Goal: Answer question/provide support: Share knowledge or assist other users

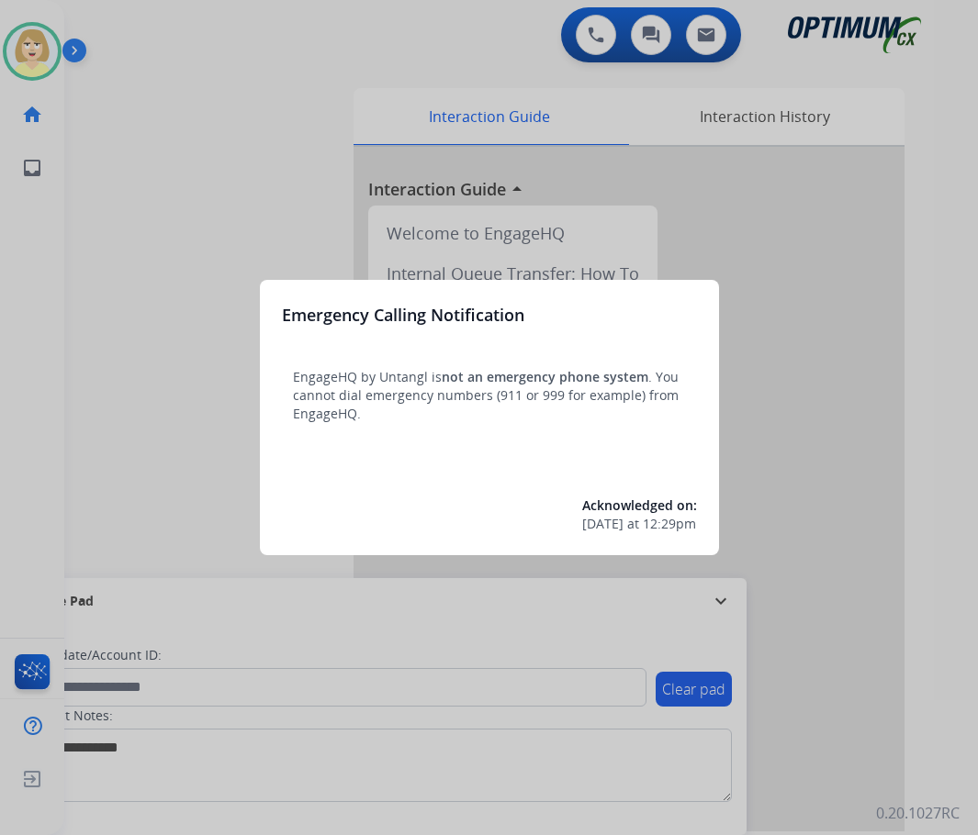
click at [161, 269] on div at bounding box center [489, 417] width 978 height 835
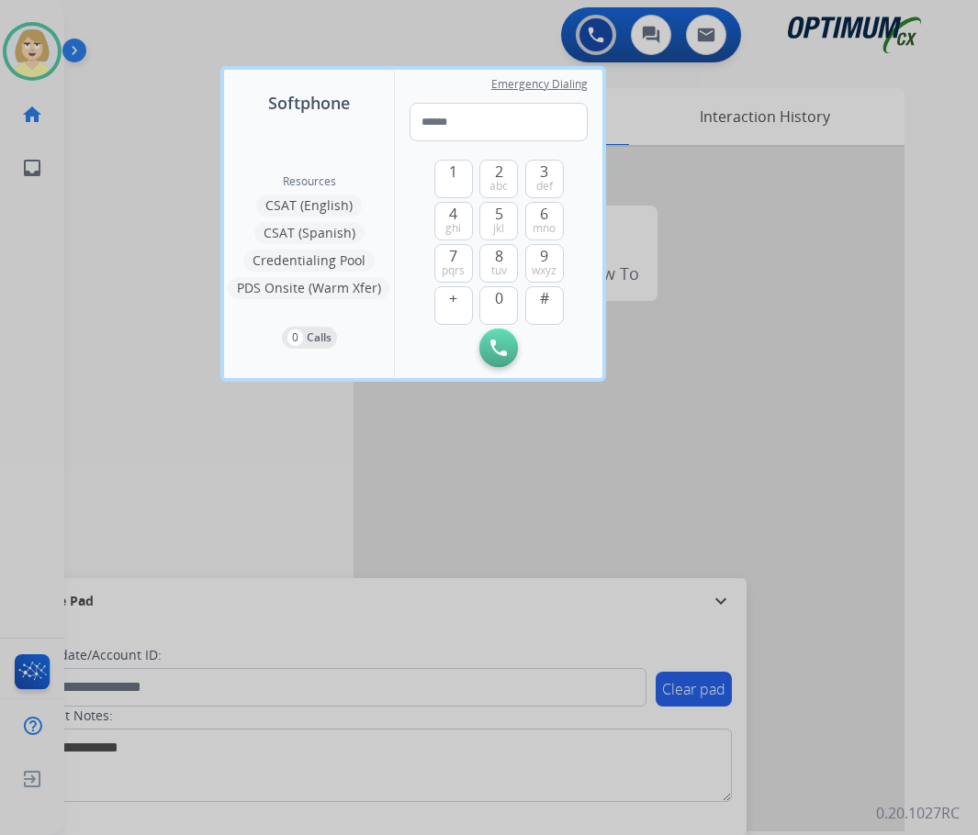
click at [155, 270] on div at bounding box center [489, 417] width 978 height 835
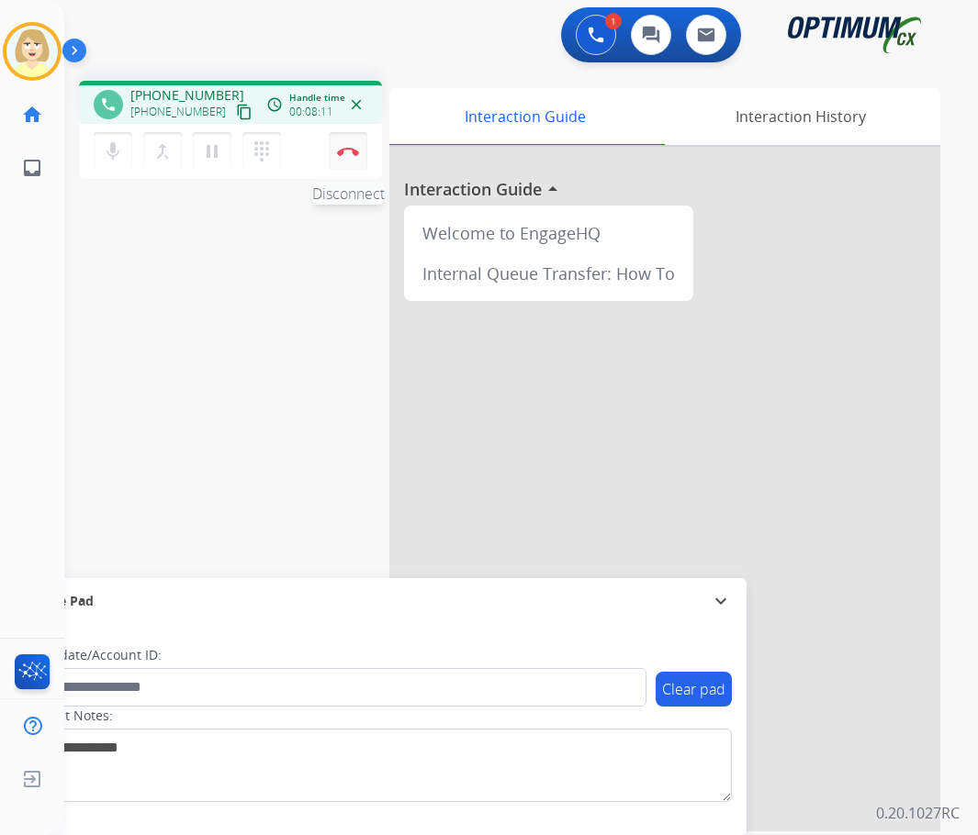
click at [346, 146] on button "Disconnect" at bounding box center [348, 151] width 39 height 39
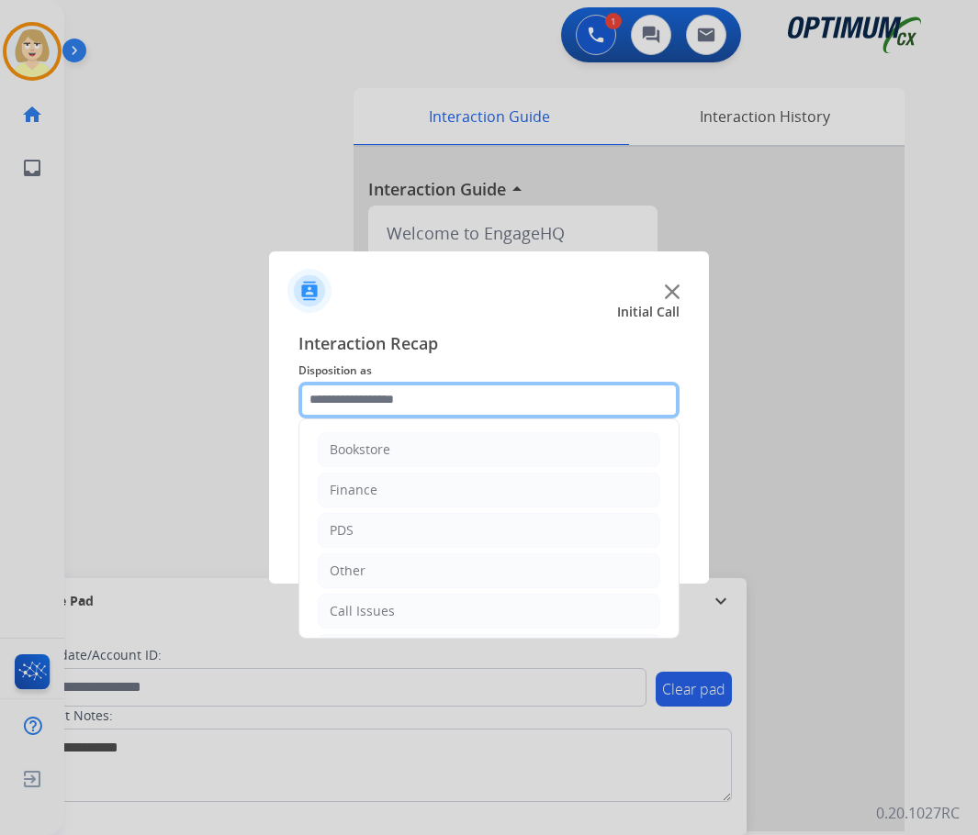
click at [357, 405] on input "text" at bounding box center [488, 400] width 381 height 37
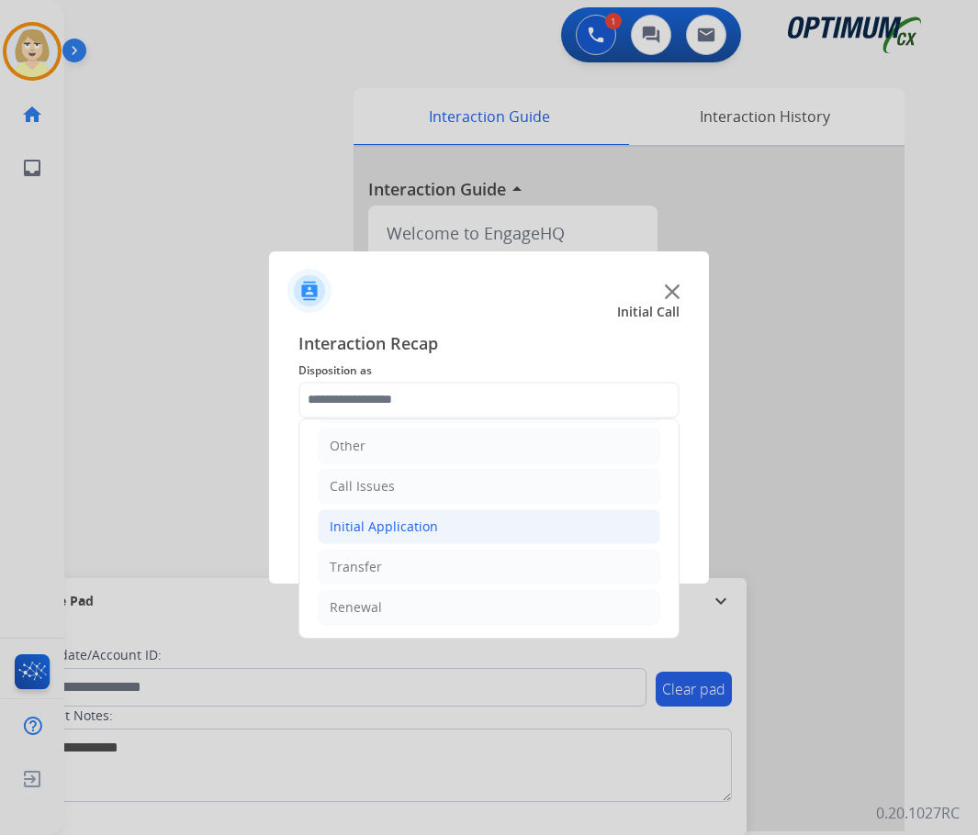
click at [377, 521] on div "Initial Application" at bounding box center [384, 527] width 108 height 18
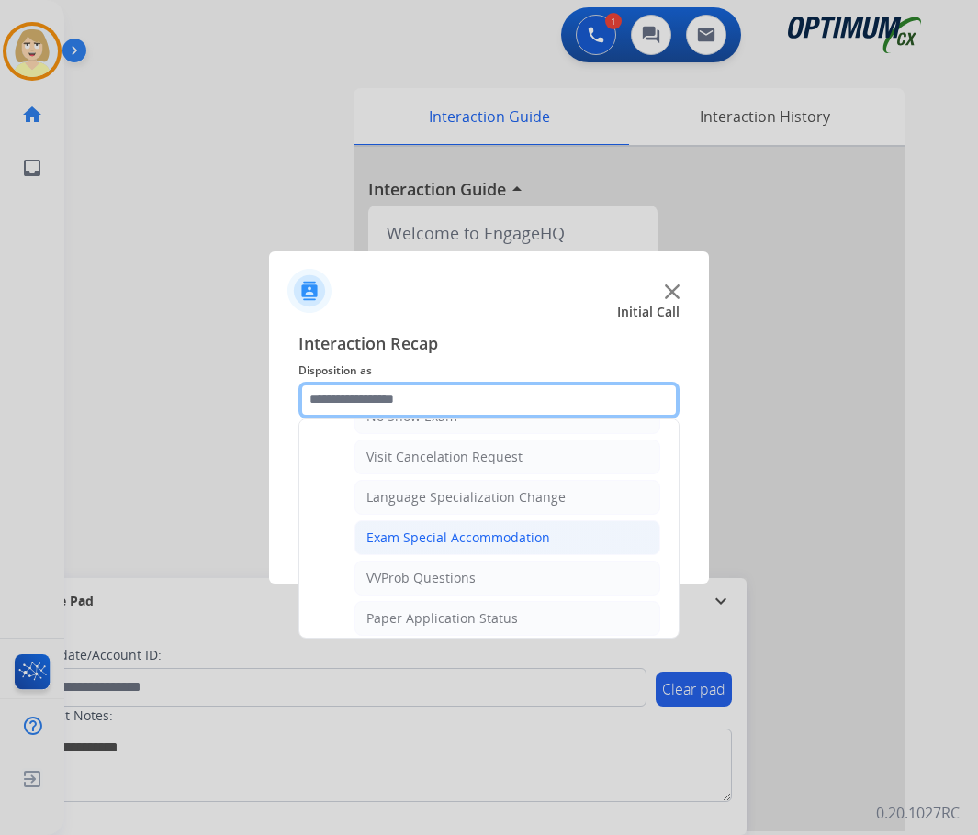
scroll to position [1043, 0]
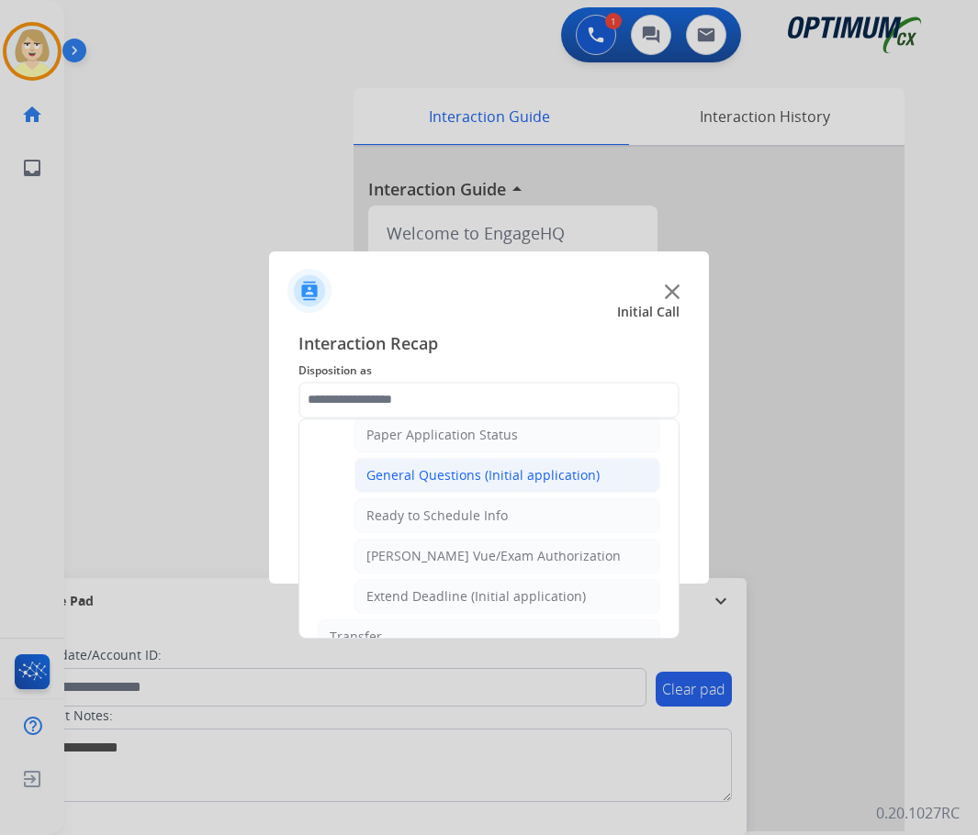
click at [433, 472] on div "General Questions (Initial application)" at bounding box center [482, 475] width 233 height 18
type input "**********"
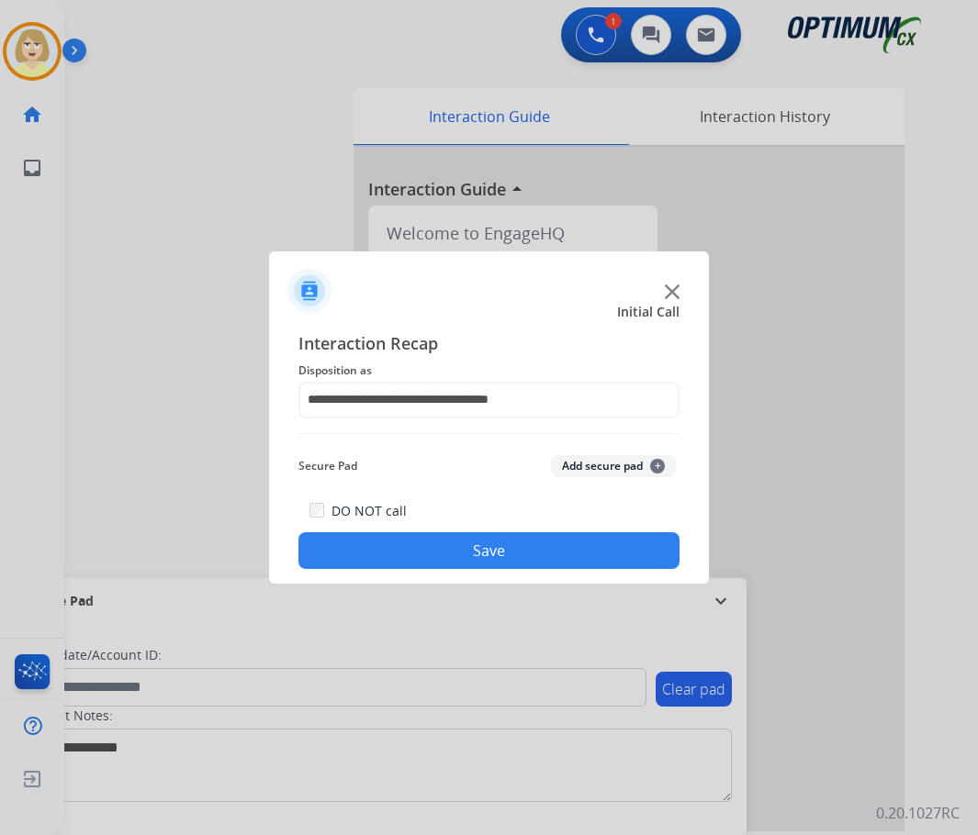
click at [579, 468] on button "Add secure pad +" at bounding box center [613, 466] width 125 height 22
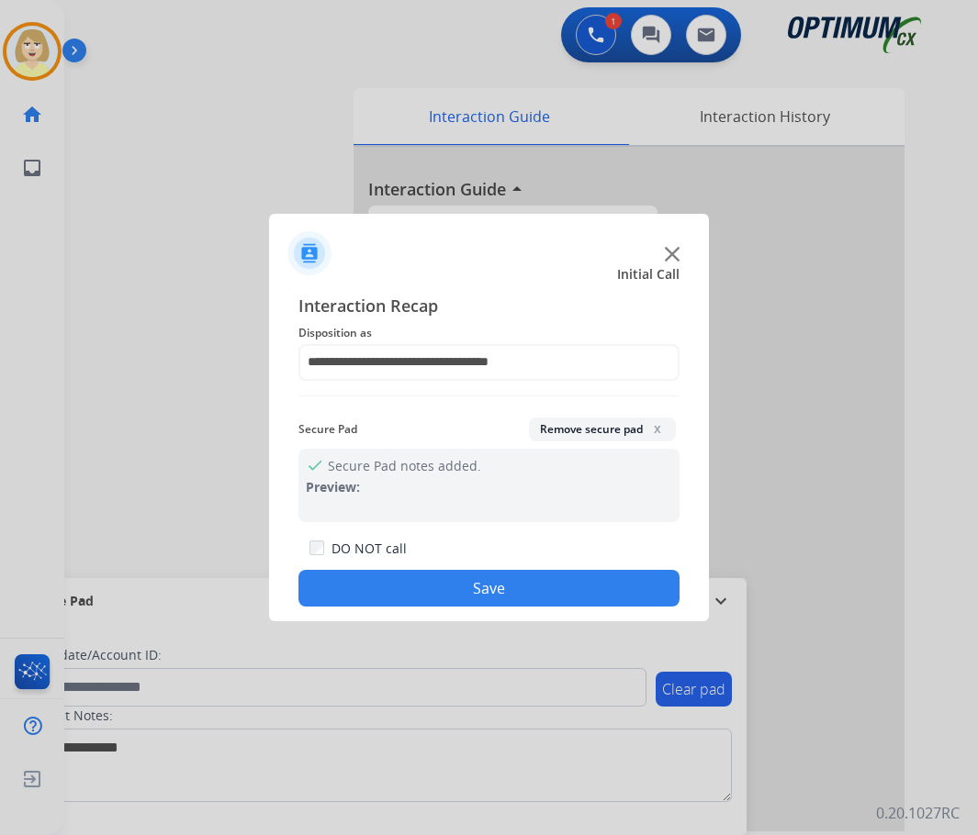
click at [387, 593] on button "Save" at bounding box center [488, 588] width 381 height 37
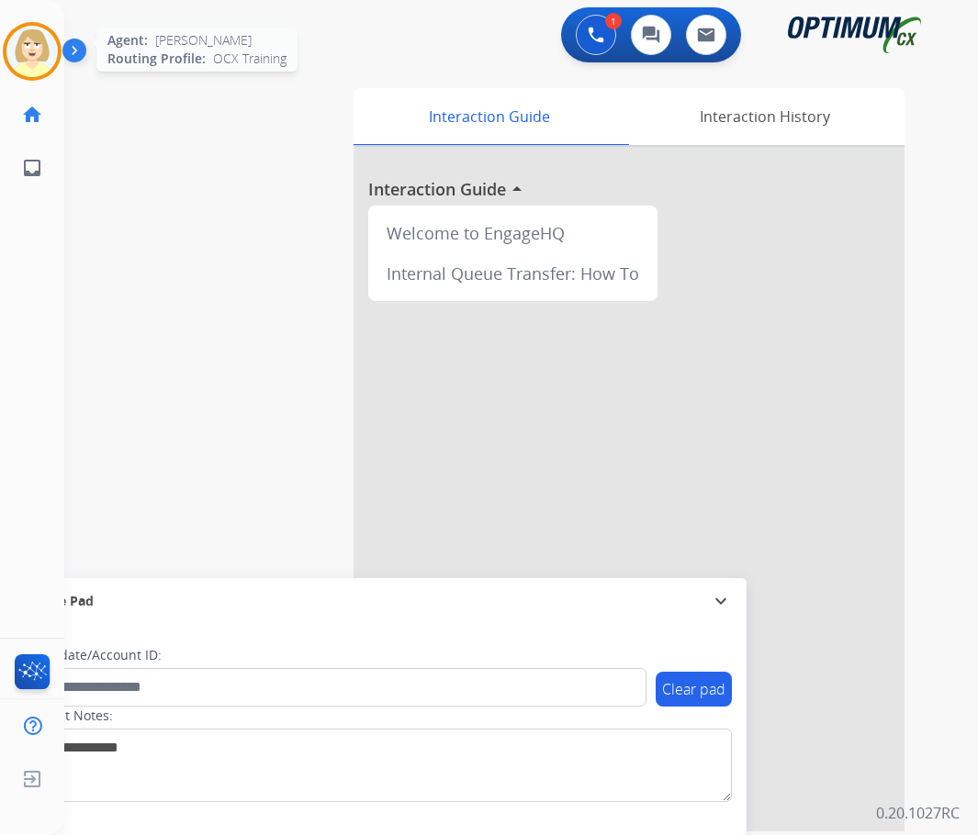
click at [13, 49] on img at bounding box center [31, 51] width 51 height 51
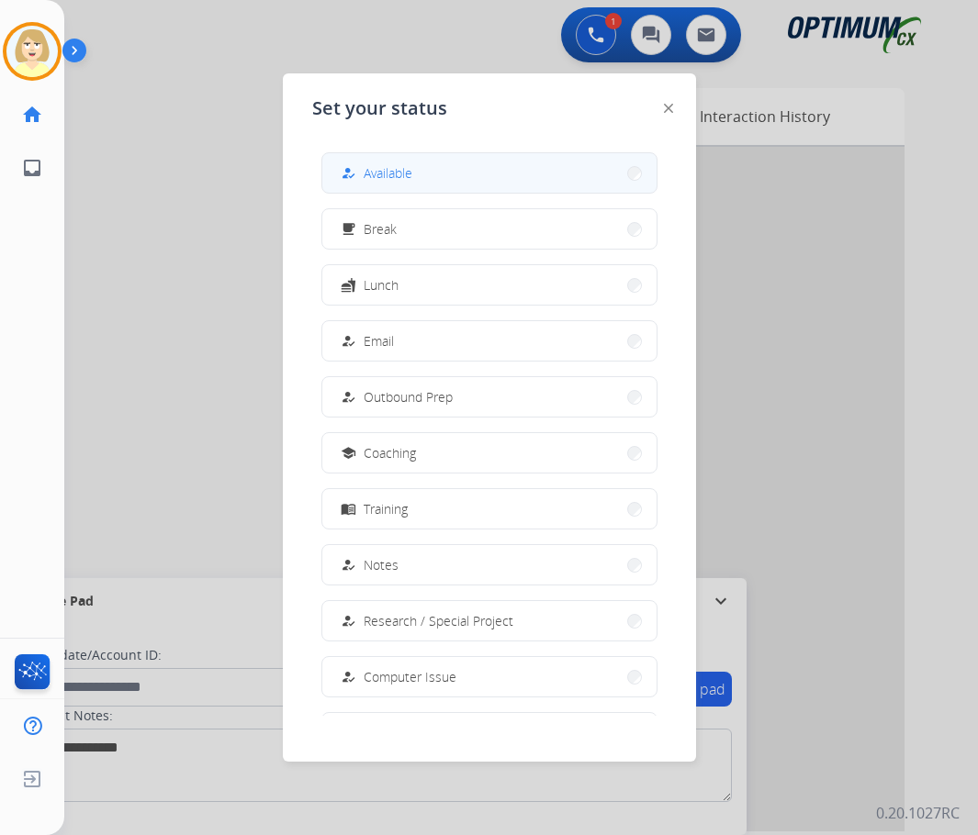
click at [391, 168] on span "Available" at bounding box center [388, 172] width 49 height 19
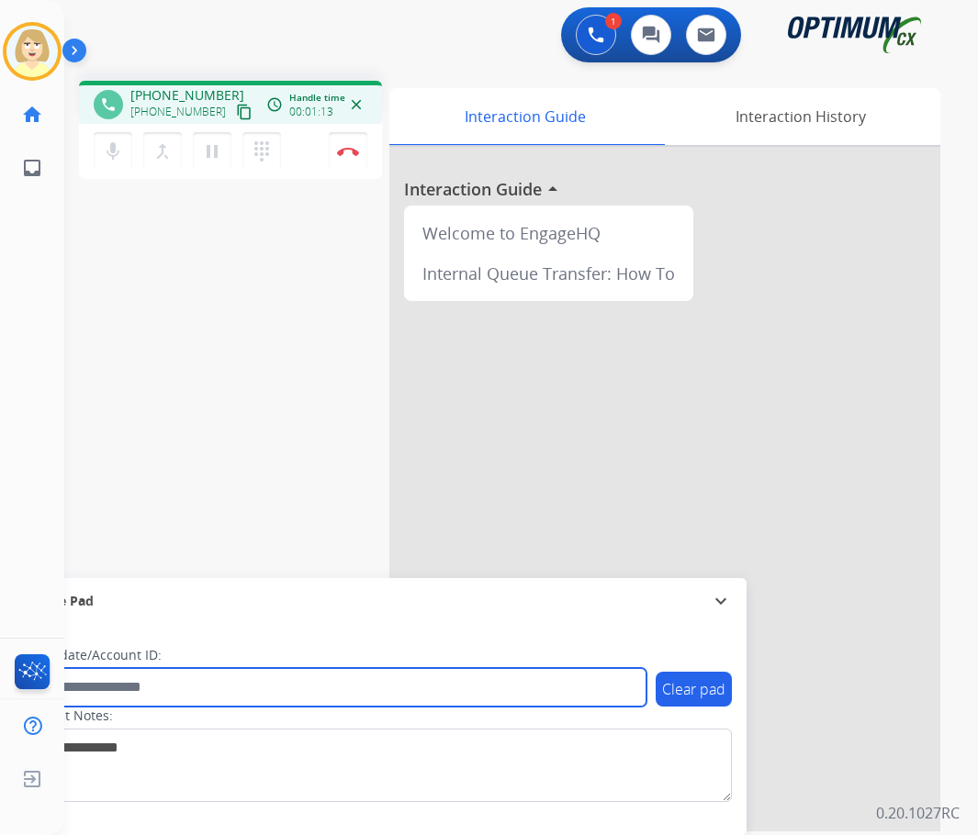
click at [117, 686] on input "text" at bounding box center [335, 687] width 622 height 39
paste input "*******"
type input "*******"
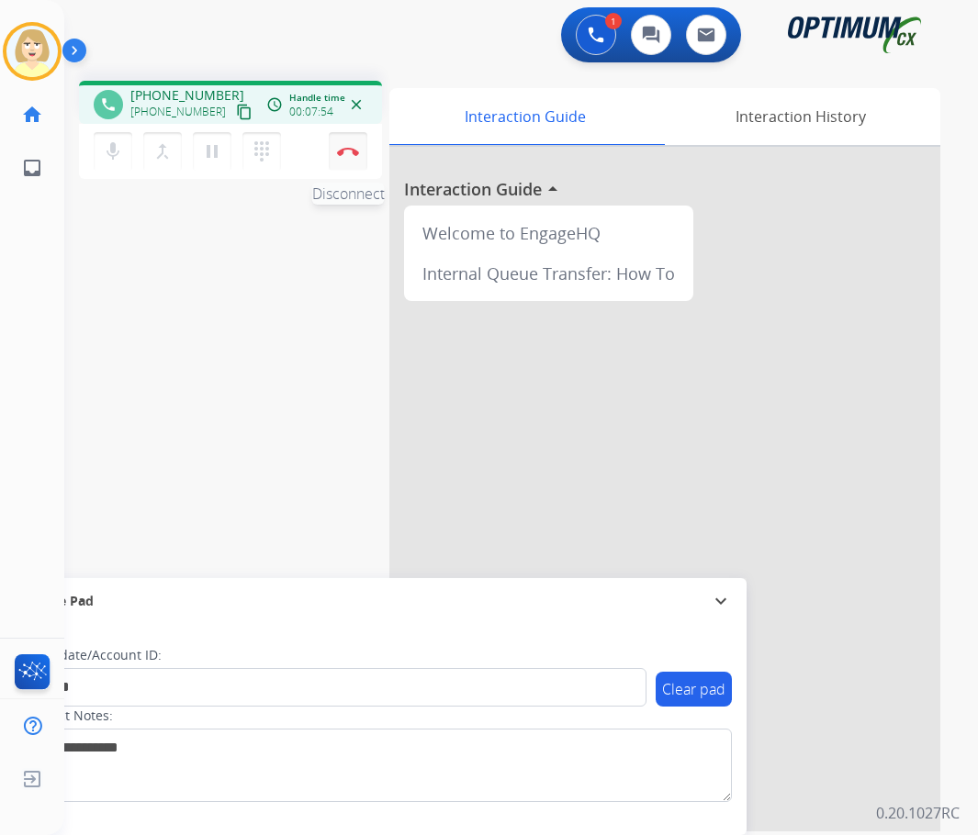
click at [349, 141] on button "Disconnect" at bounding box center [348, 151] width 39 height 39
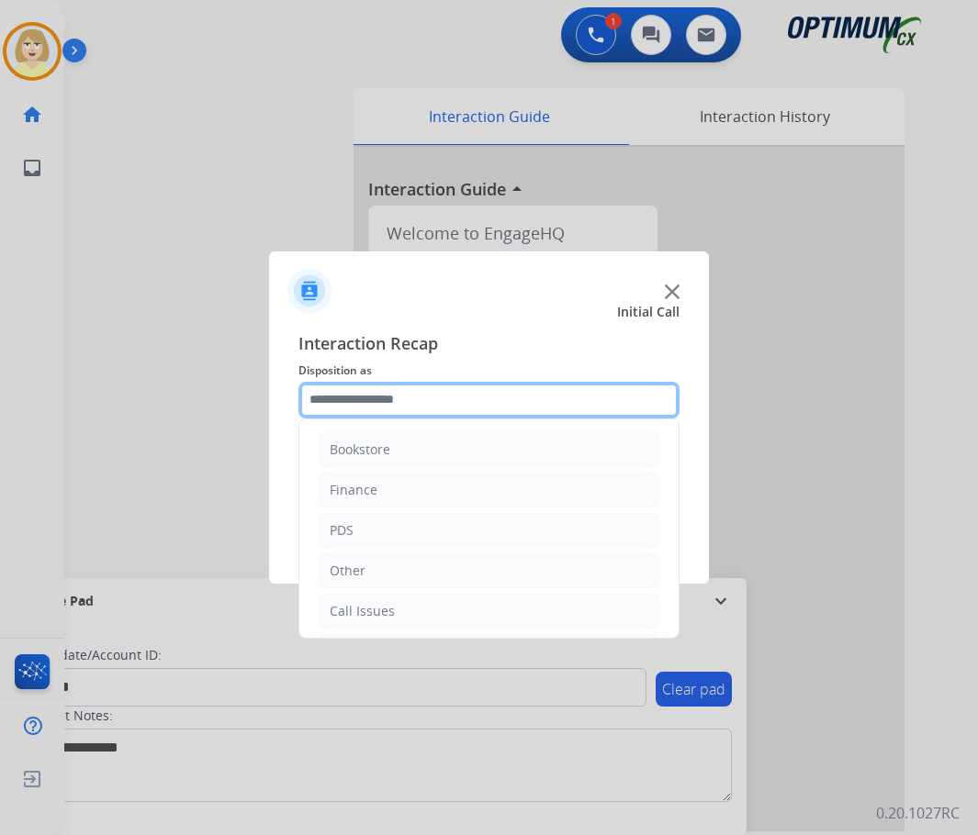
click at [380, 400] on input "text" at bounding box center [488, 400] width 381 height 37
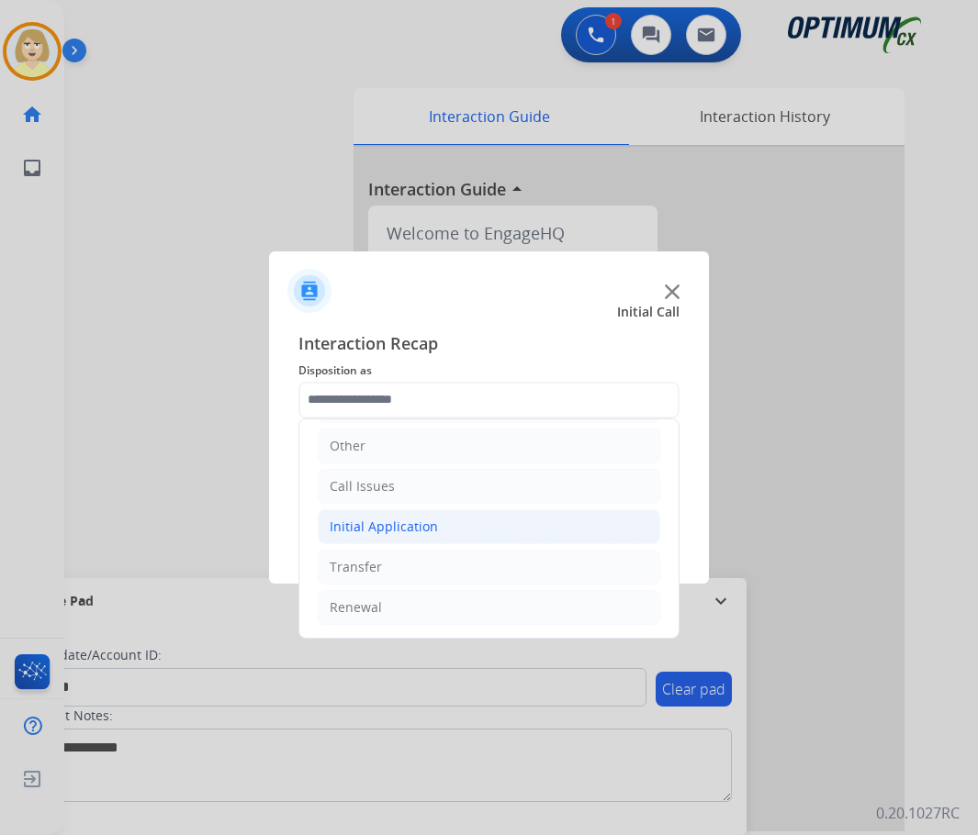
click at [385, 521] on div "Initial Application" at bounding box center [384, 527] width 108 height 18
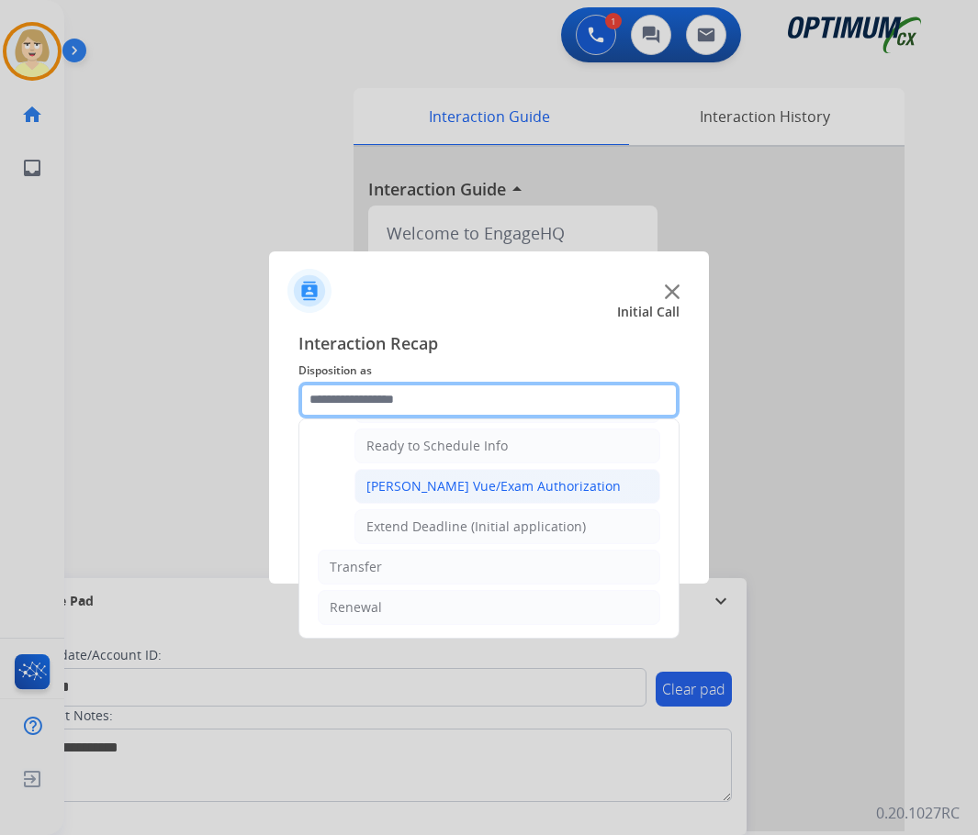
scroll to position [1021, 0]
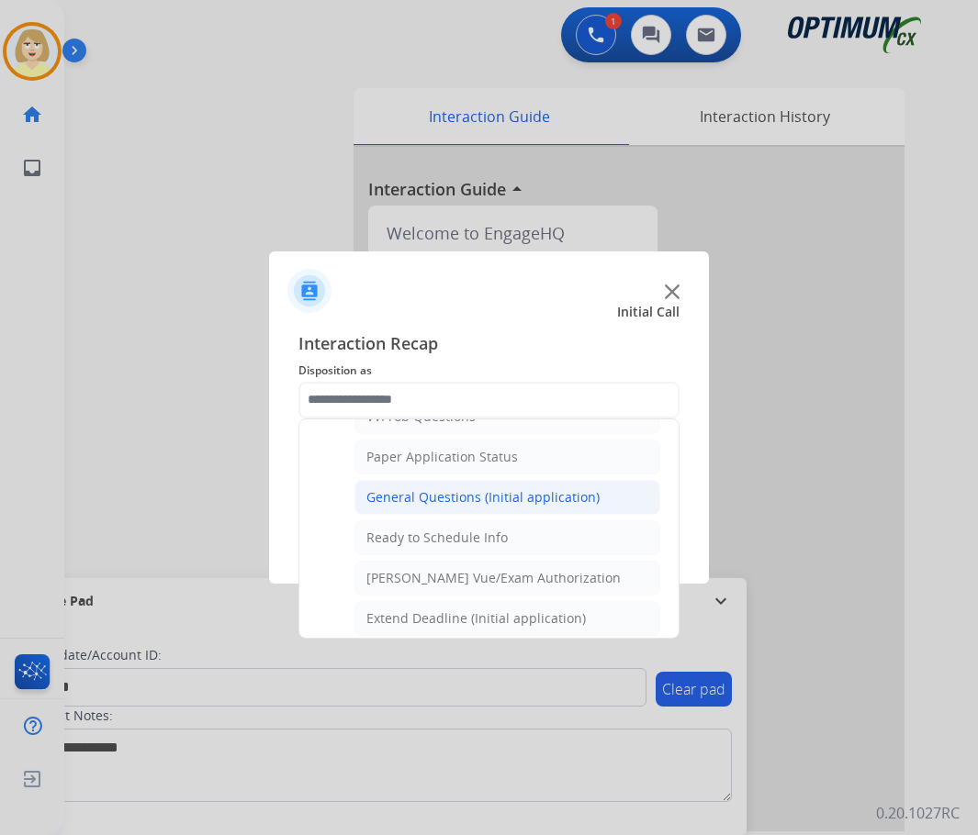
click at [450, 499] on div "General Questions (Initial application)" at bounding box center [482, 497] width 233 height 18
type input "**********"
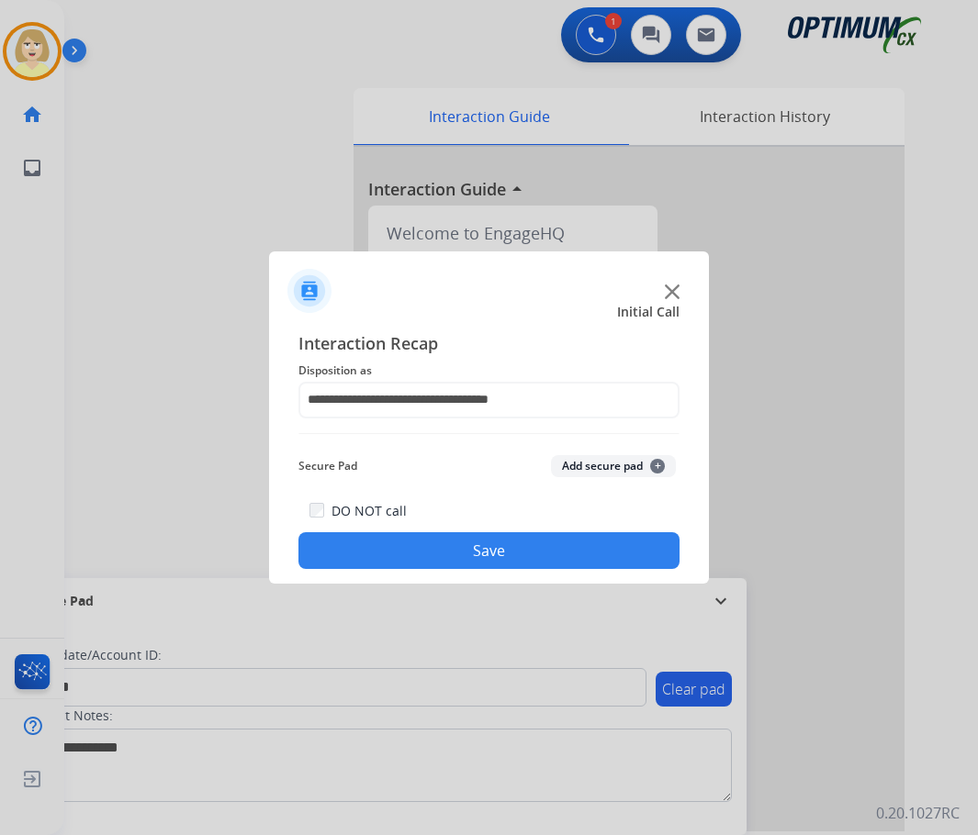
click at [581, 460] on button "Add secure pad +" at bounding box center [613, 466] width 125 height 22
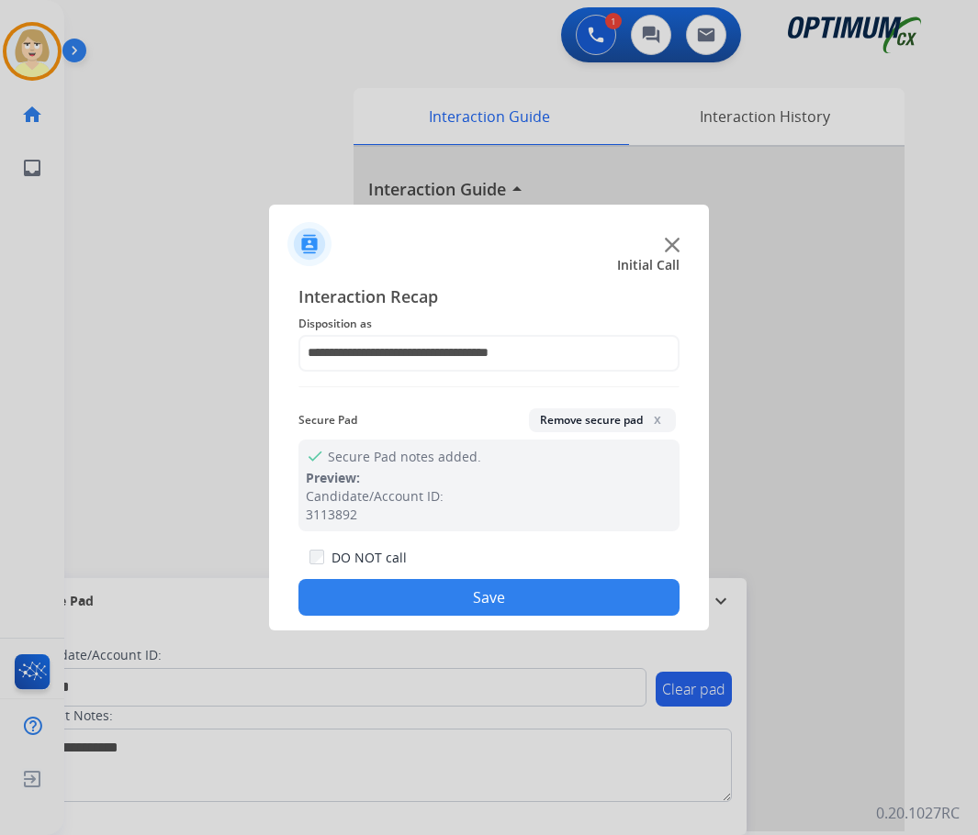
click at [415, 593] on button "Save" at bounding box center [488, 597] width 381 height 37
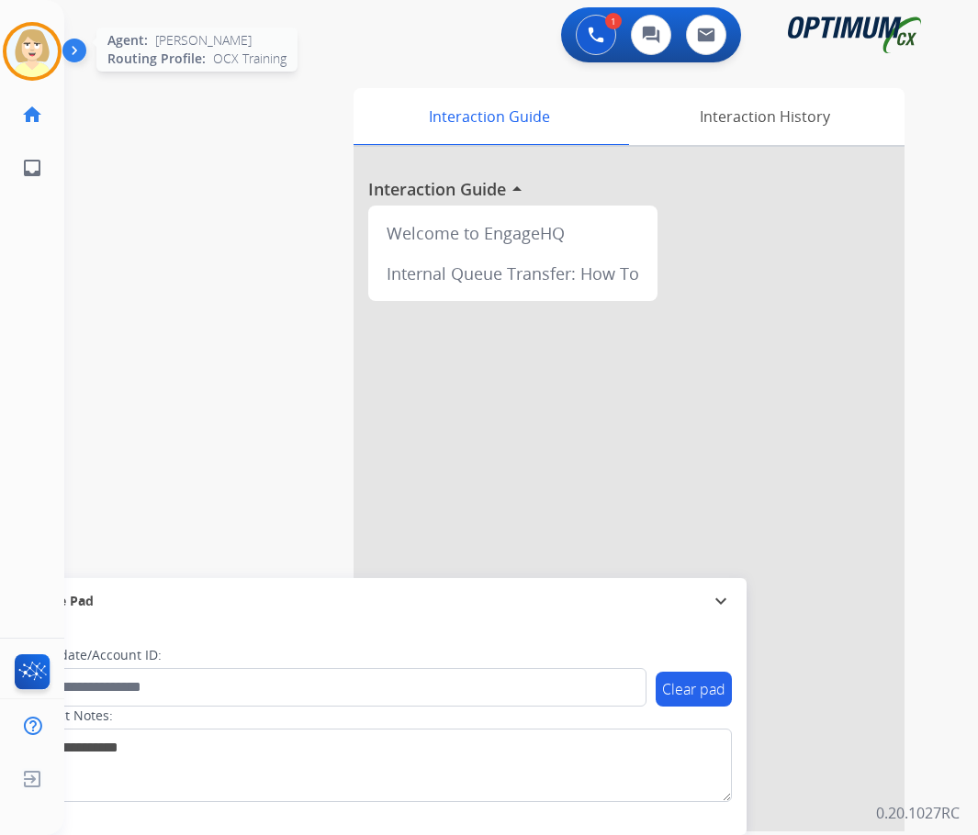
click at [18, 48] on img at bounding box center [31, 51] width 51 height 51
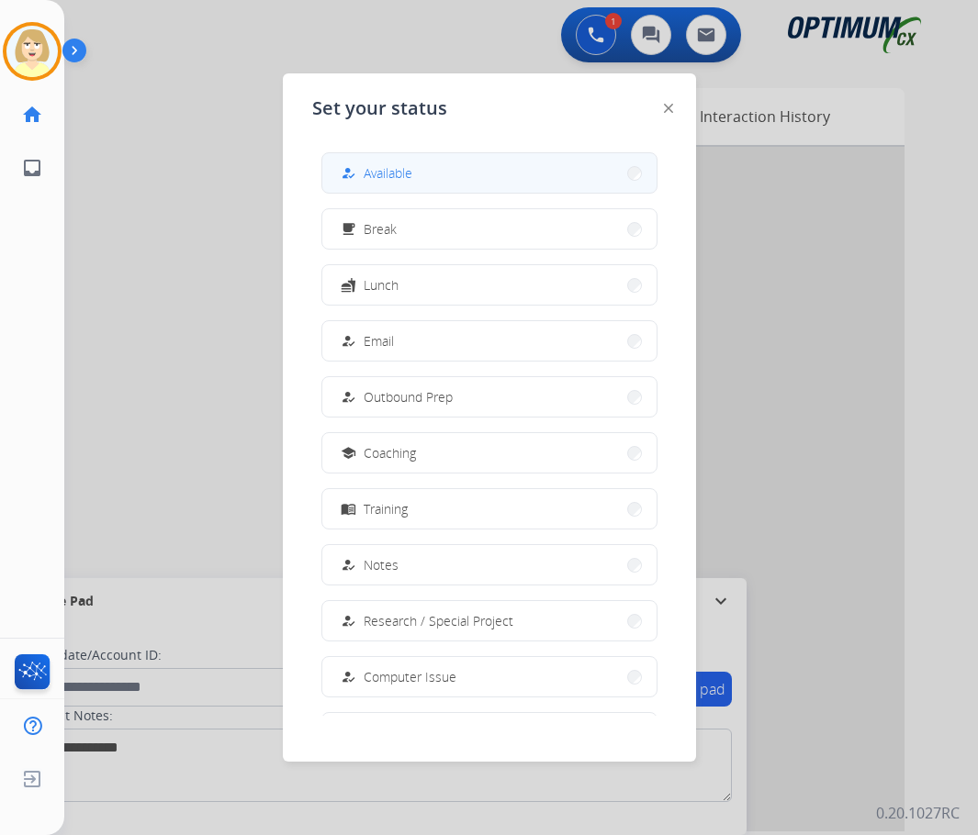
click at [386, 171] on span "Available" at bounding box center [388, 172] width 49 height 19
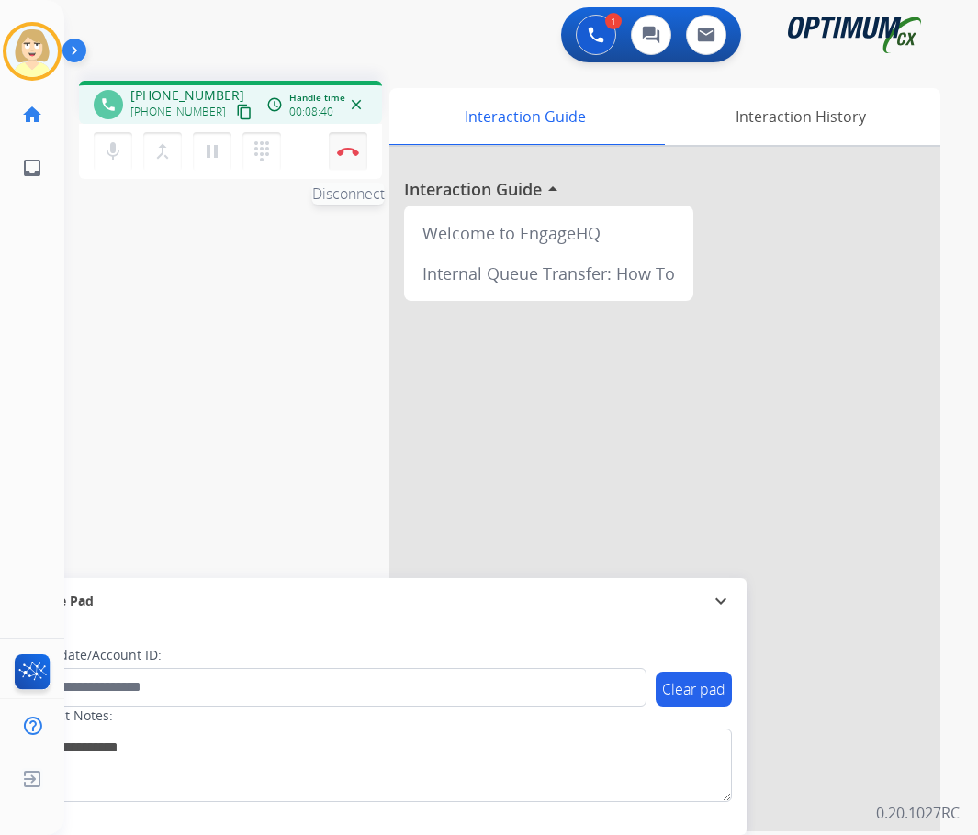
click at [352, 148] on img at bounding box center [348, 151] width 22 height 9
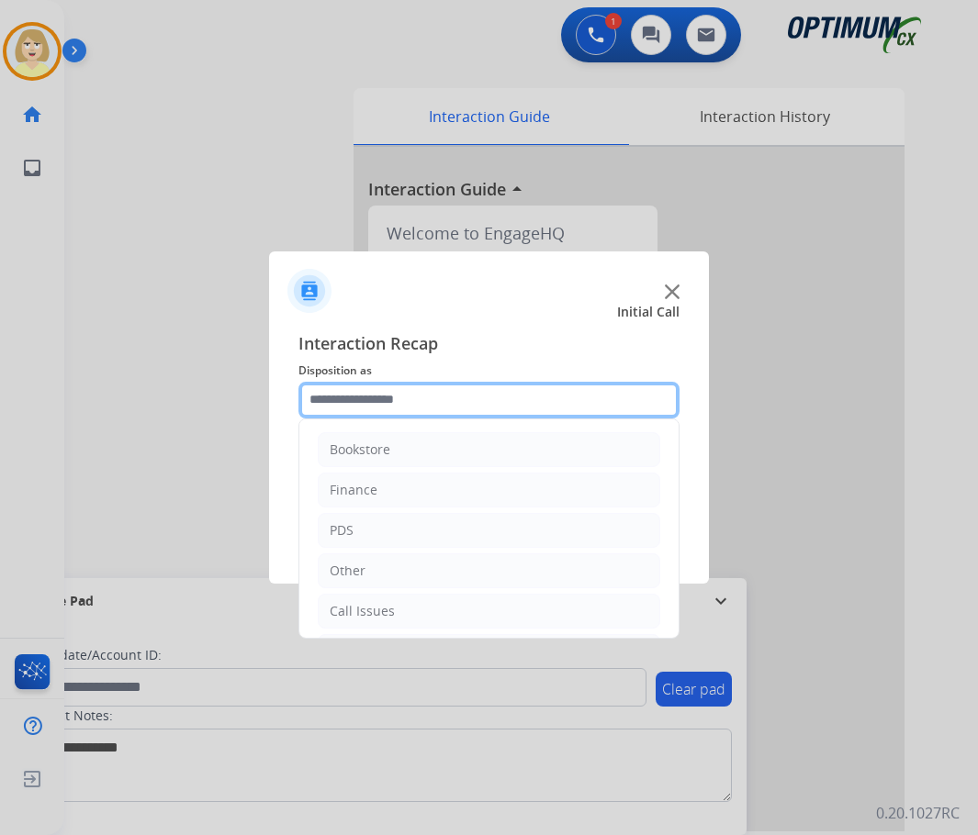
click at [332, 403] on input "text" at bounding box center [488, 400] width 381 height 37
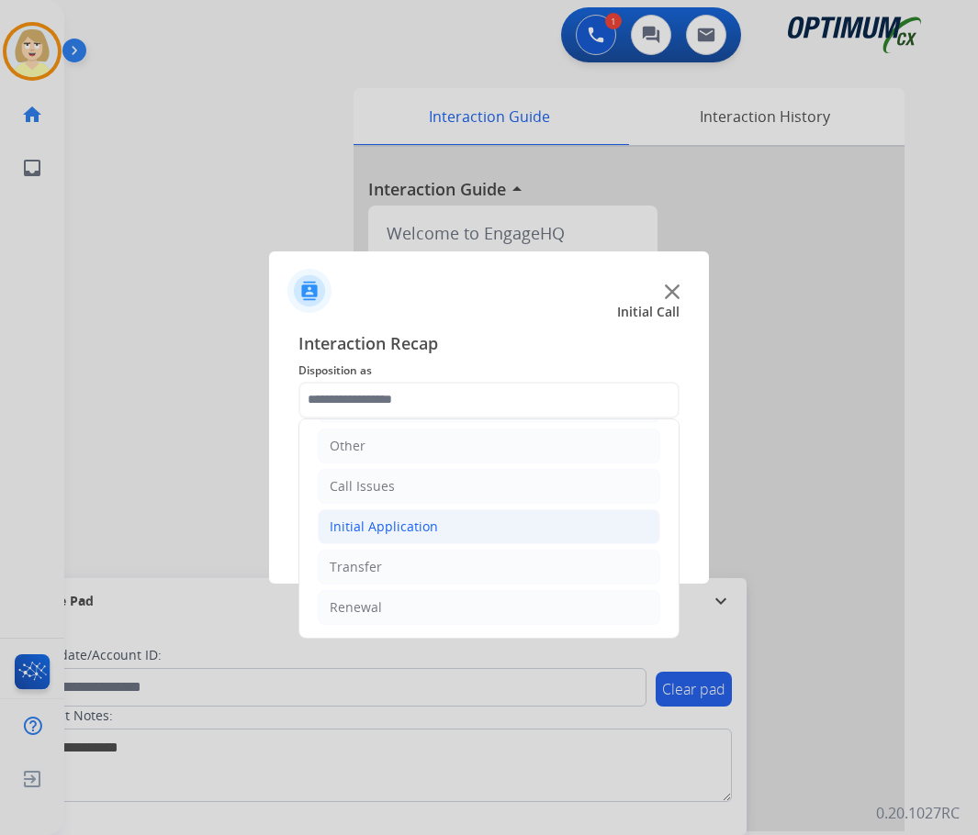
click at [358, 524] on div "Initial Application" at bounding box center [384, 527] width 108 height 18
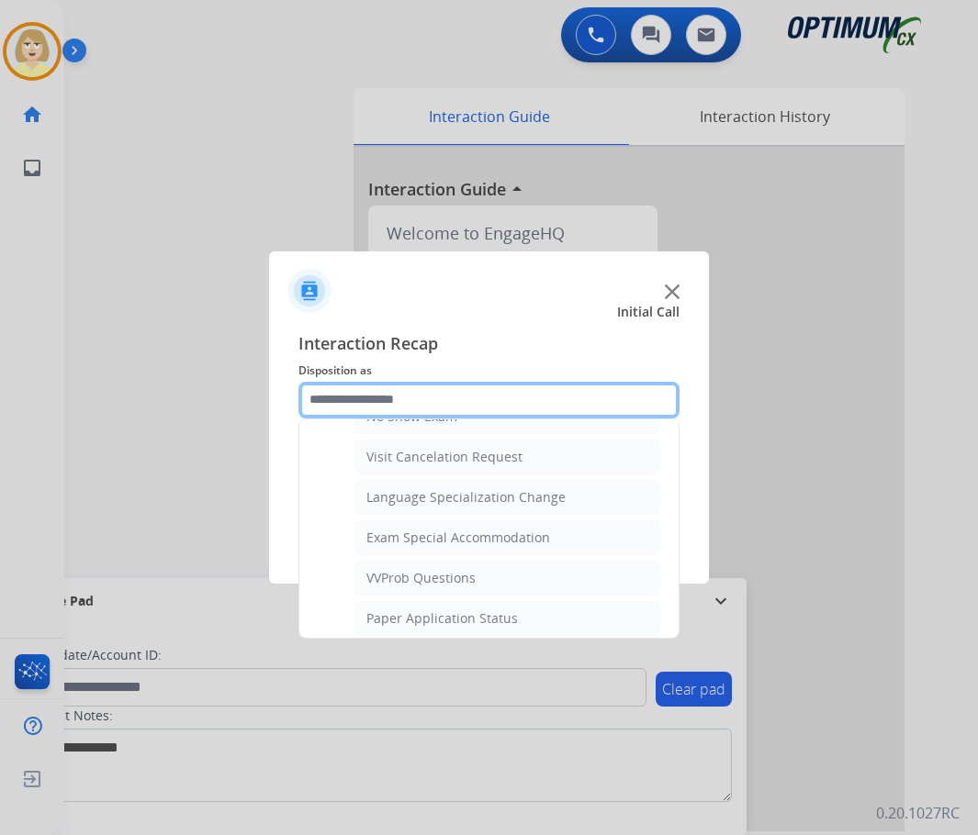
scroll to position [951, 0]
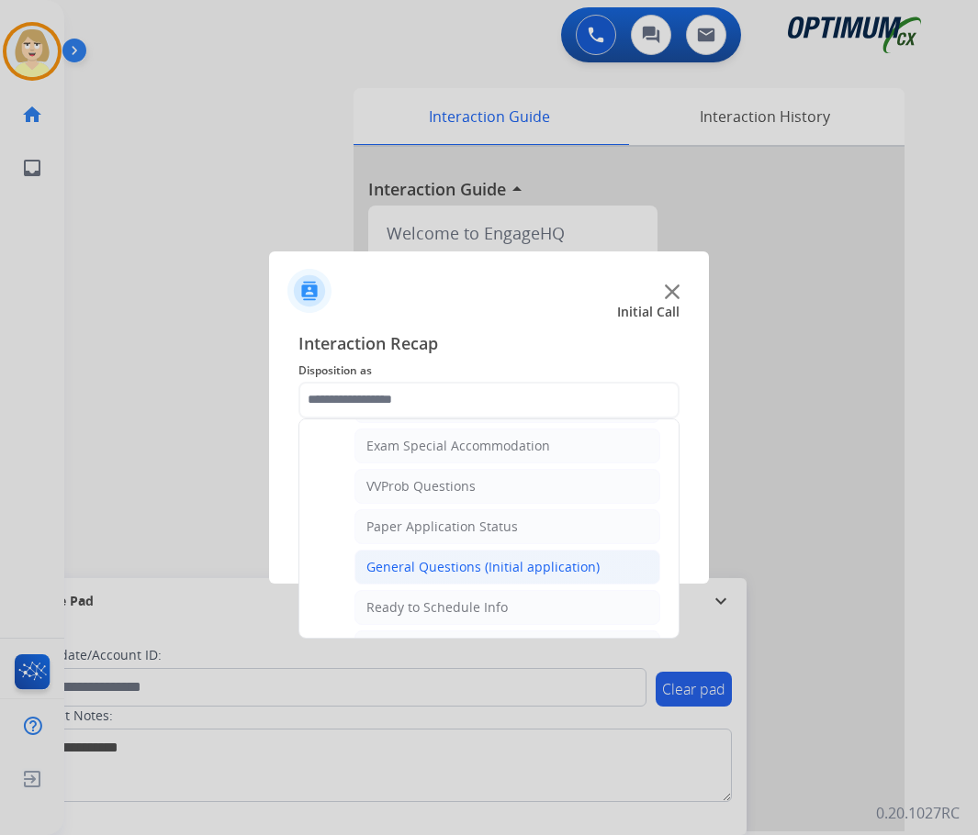
click at [372, 568] on div "General Questions (Initial application)" at bounding box center [482, 567] width 233 height 18
type input "**********"
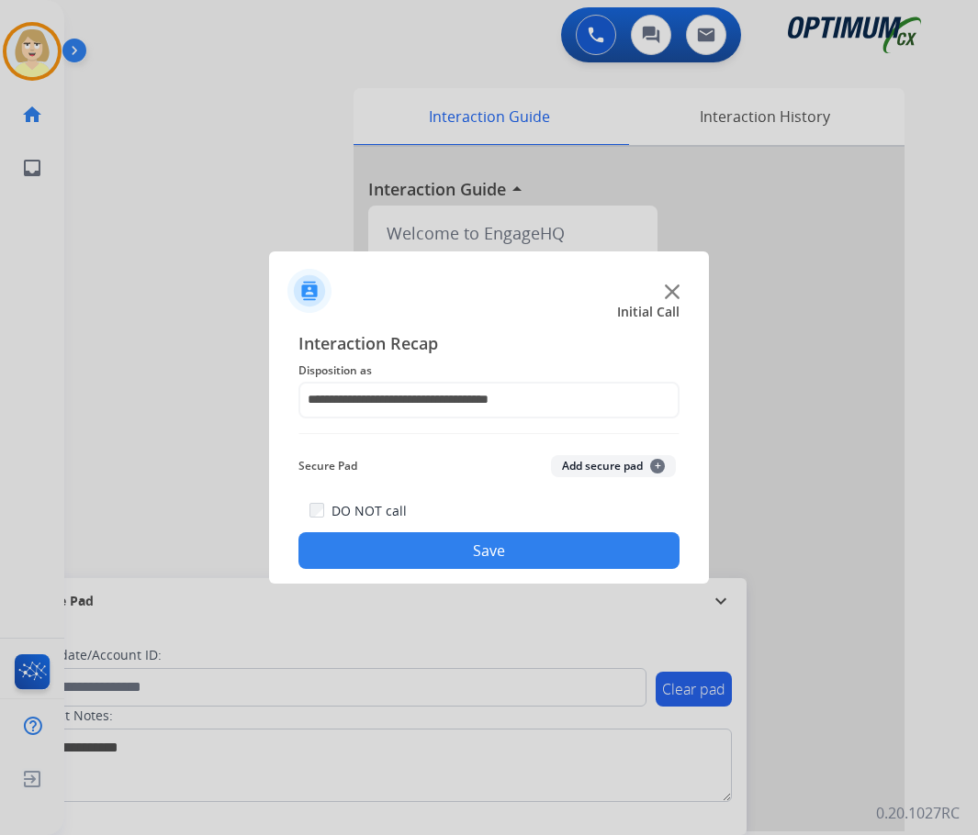
click at [594, 456] on button "Add secure pad +" at bounding box center [613, 466] width 125 height 22
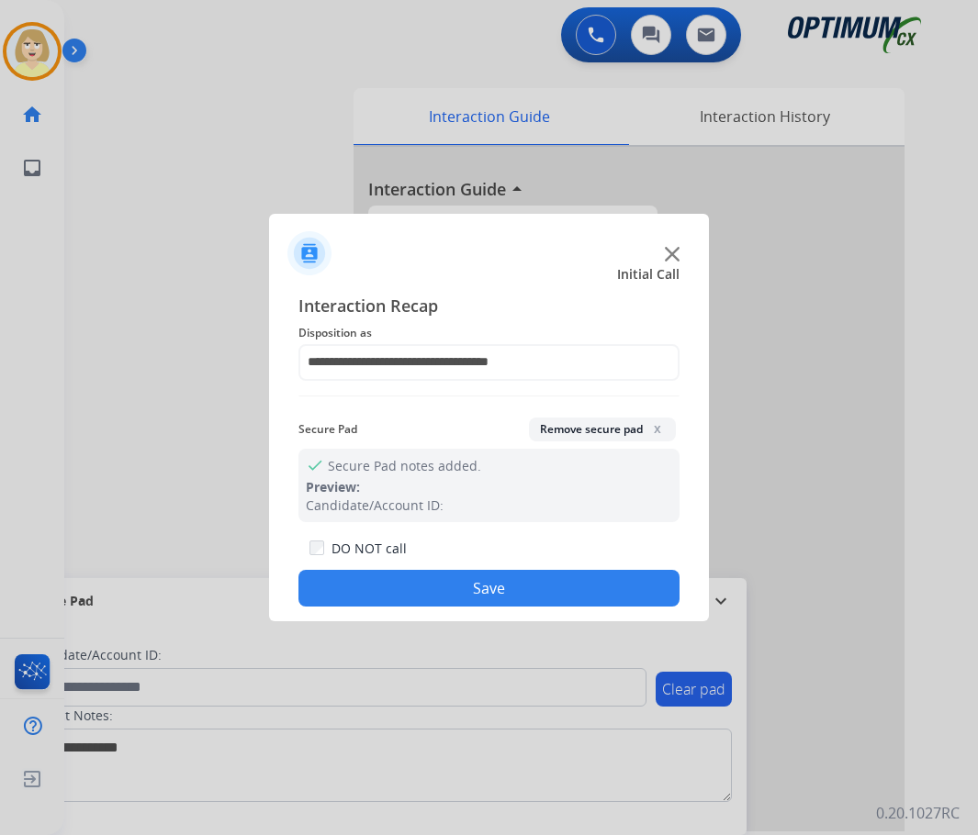
click at [341, 585] on button "Save" at bounding box center [488, 588] width 381 height 37
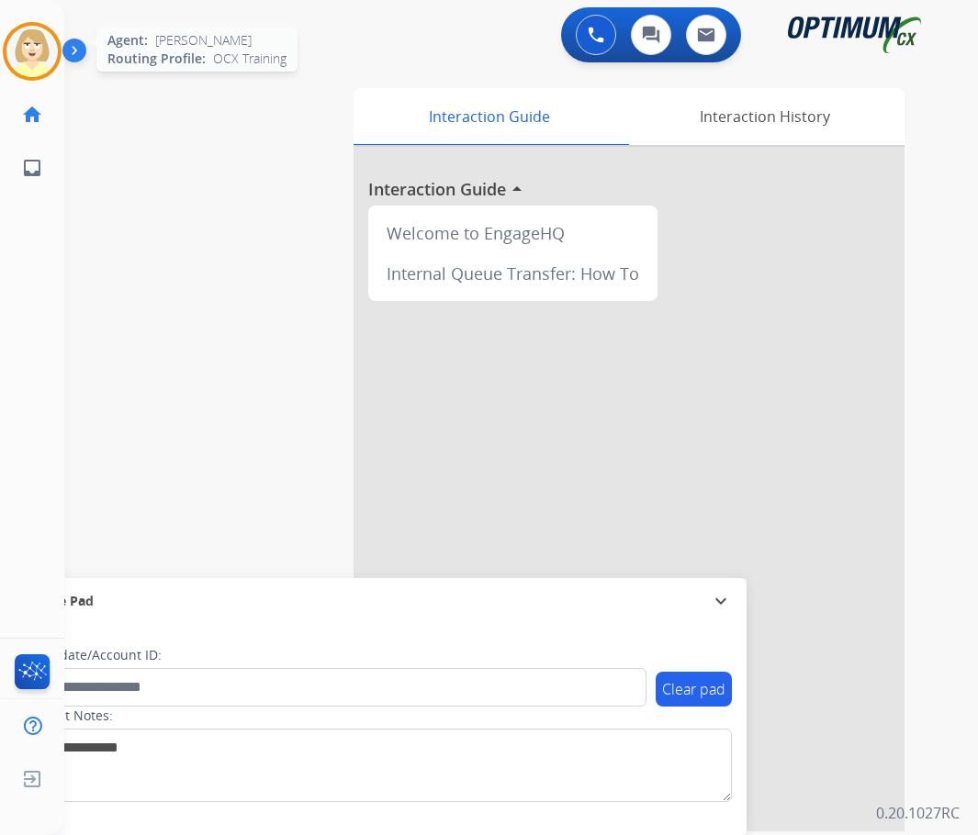
click at [40, 43] on img at bounding box center [31, 51] width 51 height 51
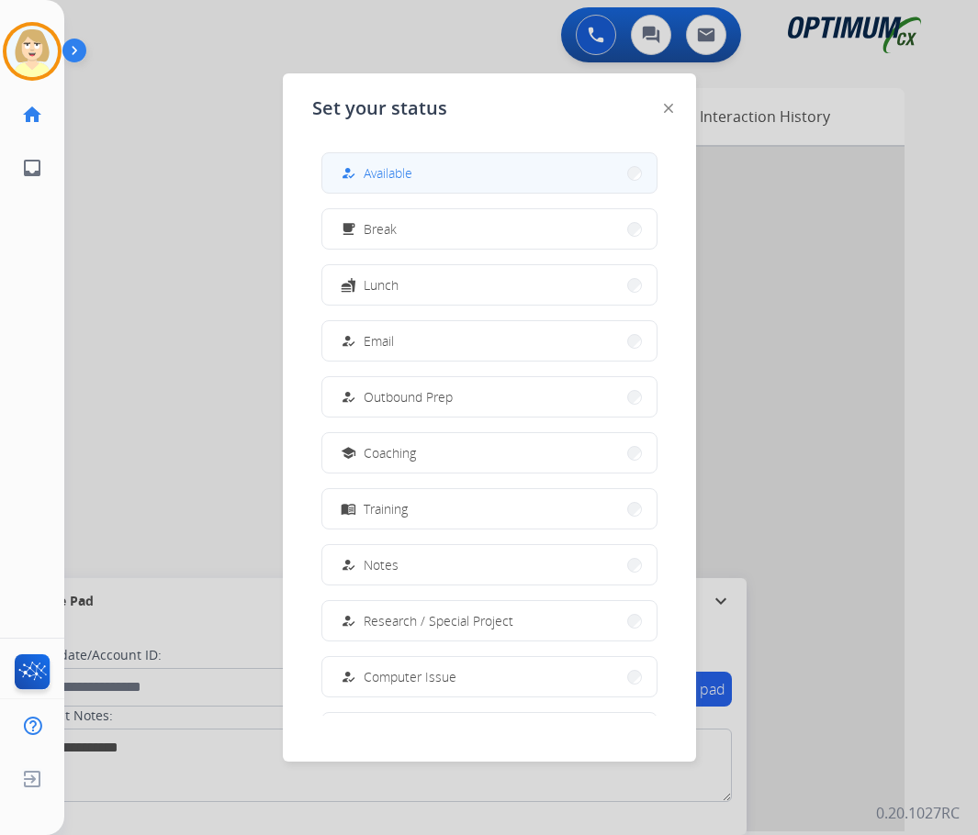
click at [386, 171] on span "Available" at bounding box center [388, 172] width 49 height 19
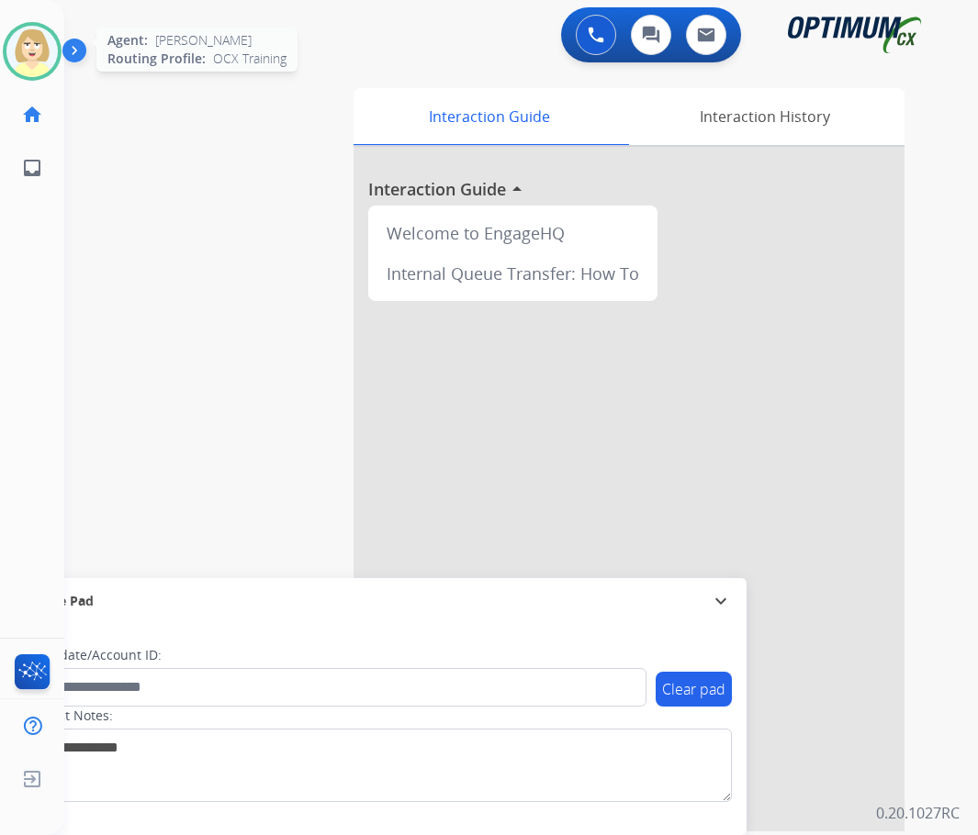
drag, startPoint x: 22, startPoint y: 52, endPoint x: 27, endPoint y: 67, distance: 15.4
click at [22, 51] on img at bounding box center [31, 51] width 51 height 51
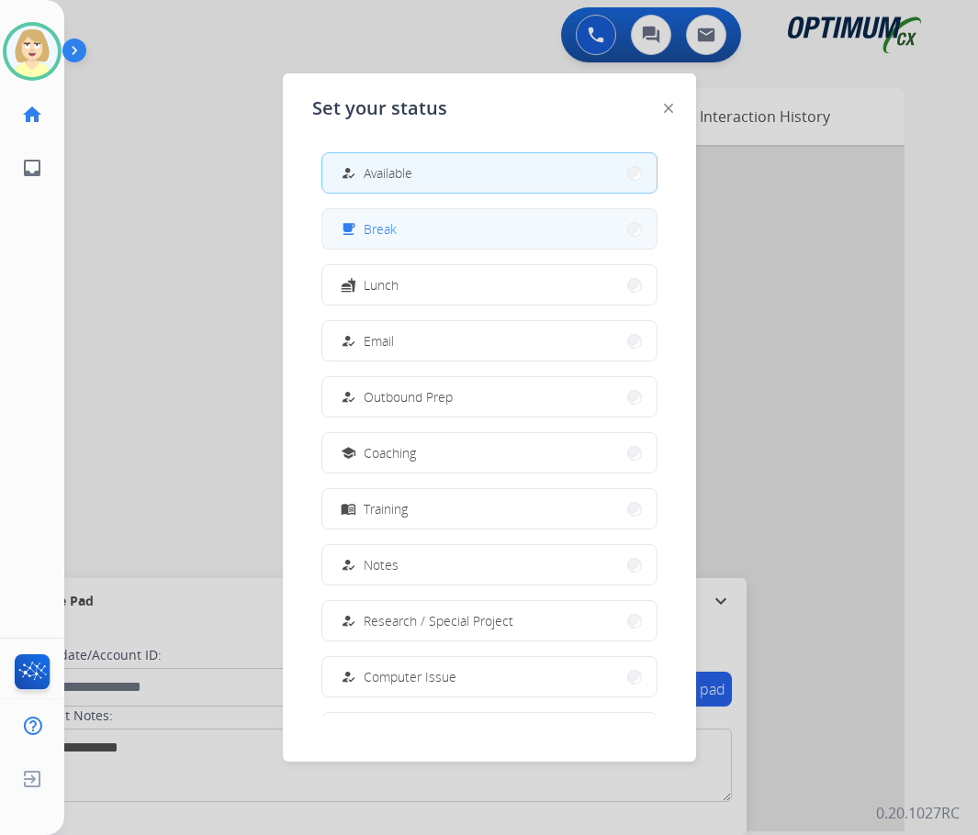
click at [375, 223] on span "Break" at bounding box center [380, 228] width 33 height 19
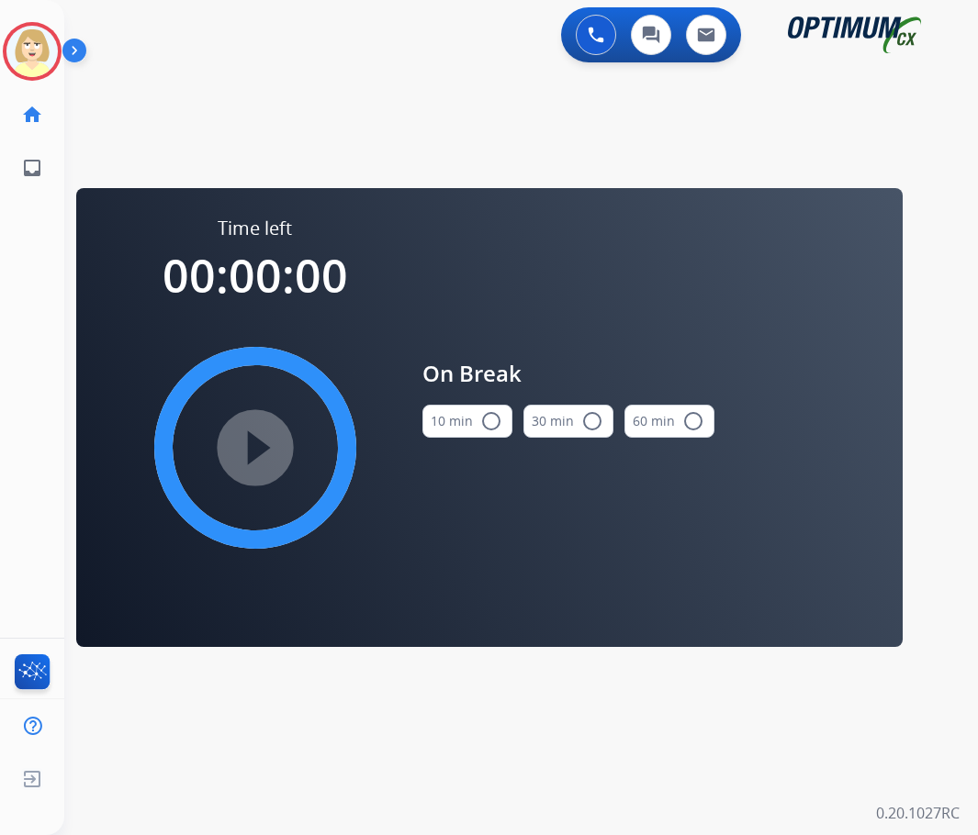
click at [482, 418] on mat-icon "radio_button_unchecked" at bounding box center [491, 421] width 22 height 22
click at [266, 439] on mat-icon "play_circle_filled" at bounding box center [255, 448] width 22 height 22
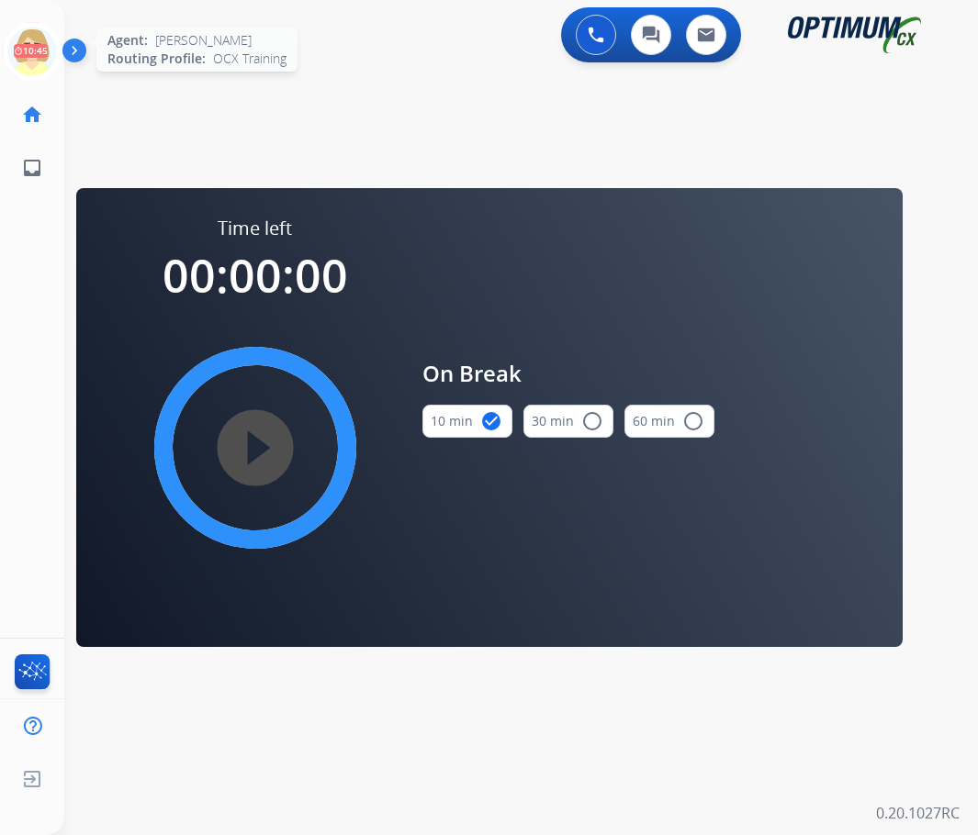
click at [34, 40] on icon at bounding box center [33, 52] width 60 height 60
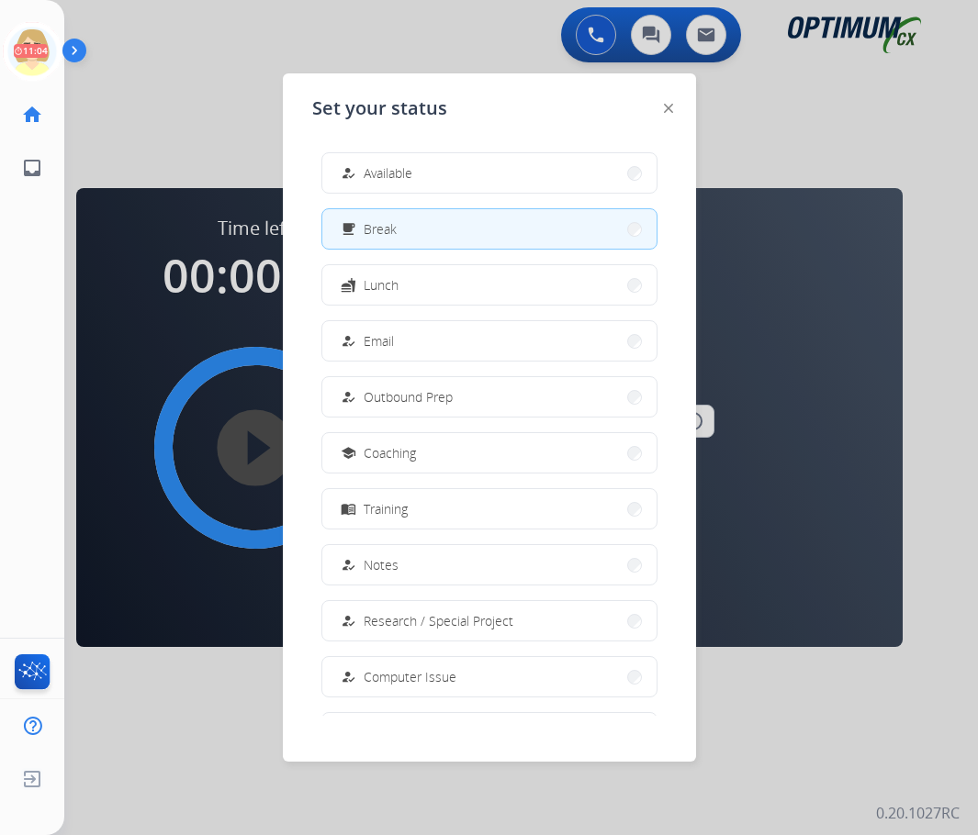
click at [395, 169] on span "Available" at bounding box center [388, 172] width 49 height 19
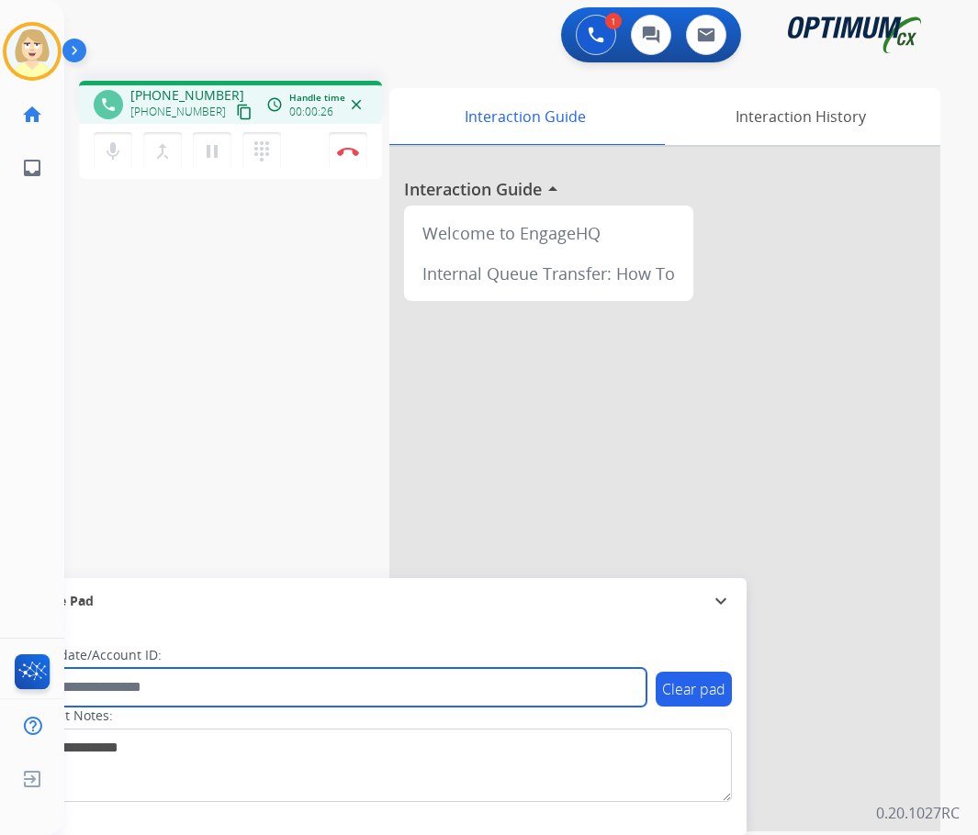
click at [83, 689] on input "text" at bounding box center [335, 687] width 622 height 39
paste input "*******"
type input "*******"
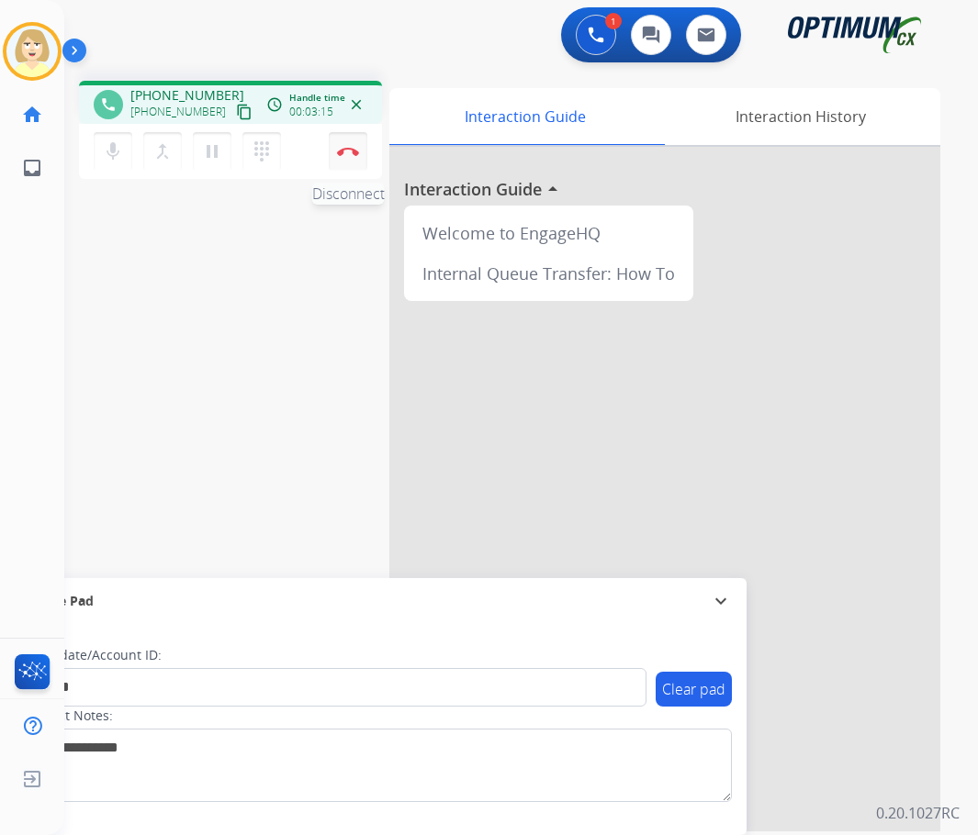
click at [349, 144] on button "Disconnect" at bounding box center [348, 151] width 39 height 39
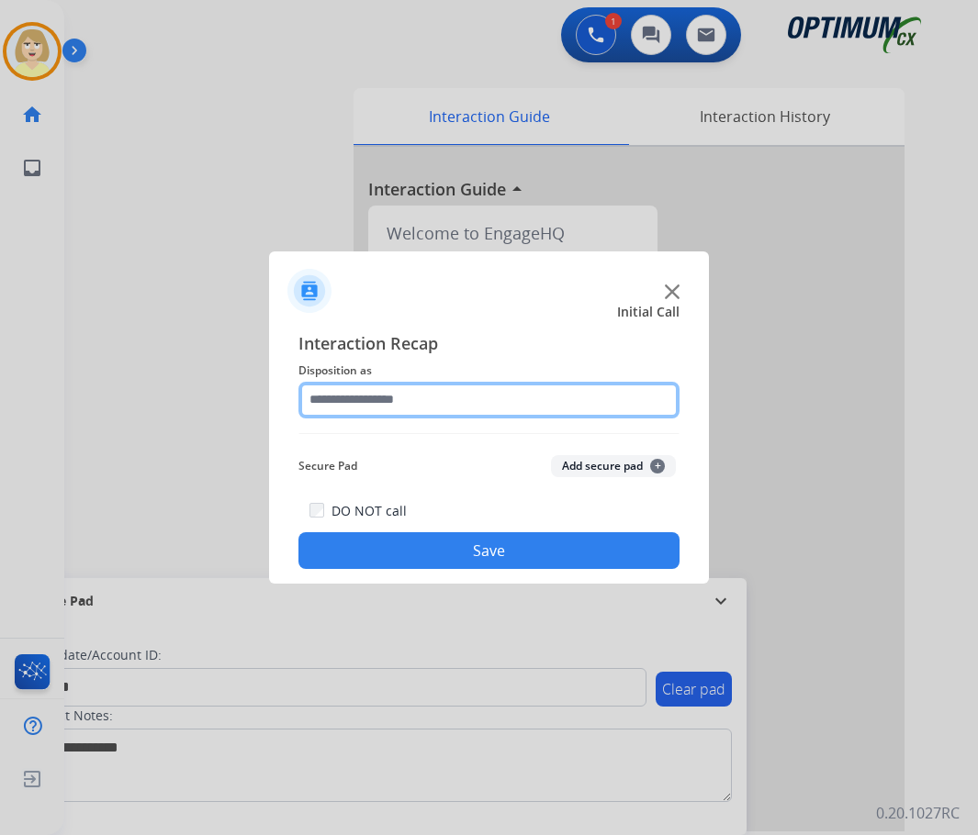
click at [397, 402] on input "text" at bounding box center [488, 400] width 381 height 37
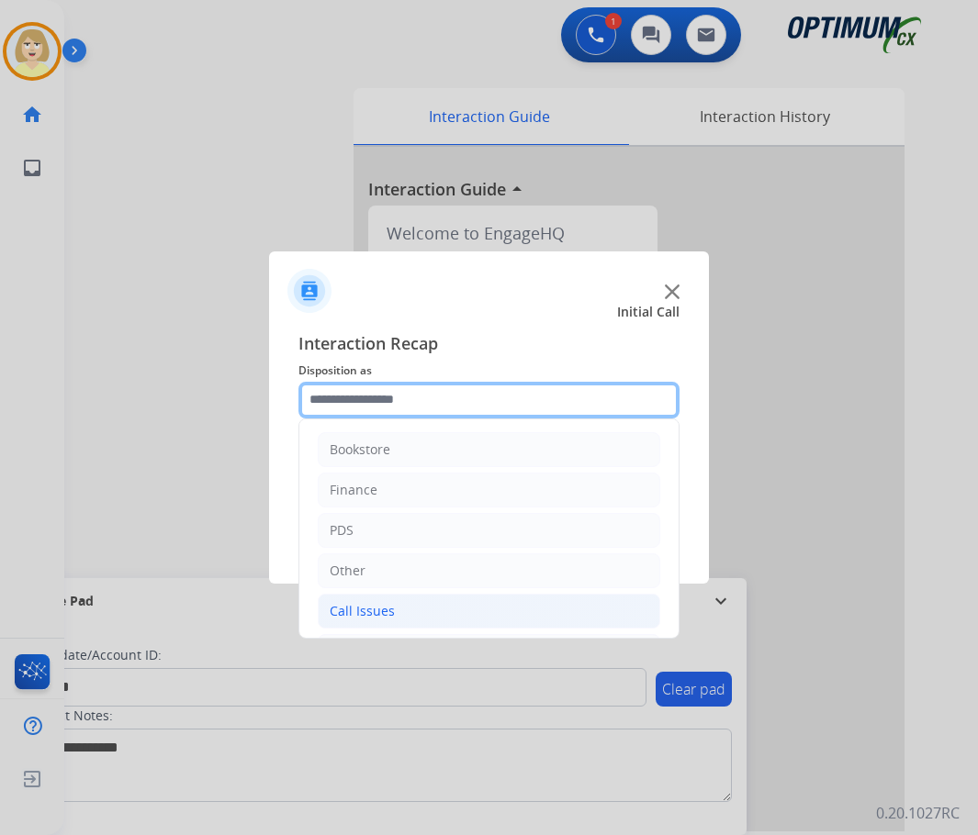
scroll to position [125, 0]
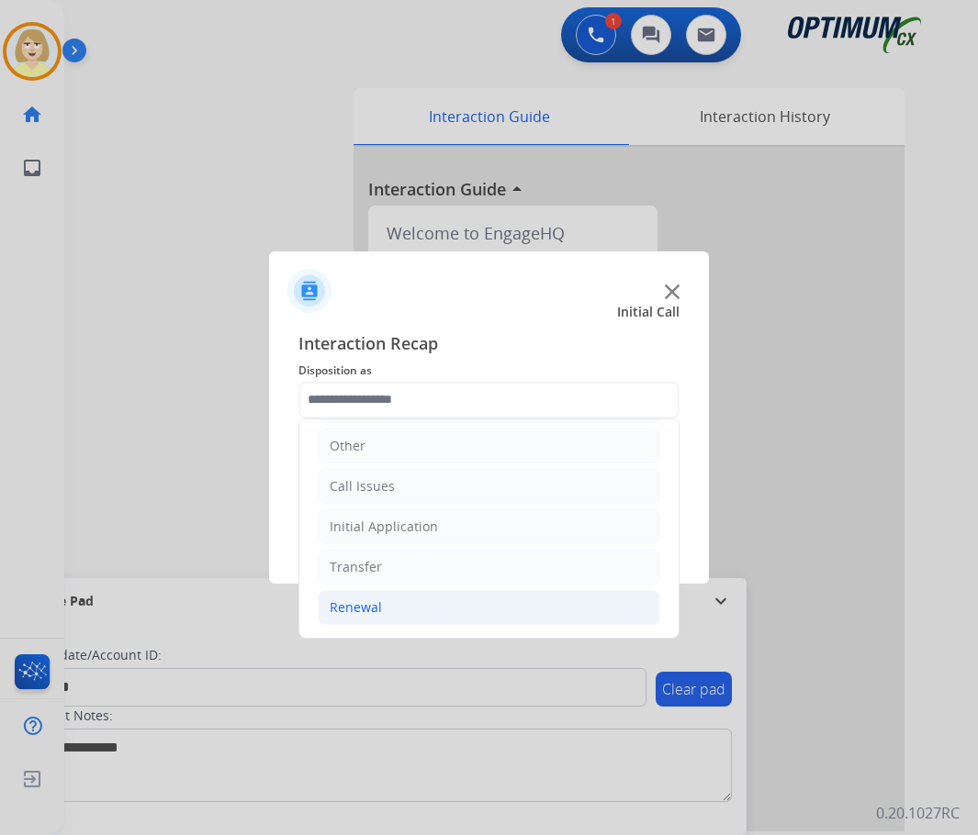
click at [366, 610] on div "Renewal" at bounding box center [356, 608] width 52 height 18
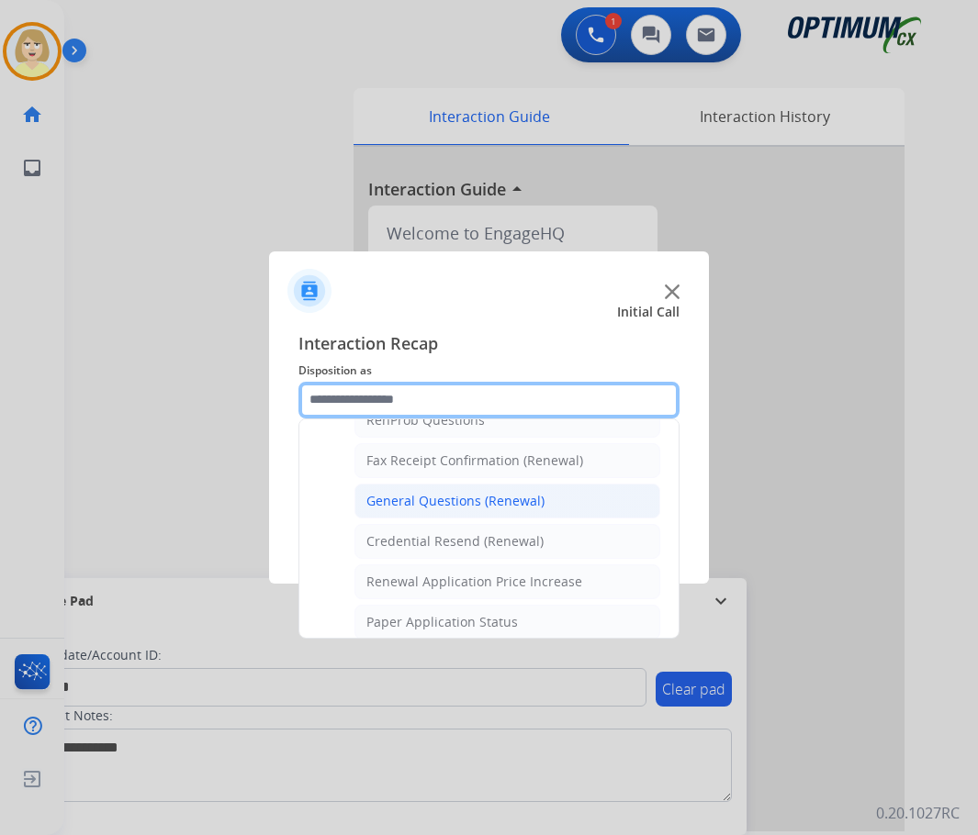
scroll to position [400, 0]
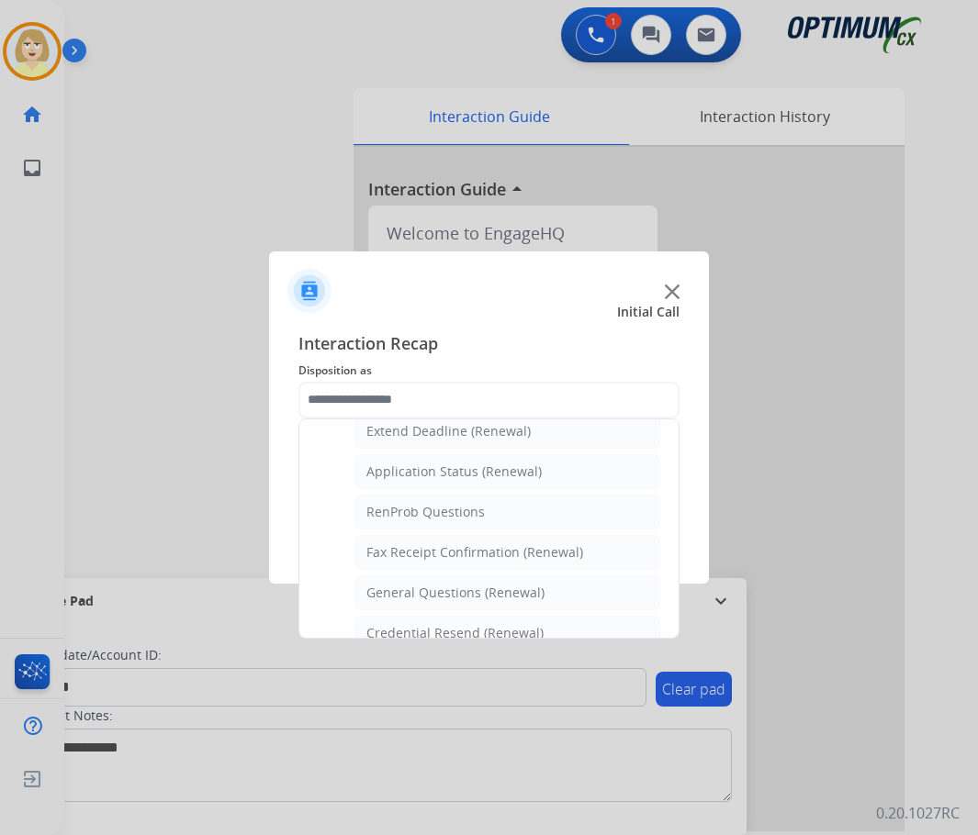
click at [448, 476] on div "Application Status (Renewal)" at bounding box center [453, 472] width 175 height 18
type input "**********"
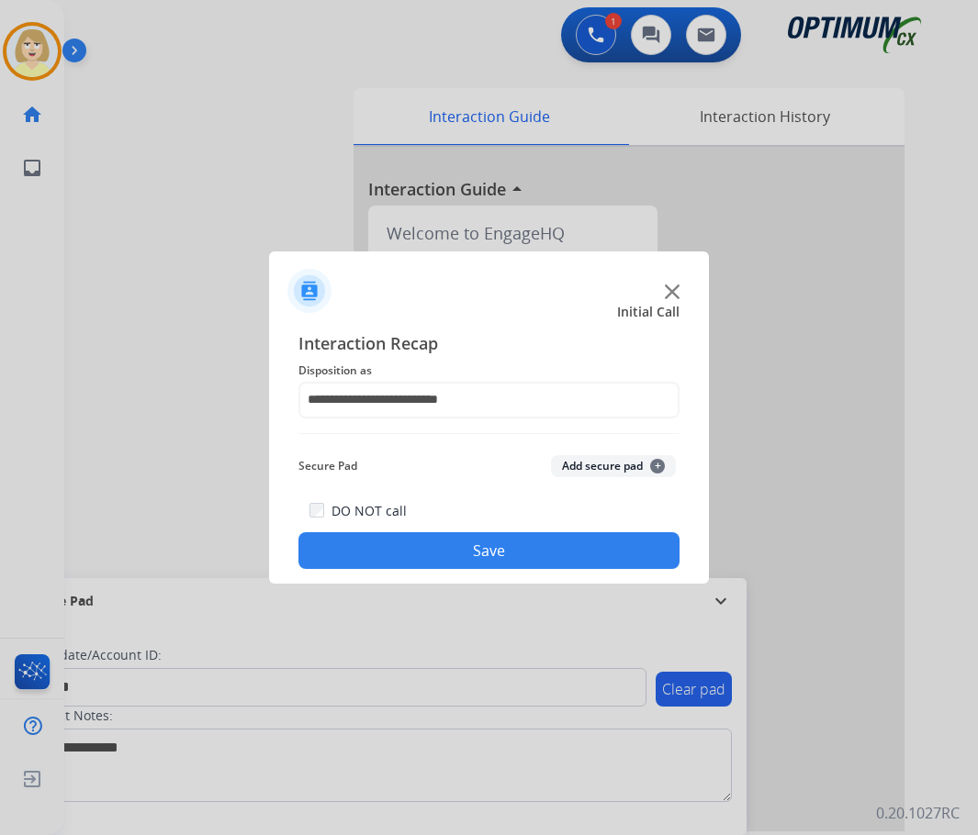
click at [598, 463] on button "Add secure pad +" at bounding box center [613, 466] width 125 height 22
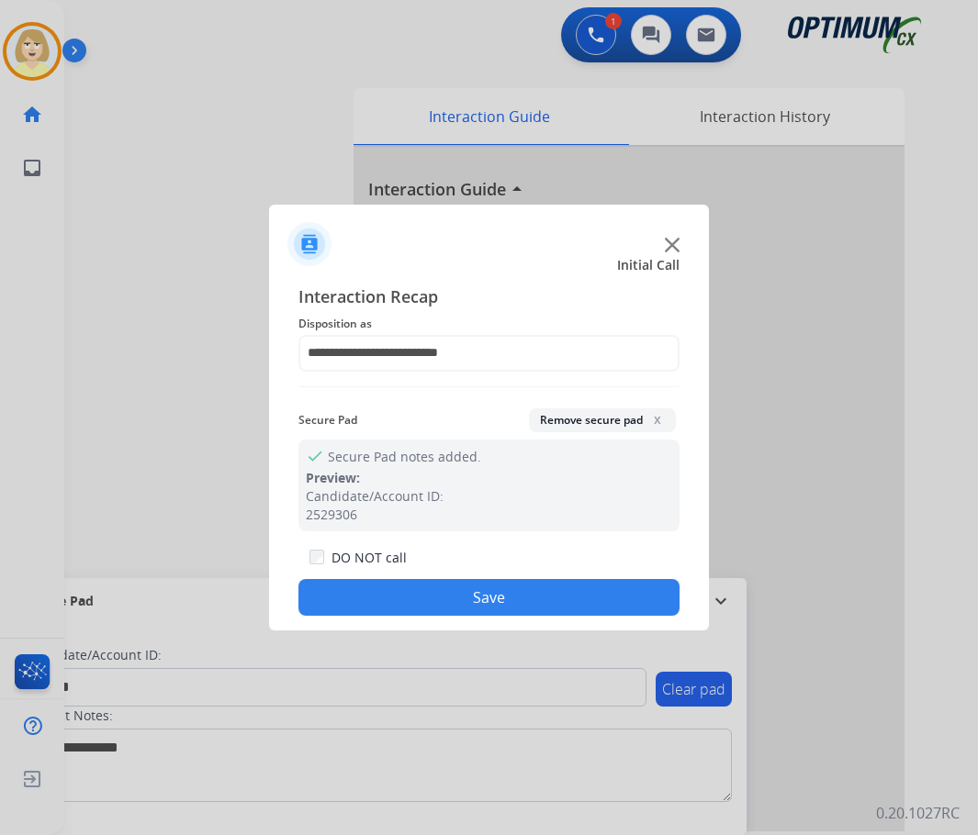
drag, startPoint x: 373, startPoint y: 599, endPoint x: 198, endPoint y: 229, distance: 408.2
click at [373, 598] on button "Save" at bounding box center [488, 597] width 381 height 37
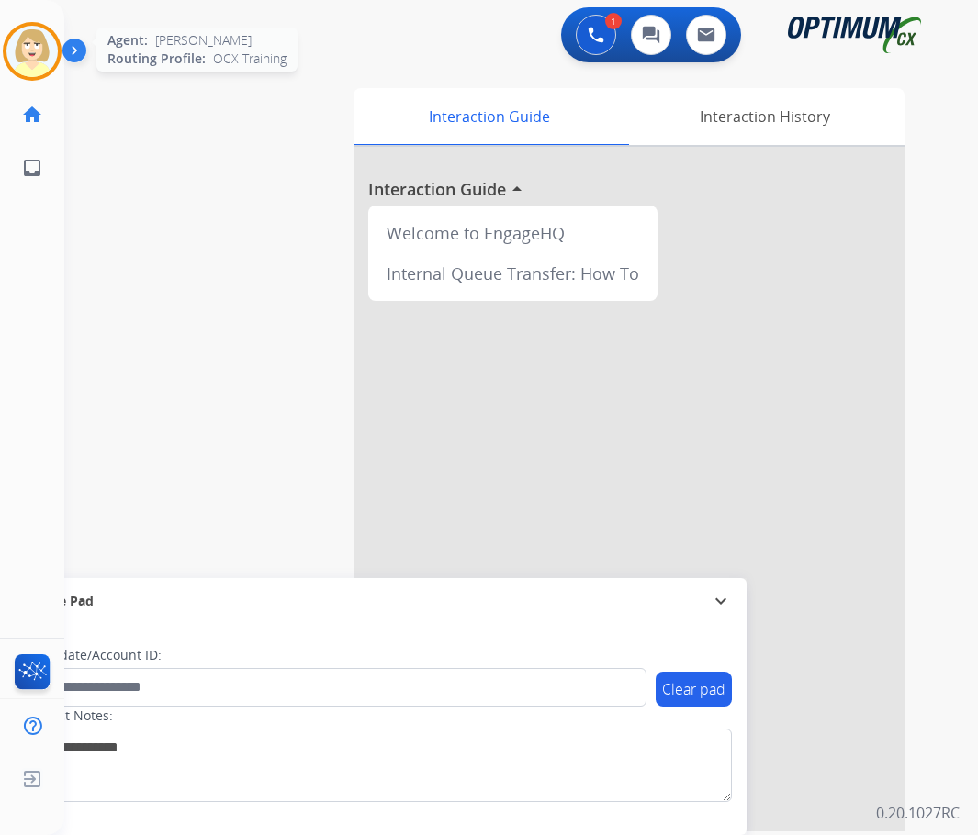
click at [43, 70] on img at bounding box center [31, 51] width 51 height 51
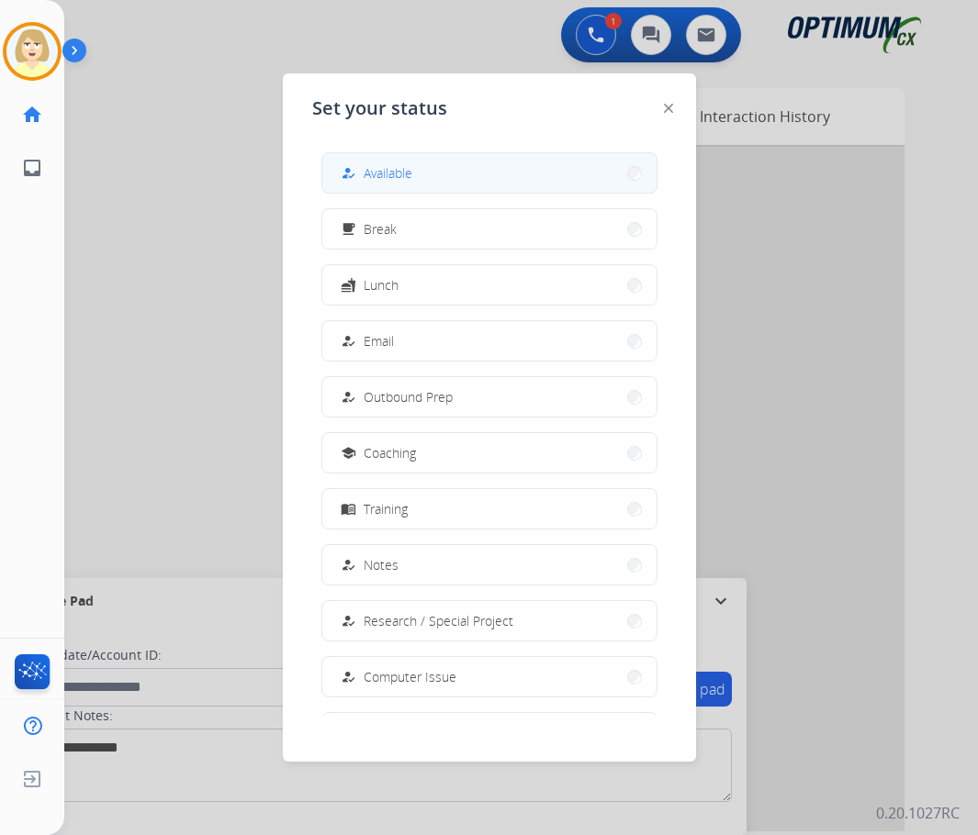
click at [406, 167] on span "Available" at bounding box center [388, 172] width 49 height 19
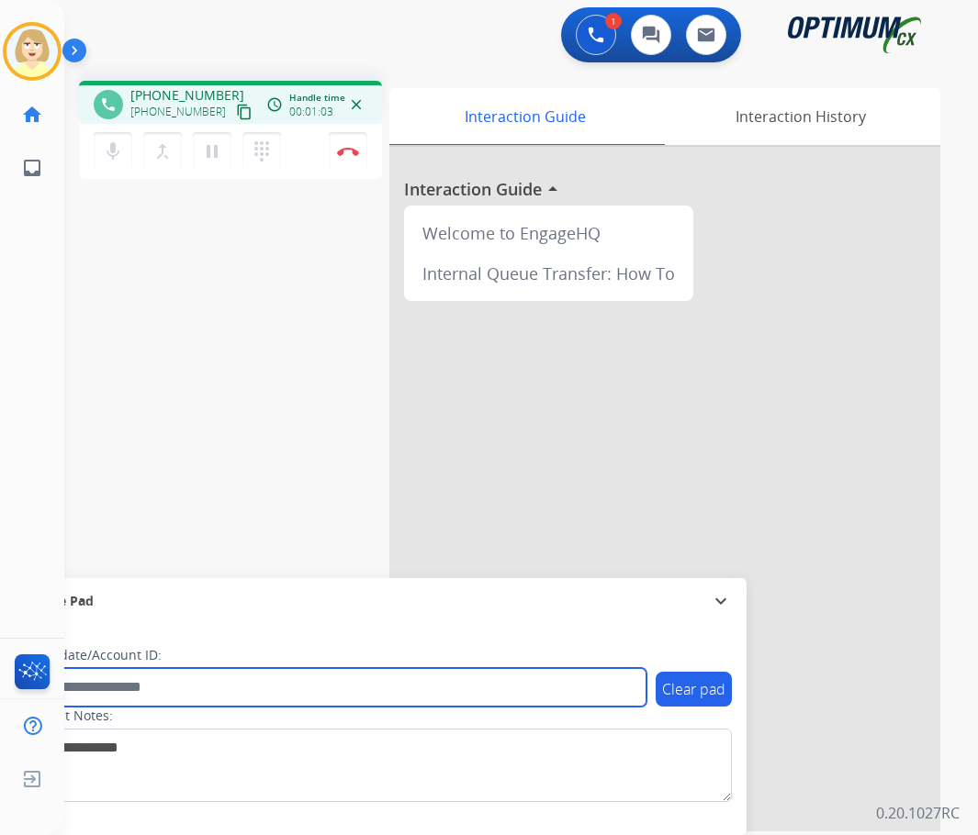
click at [102, 692] on input "text" at bounding box center [335, 687] width 622 height 39
paste input "*******"
type input "*******"
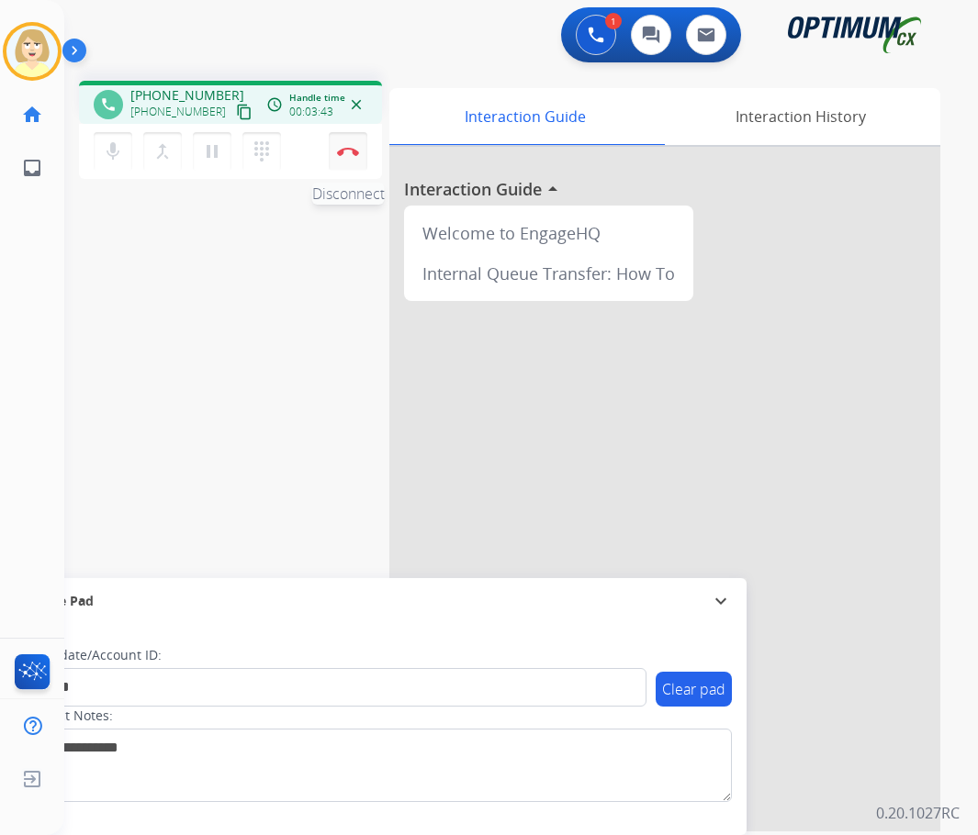
click at [341, 147] on img at bounding box center [348, 151] width 22 height 9
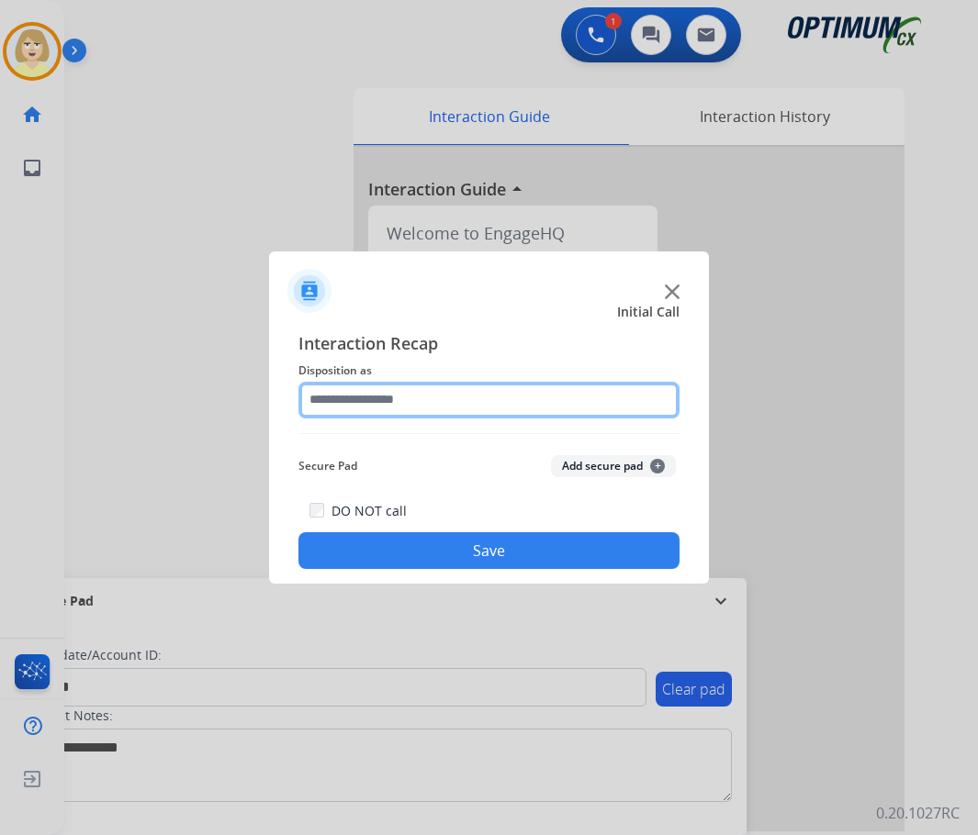
click at [362, 408] on input "text" at bounding box center [488, 400] width 381 height 37
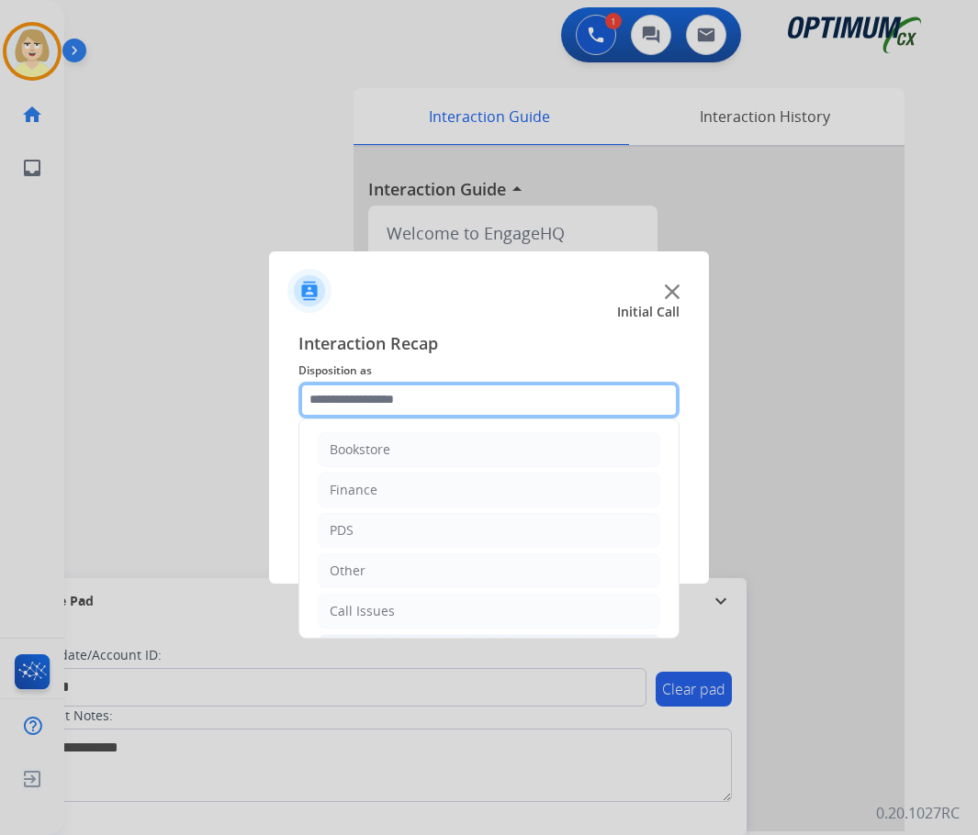
scroll to position [125, 0]
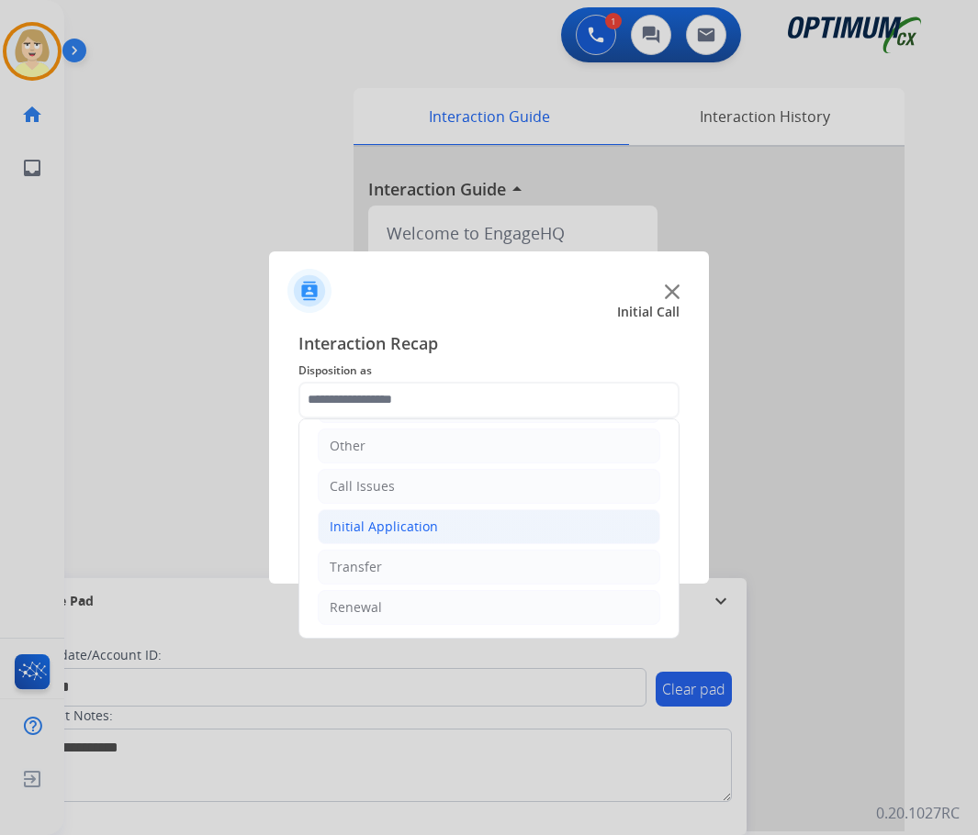
click at [382, 531] on div "Initial Application" at bounding box center [384, 527] width 108 height 18
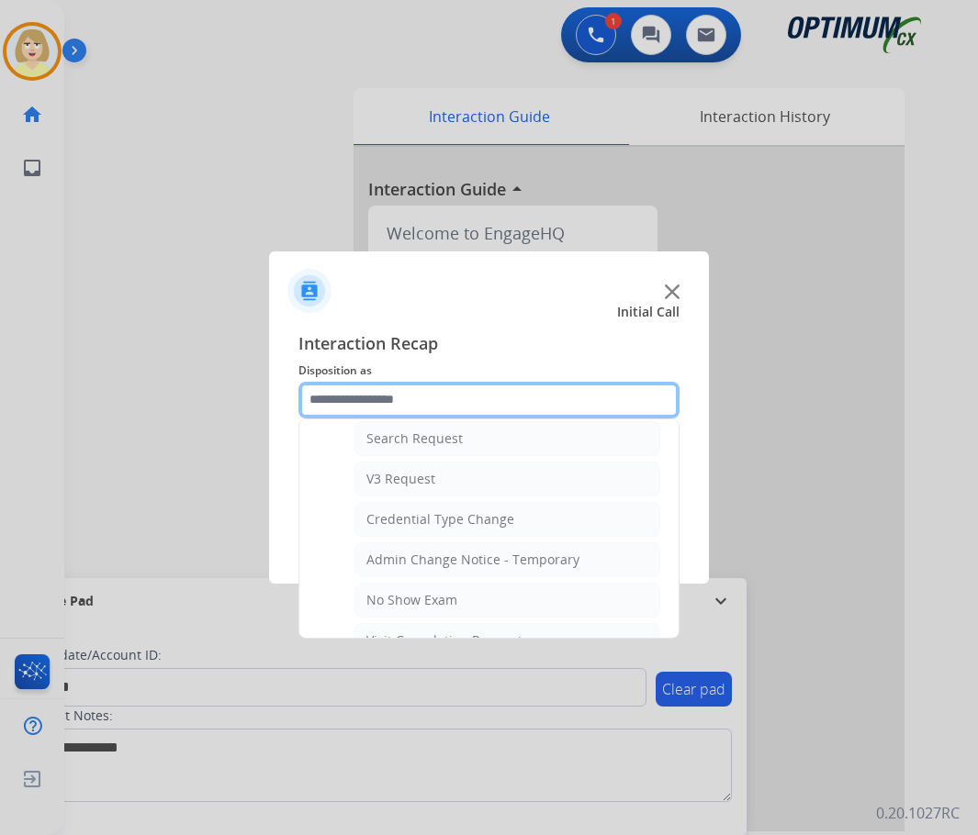
scroll to position [951, 0]
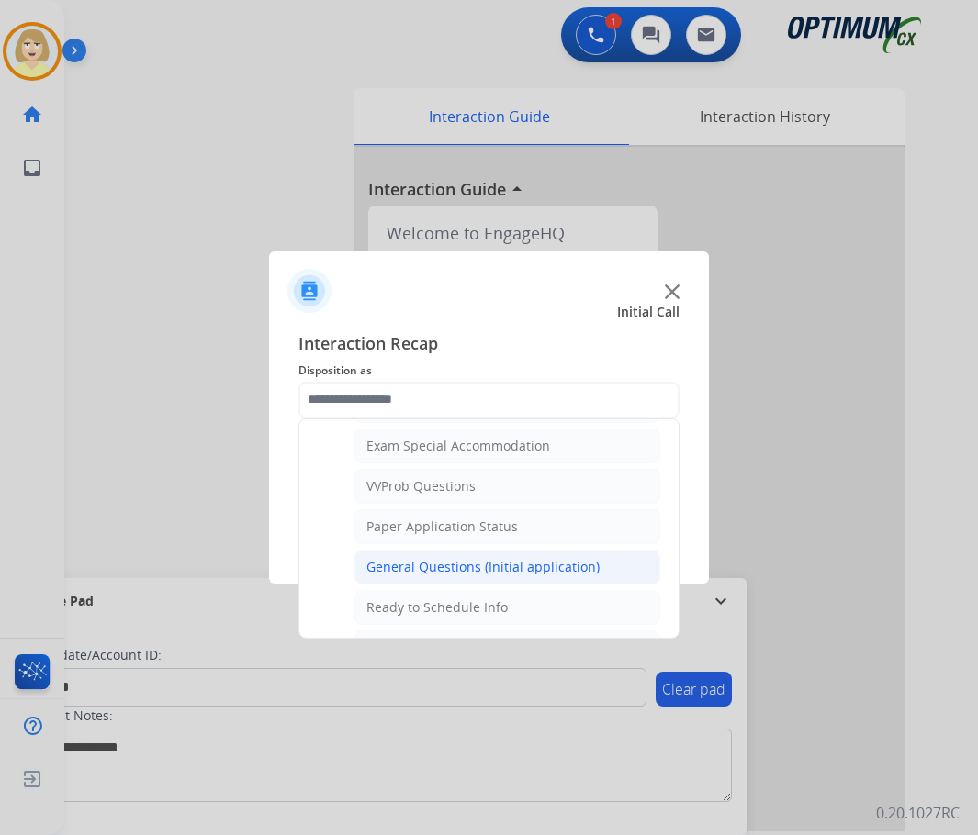
click at [449, 559] on div "General Questions (Initial application)" at bounding box center [482, 567] width 233 height 18
type input "**********"
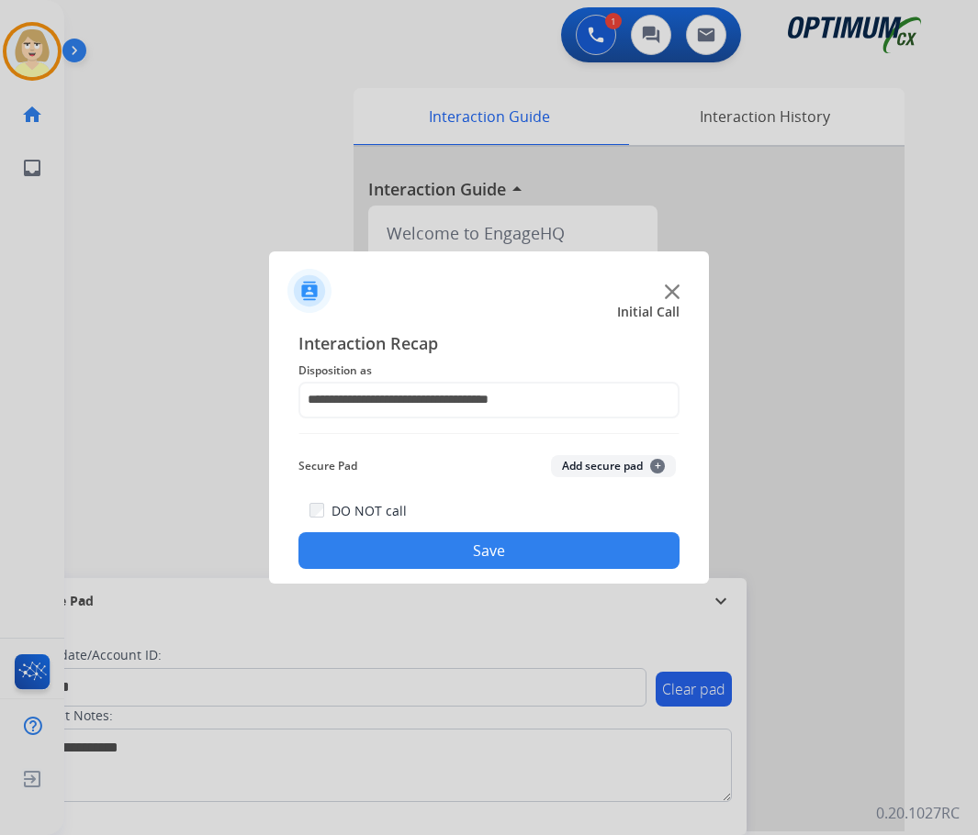
click at [580, 466] on button "Add secure pad +" at bounding box center [613, 466] width 125 height 22
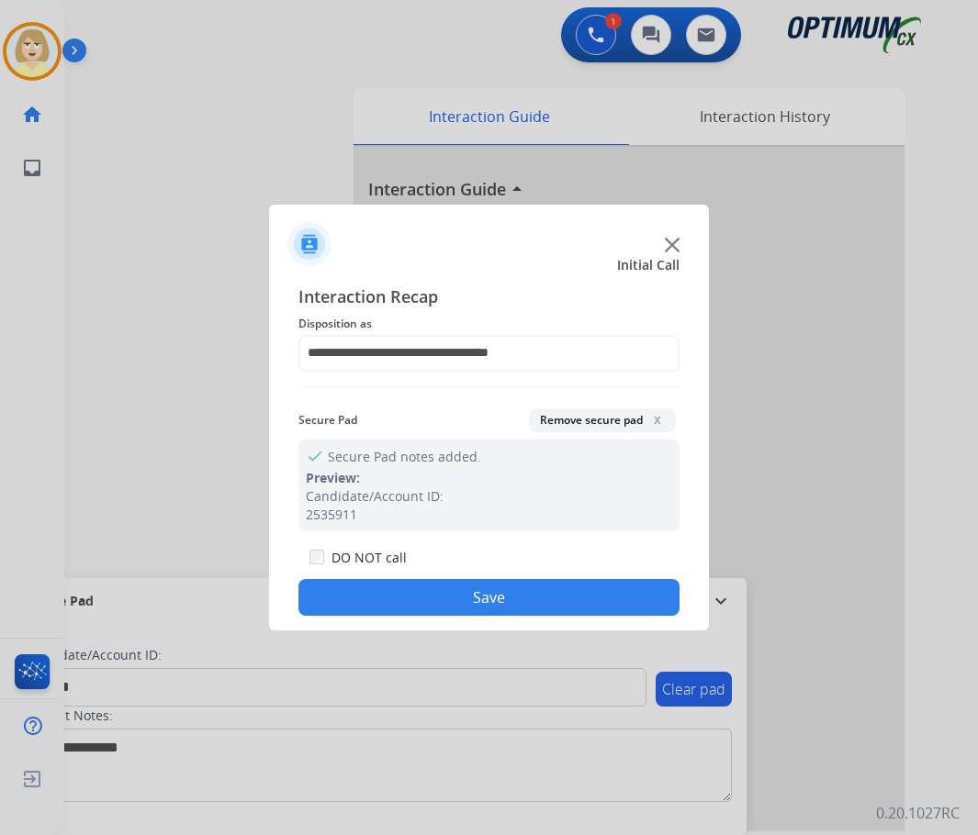
drag, startPoint x: 414, startPoint y: 604, endPoint x: 293, endPoint y: 523, distance: 145.6
click at [403, 599] on button "Save" at bounding box center [488, 597] width 381 height 37
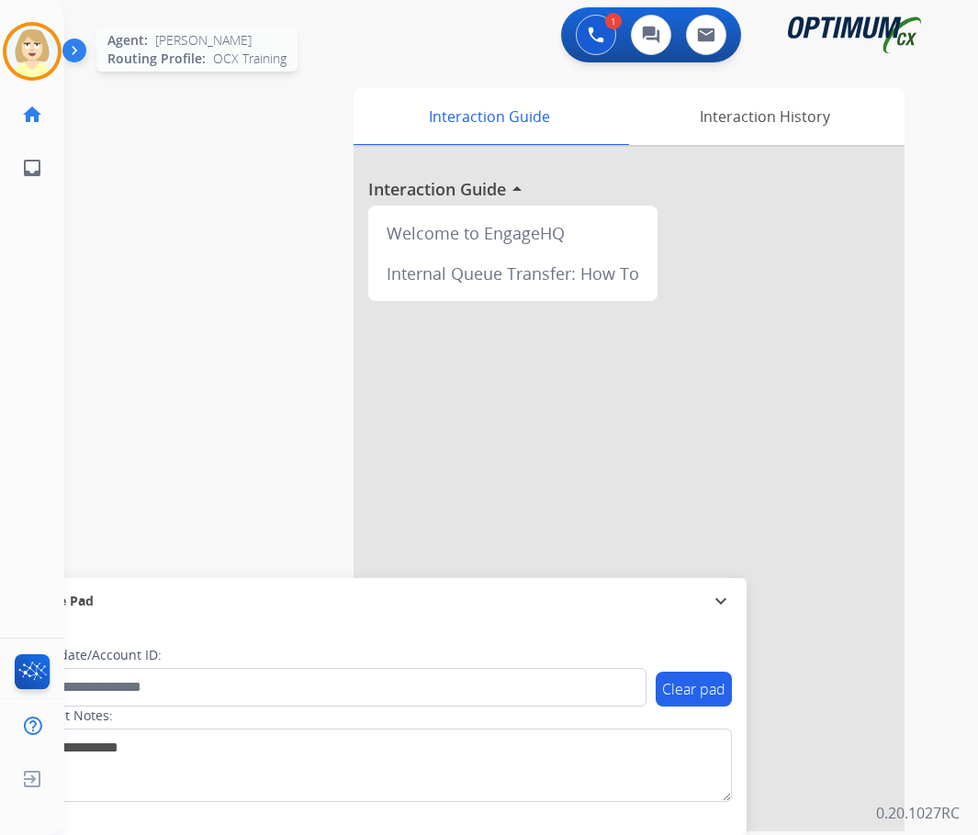
click at [36, 50] on img at bounding box center [31, 51] width 51 height 51
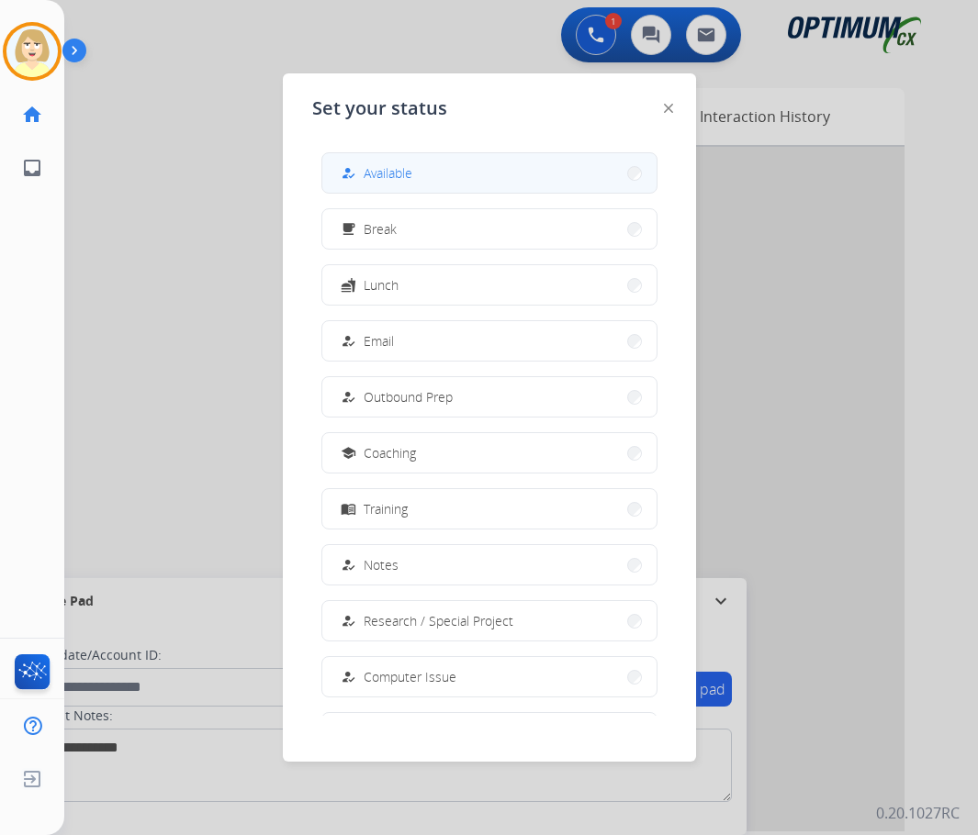
click at [388, 172] on span "Available" at bounding box center [388, 172] width 49 height 19
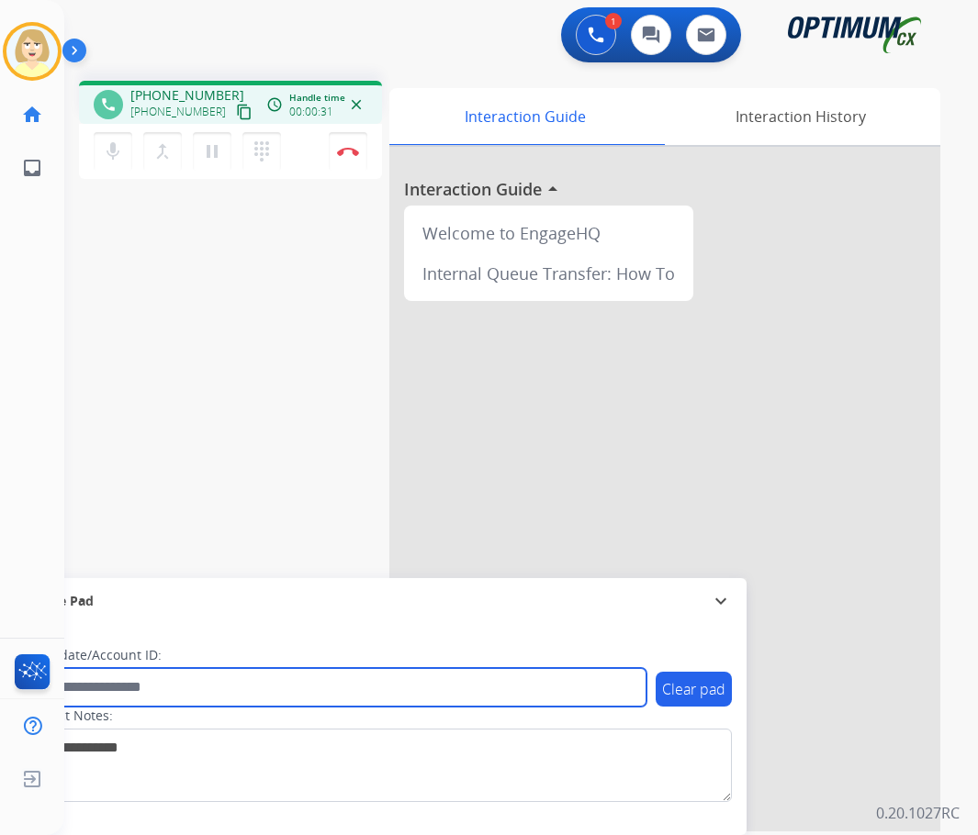
click at [101, 686] on input "text" at bounding box center [335, 687] width 622 height 39
paste input "*********"
type input "*********"
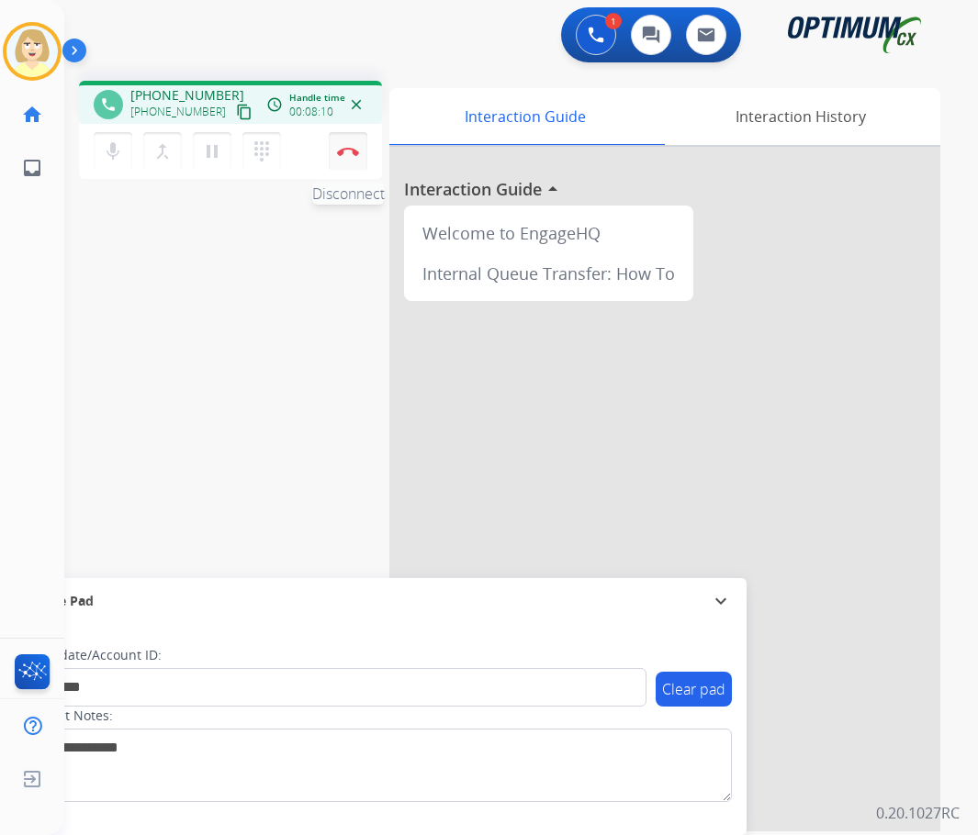
click at [338, 149] on img at bounding box center [348, 151] width 22 height 9
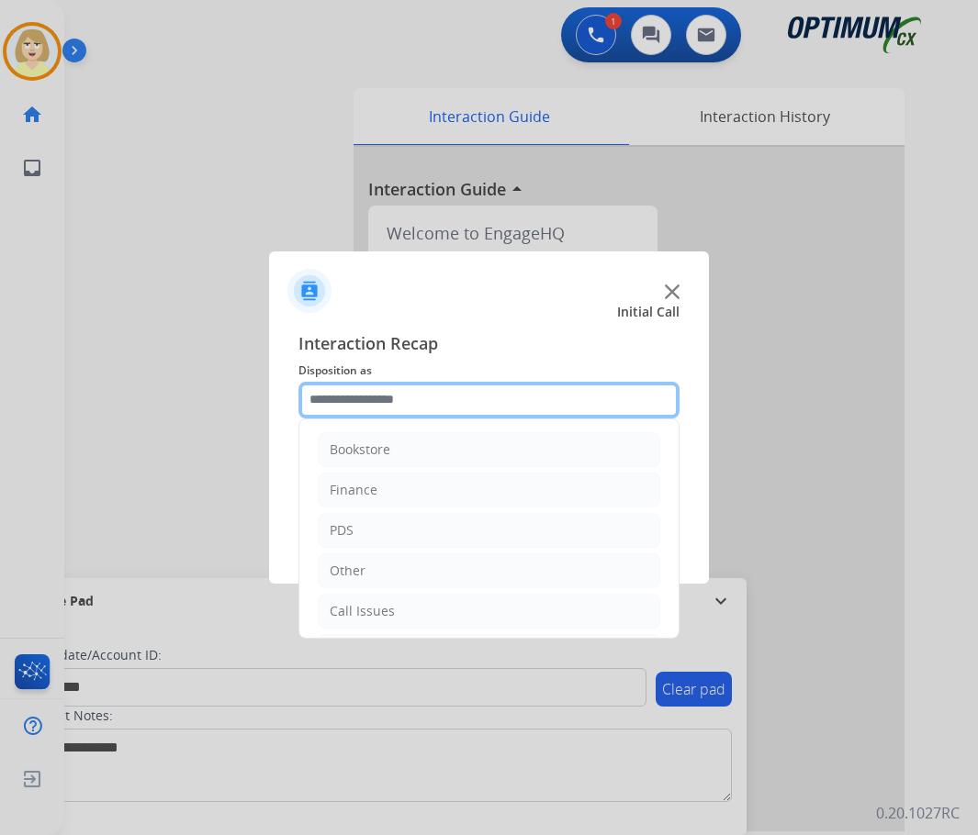
click at [338, 397] on input "text" at bounding box center [488, 400] width 381 height 37
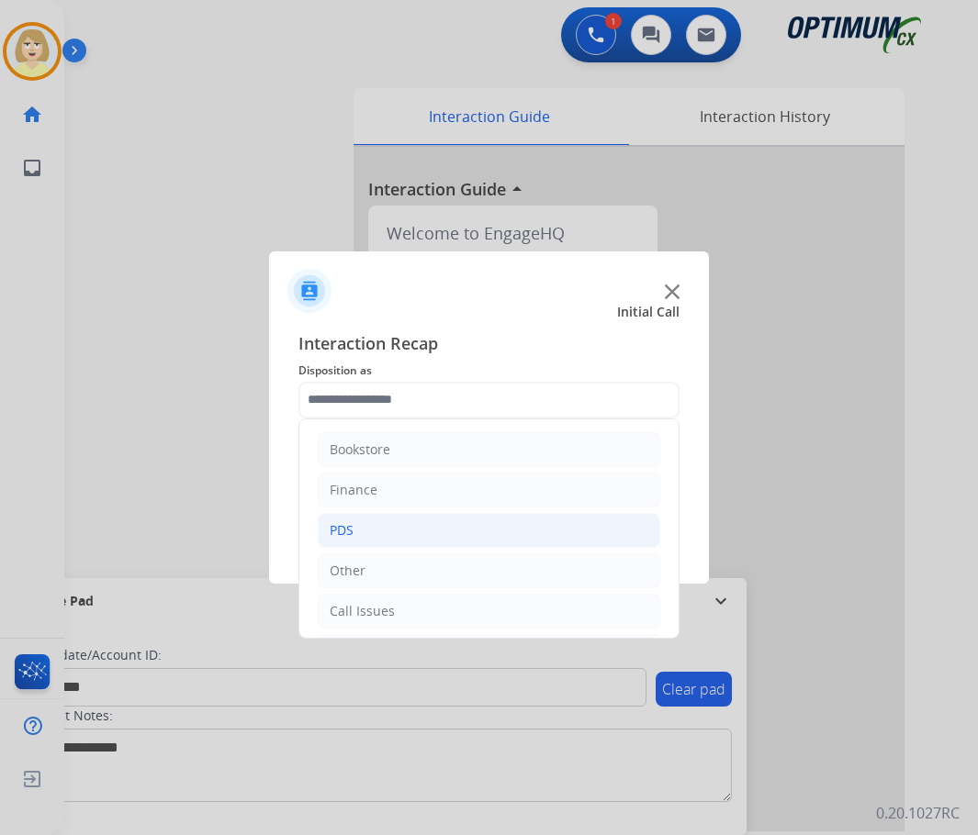
click at [345, 528] on div "PDS" at bounding box center [342, 530] width 24 height 18
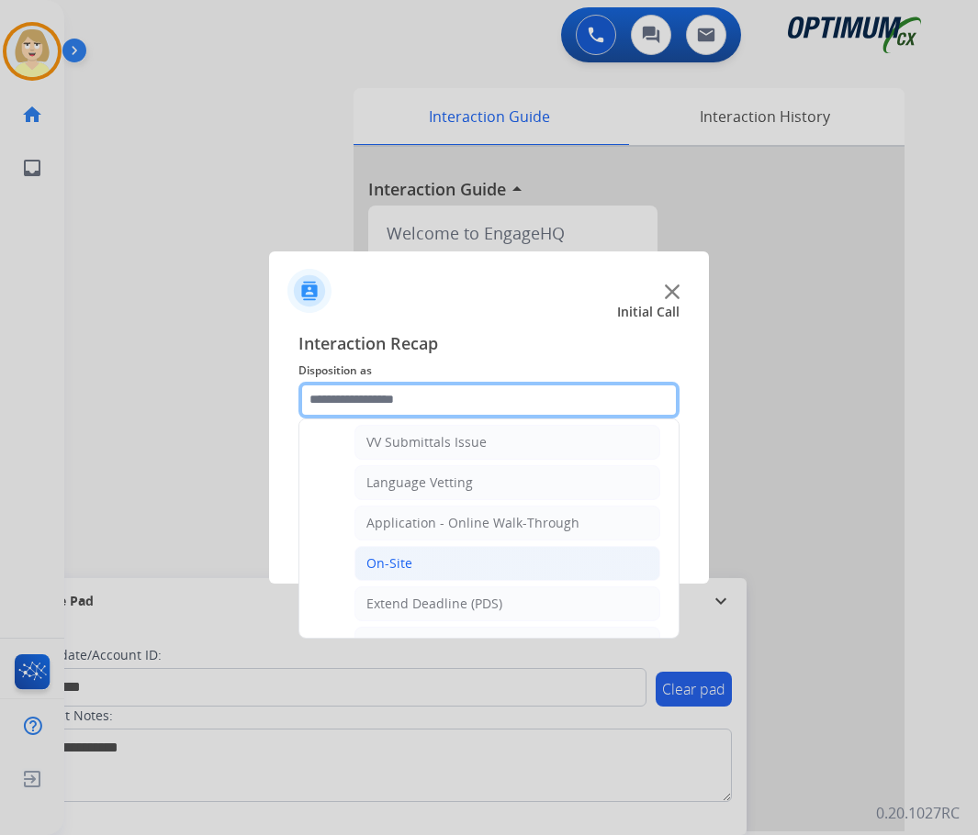
scroll to position [459, 0]
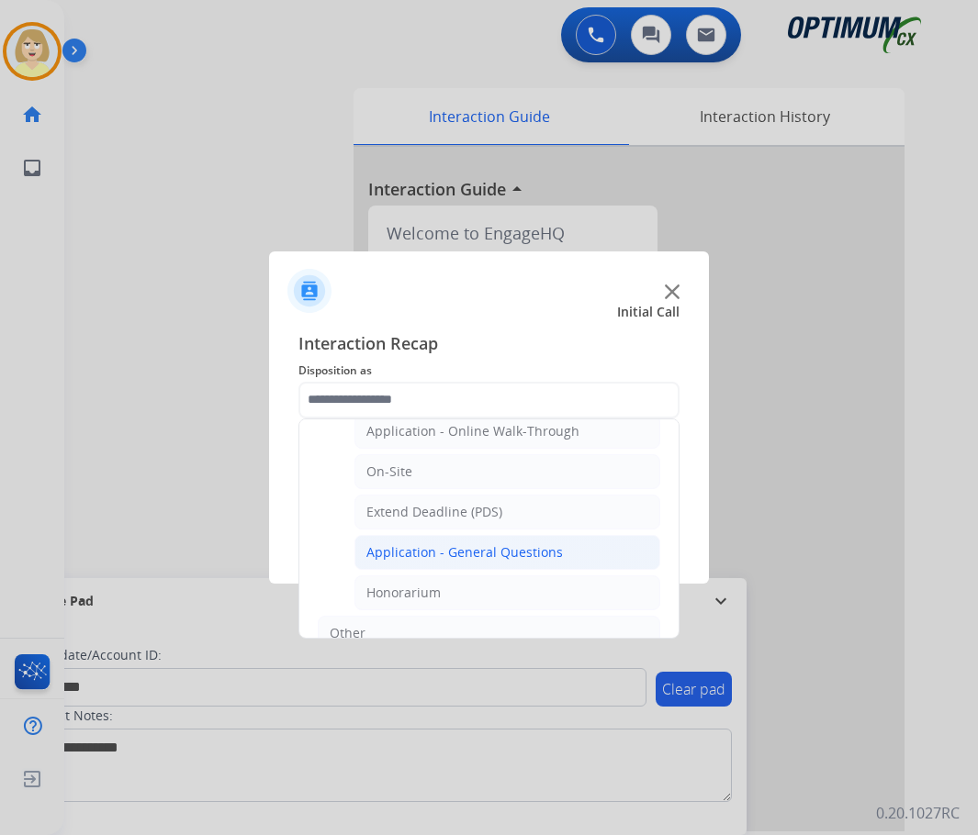
click at [466, 550] on div "Application - General Questions" at bounding box center [464, 552] width 196 height 18
type input "**********"
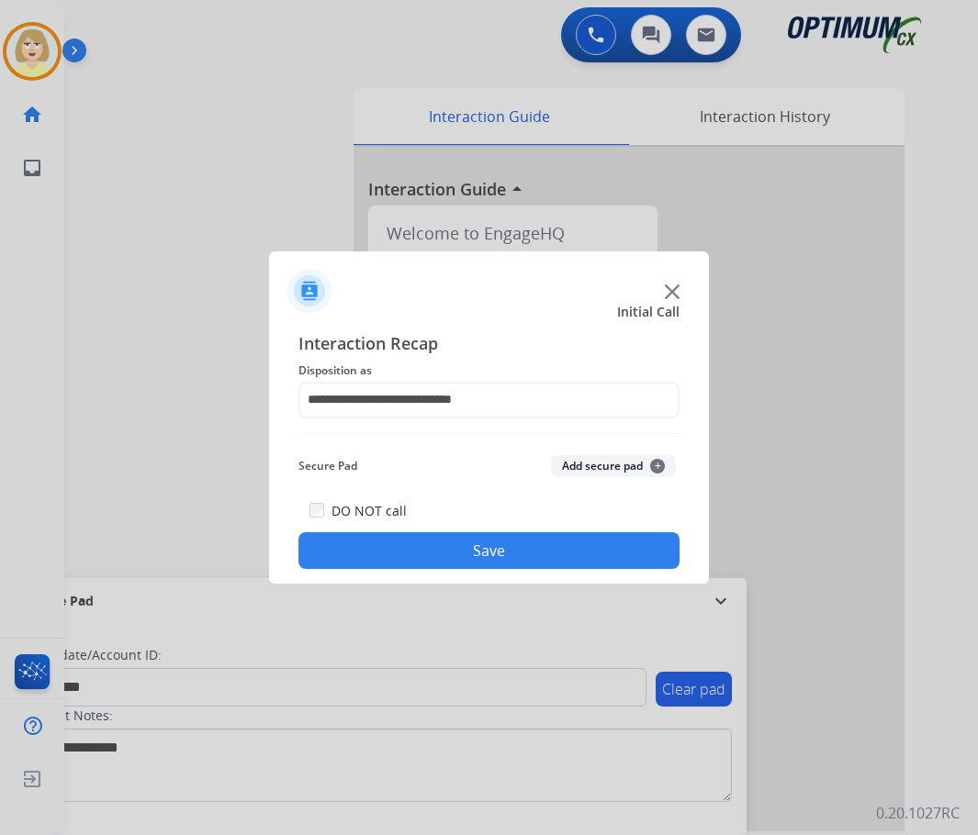
drag, startPoint x: 585, startPoint y: 466, endPoint x: 497, endPoint y: 544, distance: 117.7
click at [584, 466] on button "Add secure pad +" at bounding box center [613, 466] width 125 height 22
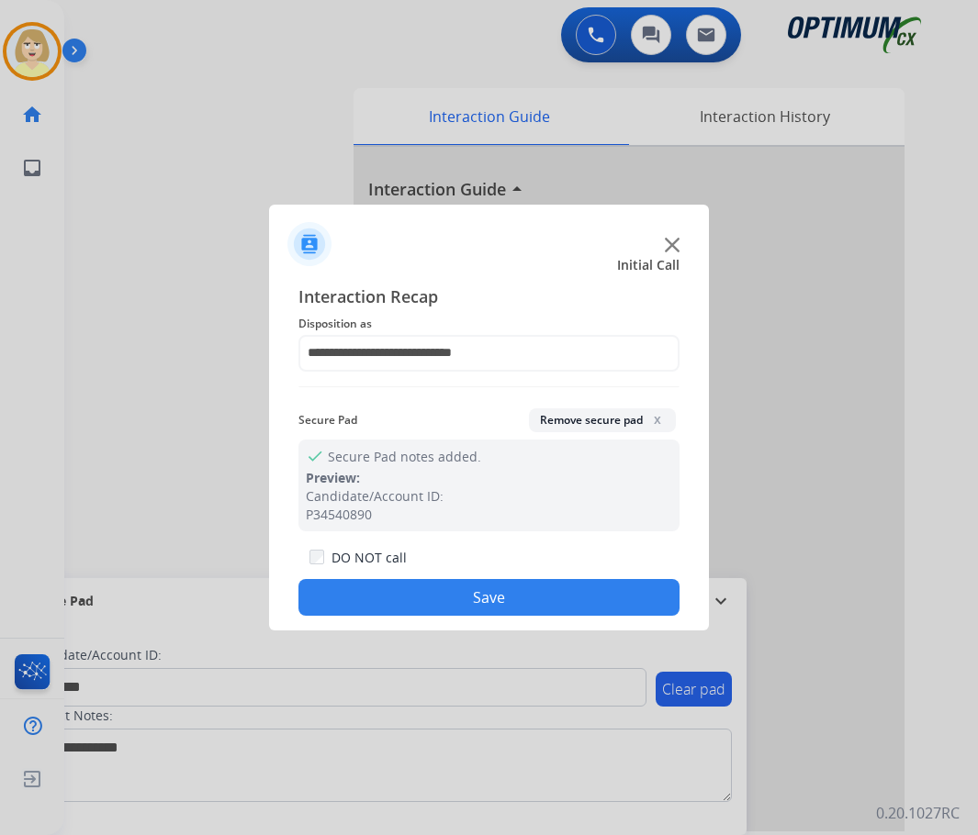
drag, startPoint x: 442, startPoint y: 597, endPoint x: 396, endPoint y: 566, distance: 55.8
click at [442, 596] on button "Save" at bounding box center [488, 597] width 381 height 37
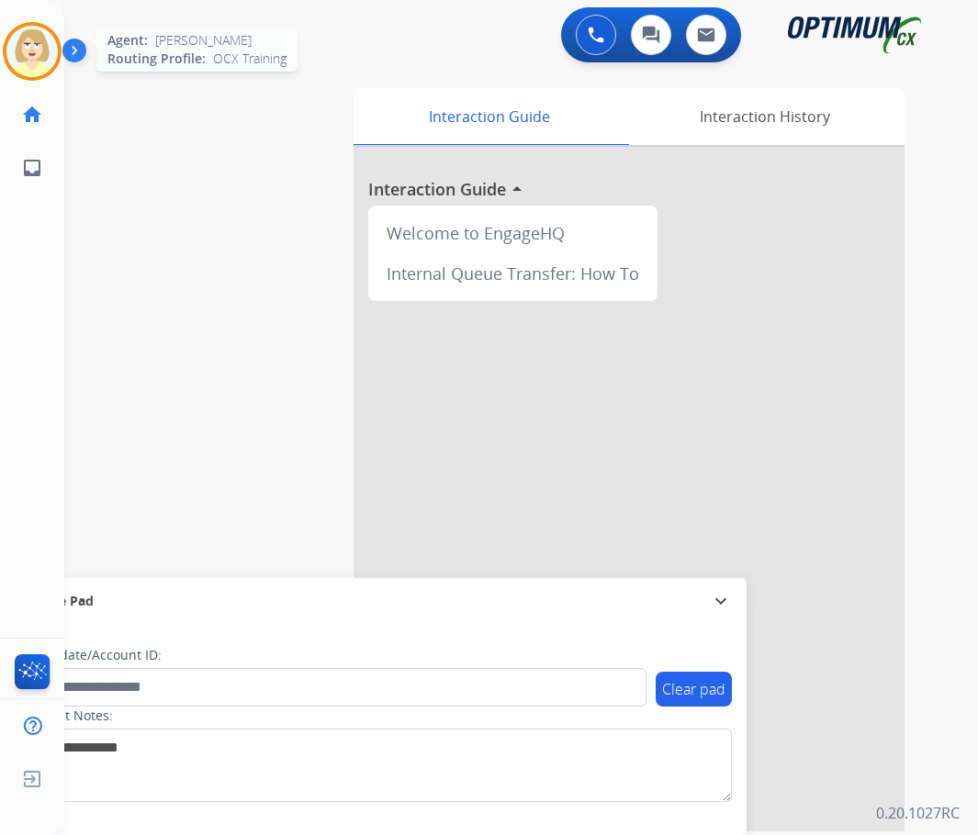
click at [42, 36] on img at bounding box center [31, 51] width 51 height 51
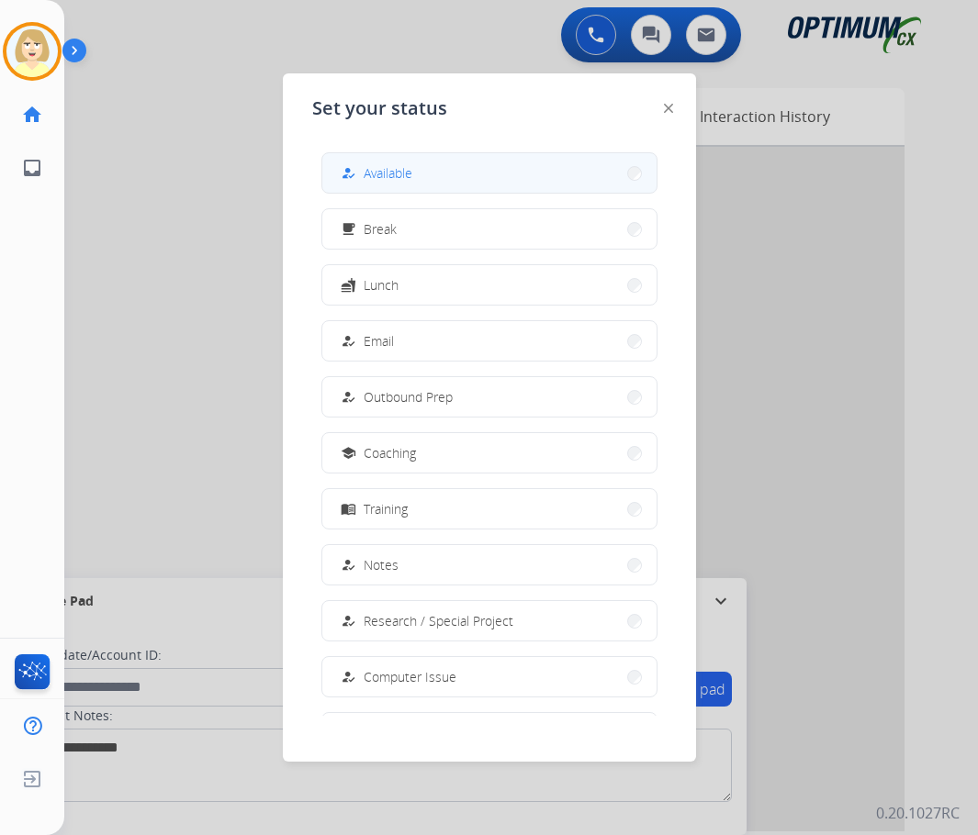
click at [386, 176] on span "Available" at bounding box center [388, 172] width 49 height 19
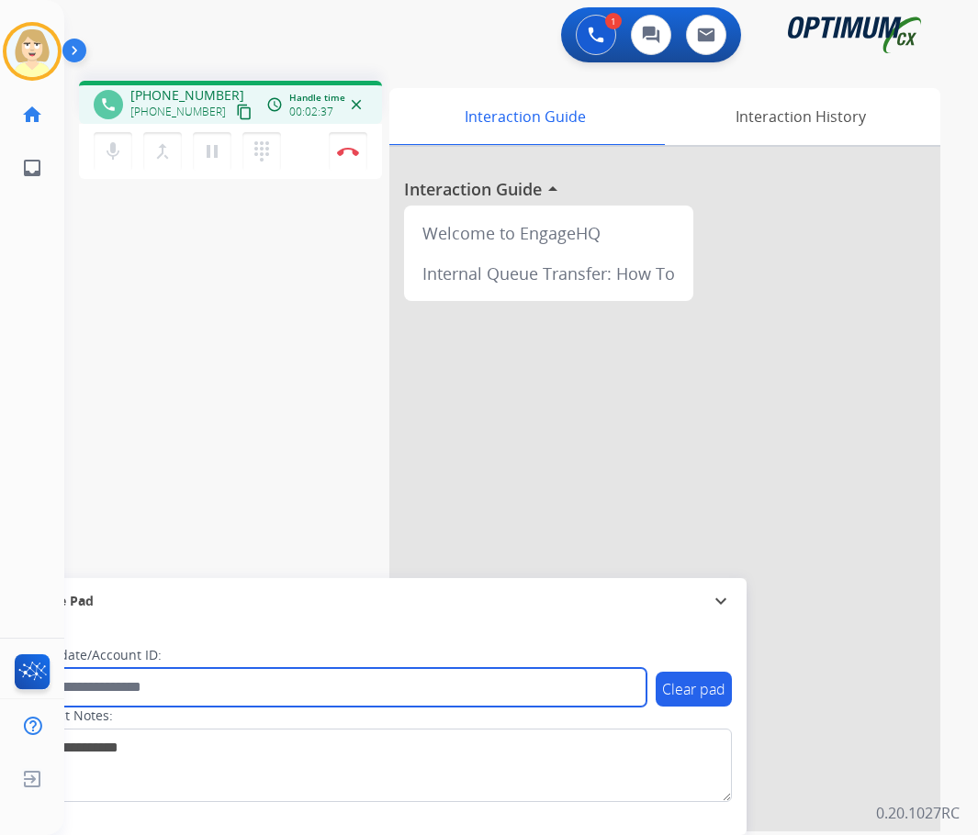
click at [117, 683] on input "text" at bounding box center [335, 687] width 622 height 39
paste input "*******"
type input "*******"
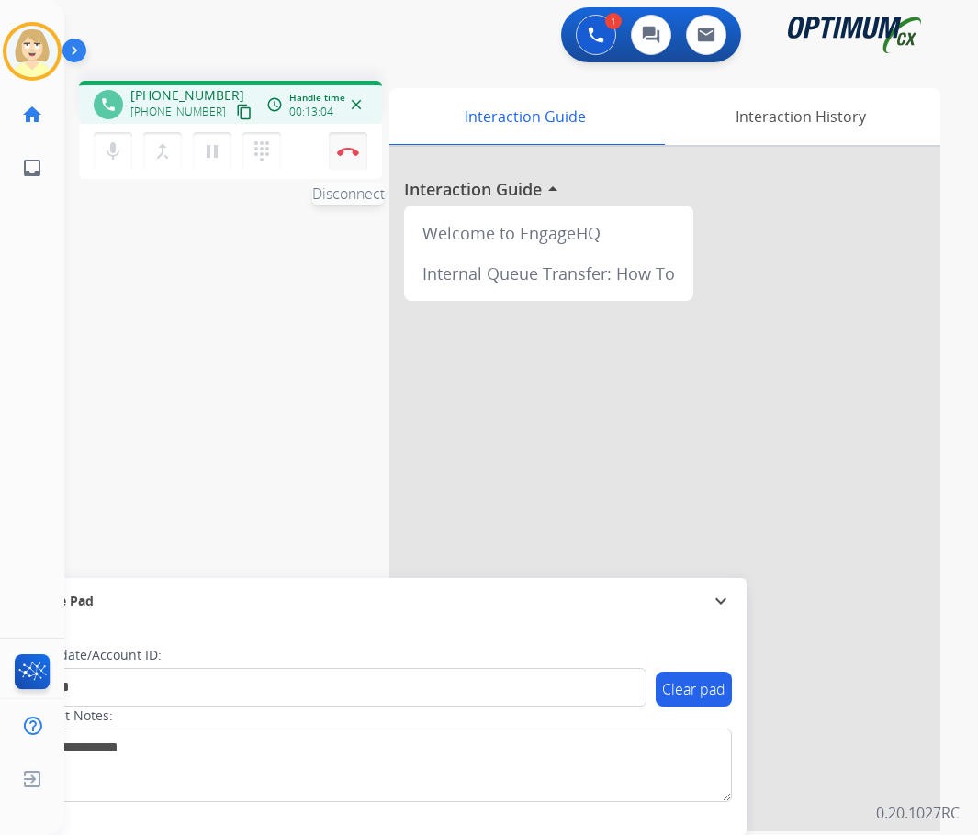
click at [344, 146] on button "Disconnect" at bounding box center [348, 151] width 39 height 39
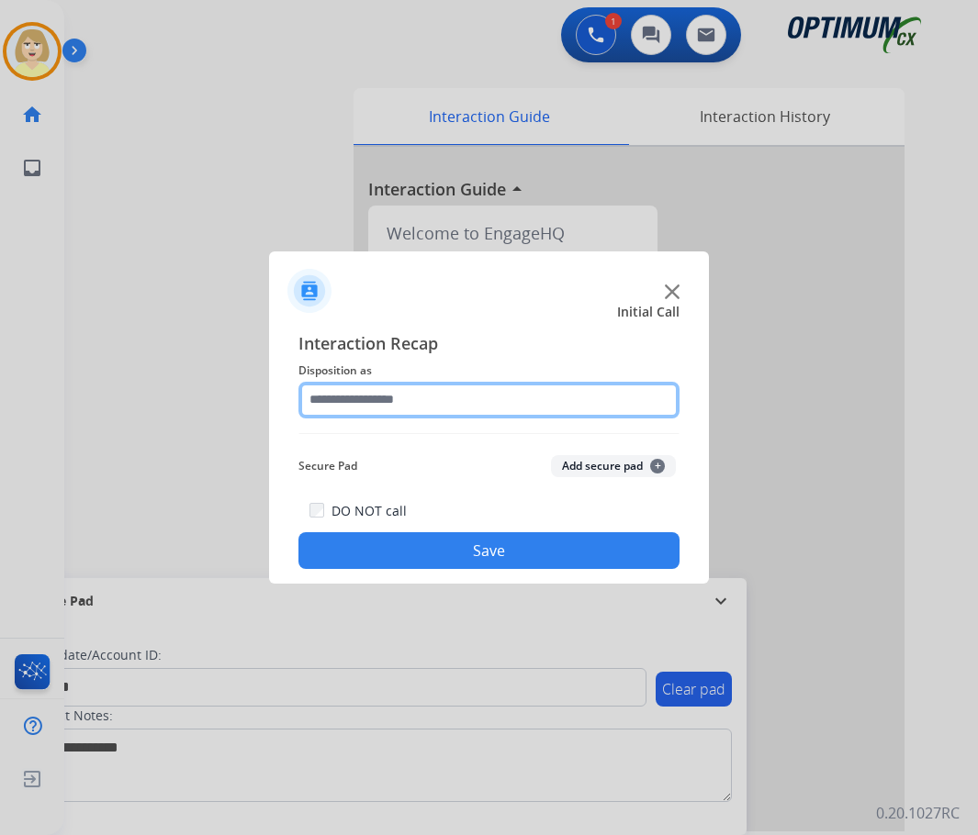
click at [368, 397] on input "text" at bounding box center [488, 400] width 381 height 37
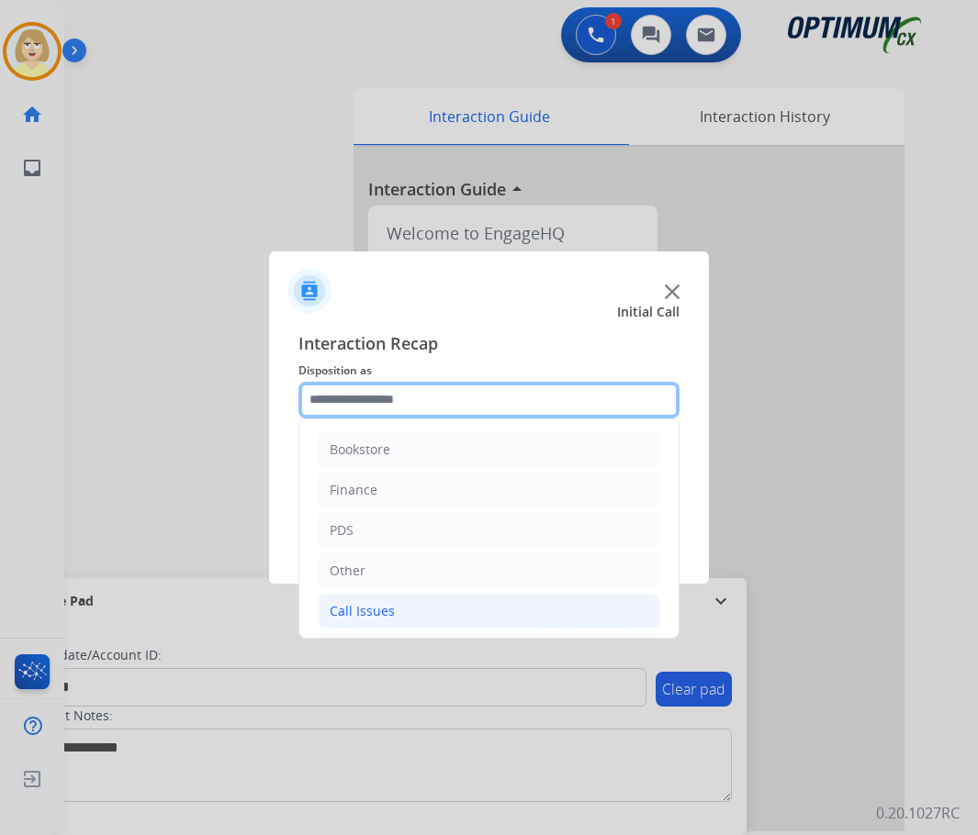
scroll to position [125, 0]
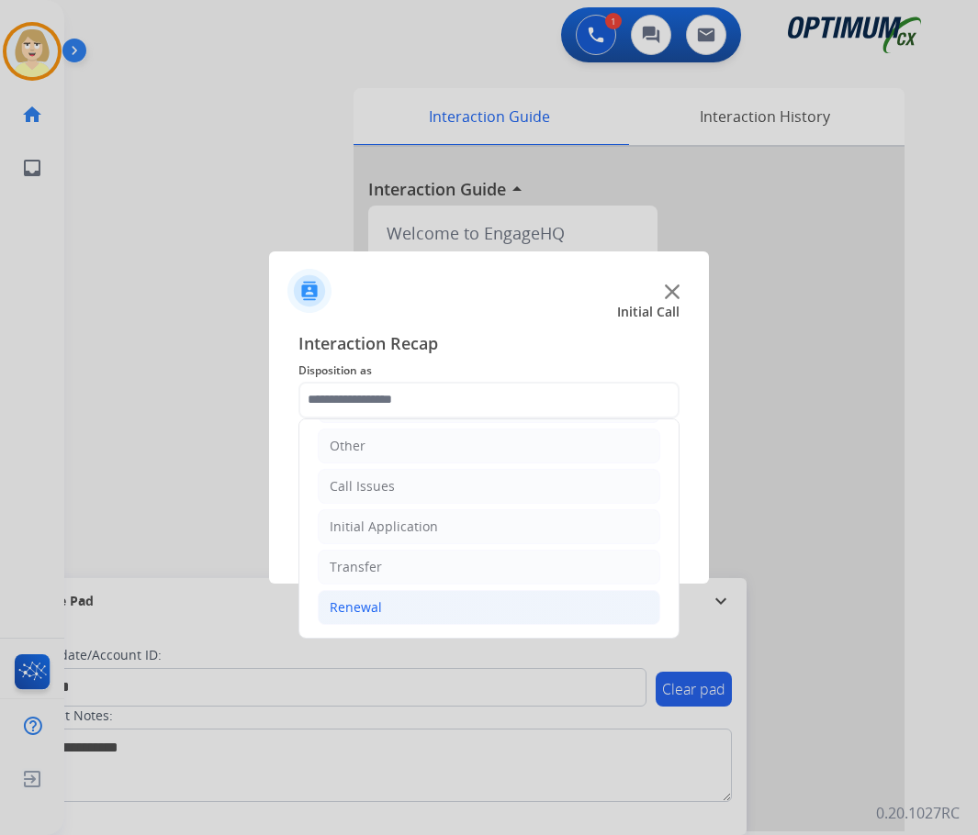
click at [351, 608] on div "Renewal" at bounding box center [356, 608] width 52 height 18
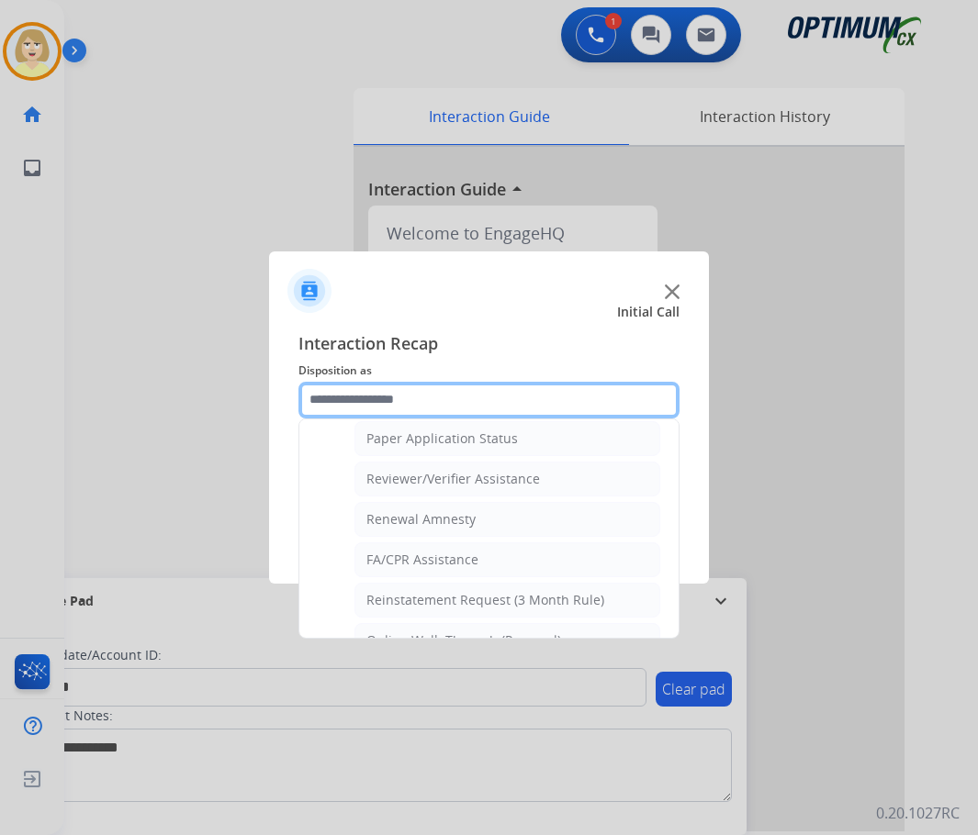
scroll to position [709, 0]
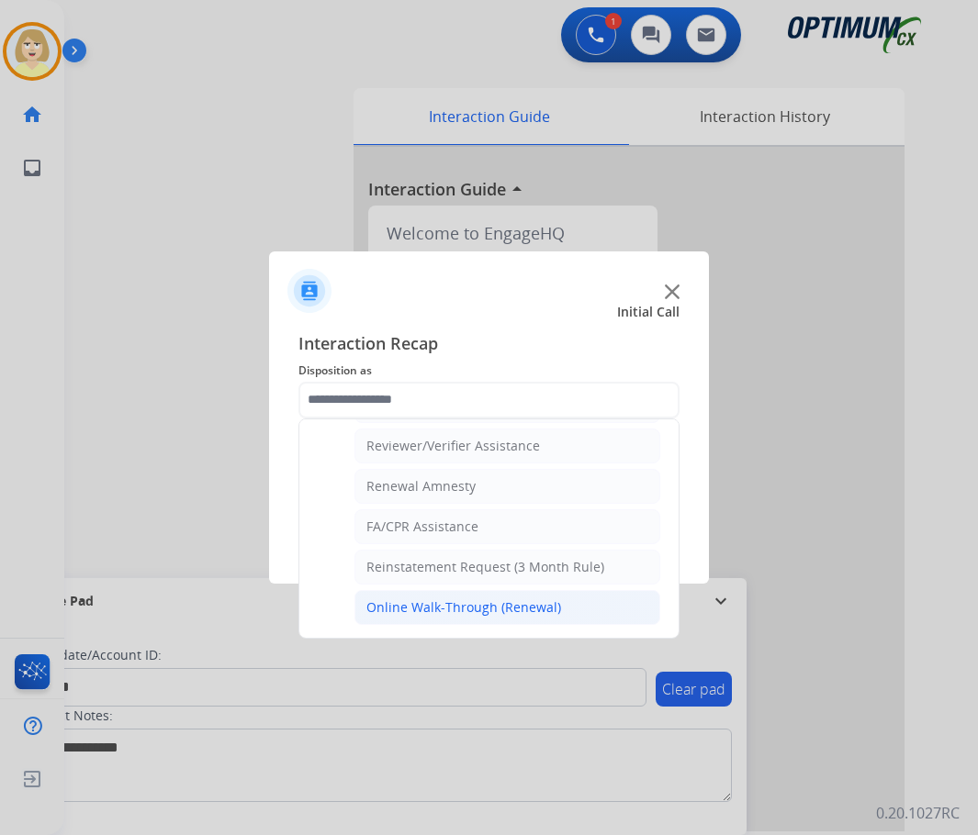
click at [461, 603] on div "Online Walk-Through (Renewal)" at bounding box center [463, 608] width 195 height 18
type input "**********"
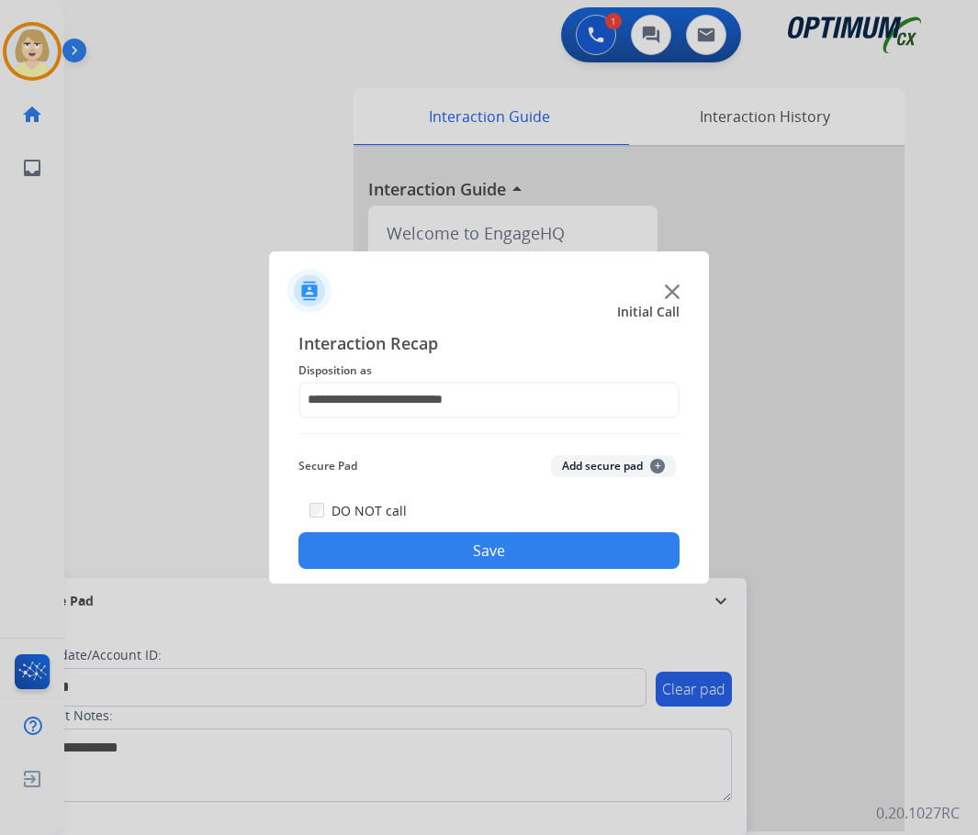
click at [587, 460] on button "Add secure pad +" at bounding box center [613, 466] width 125 height 22
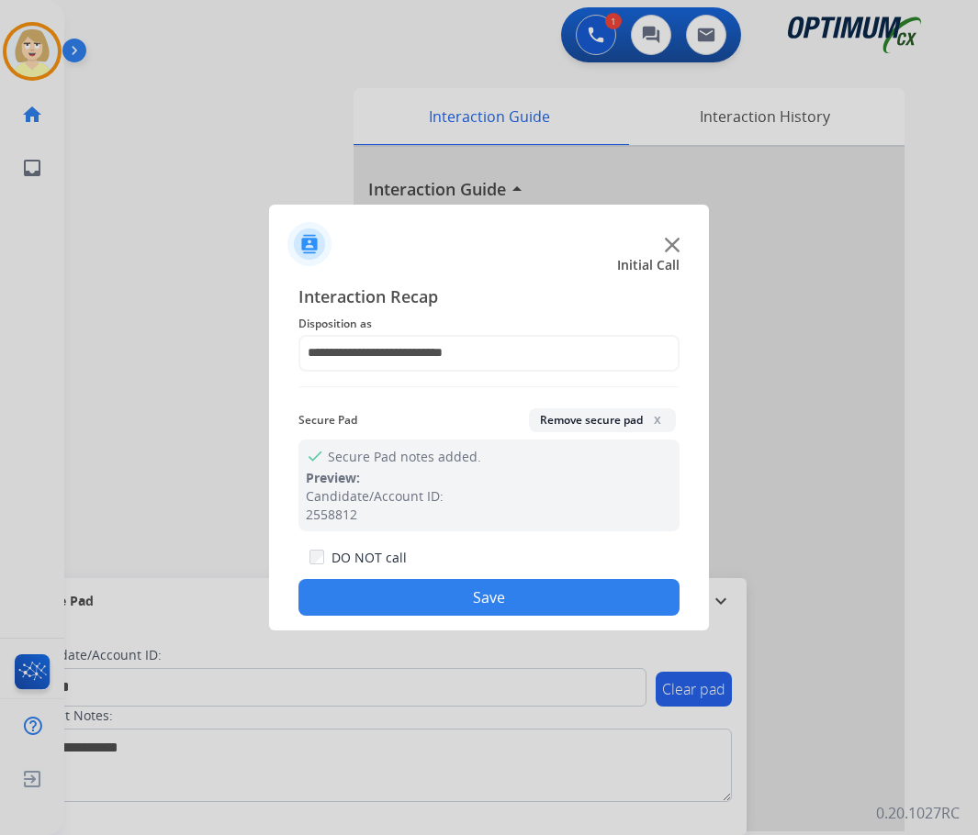
click at [420, 599] on button "Save" at bounding box center [488, 597] width 381 height 37
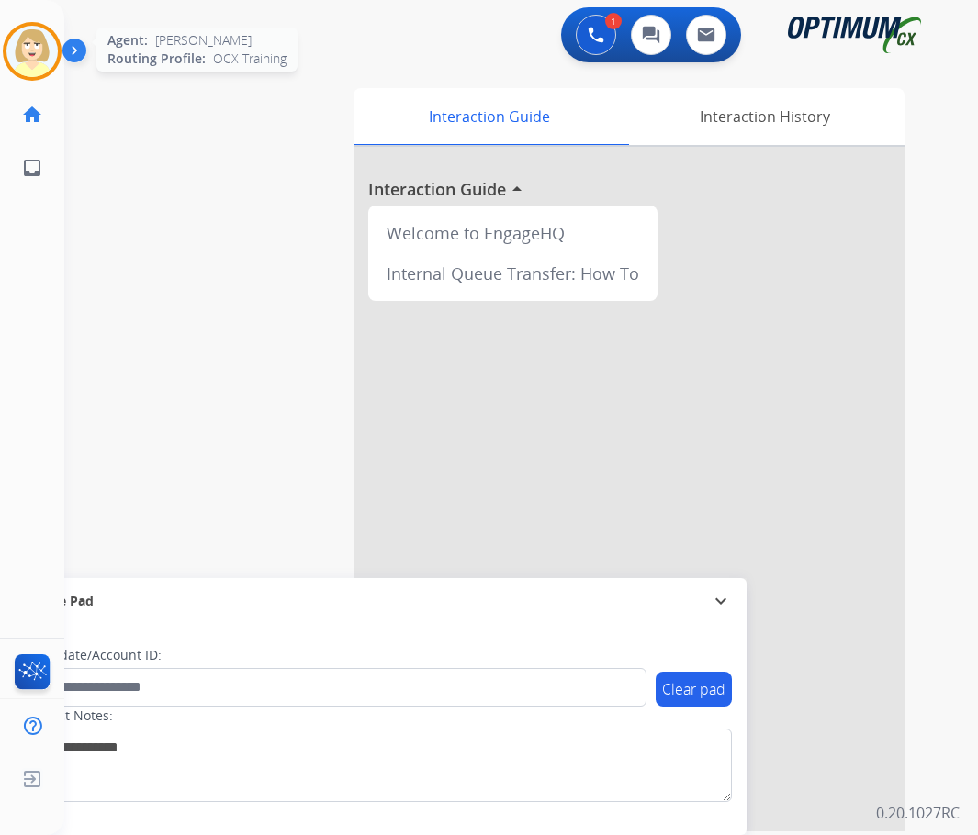
click at [33, 47] on img at bounding box center [31, 51] width 51 height 51
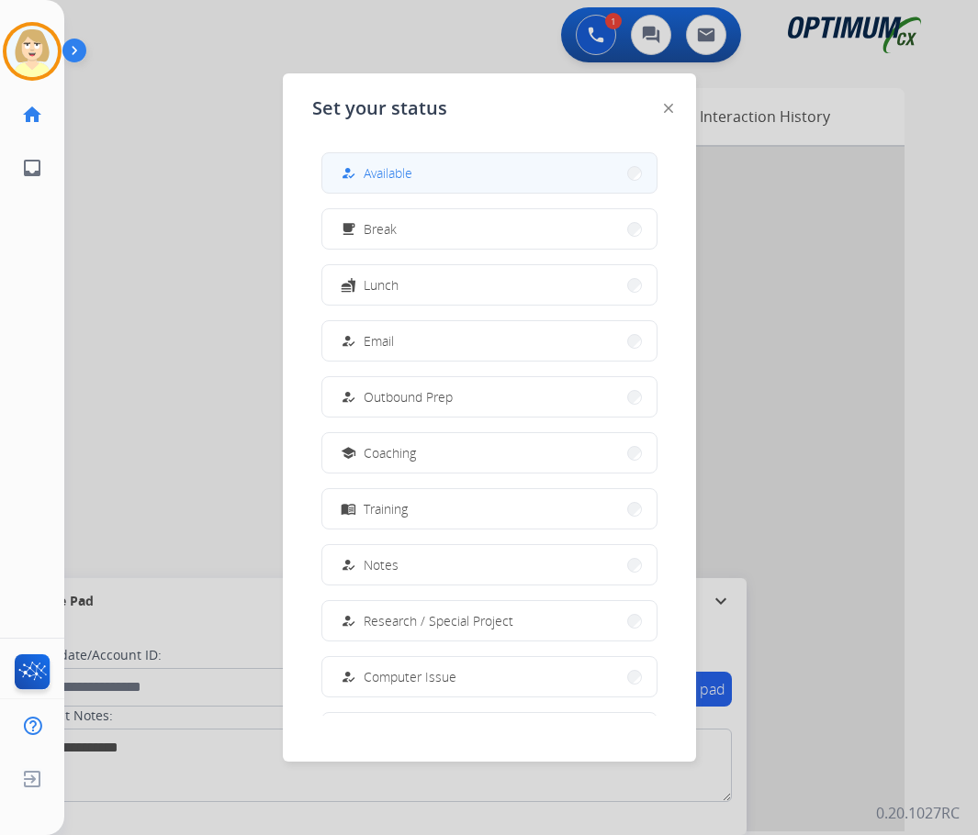
click at [382, 162] on button "how_to_reg Available" at bounding box center [489, 172] width 334 height 39
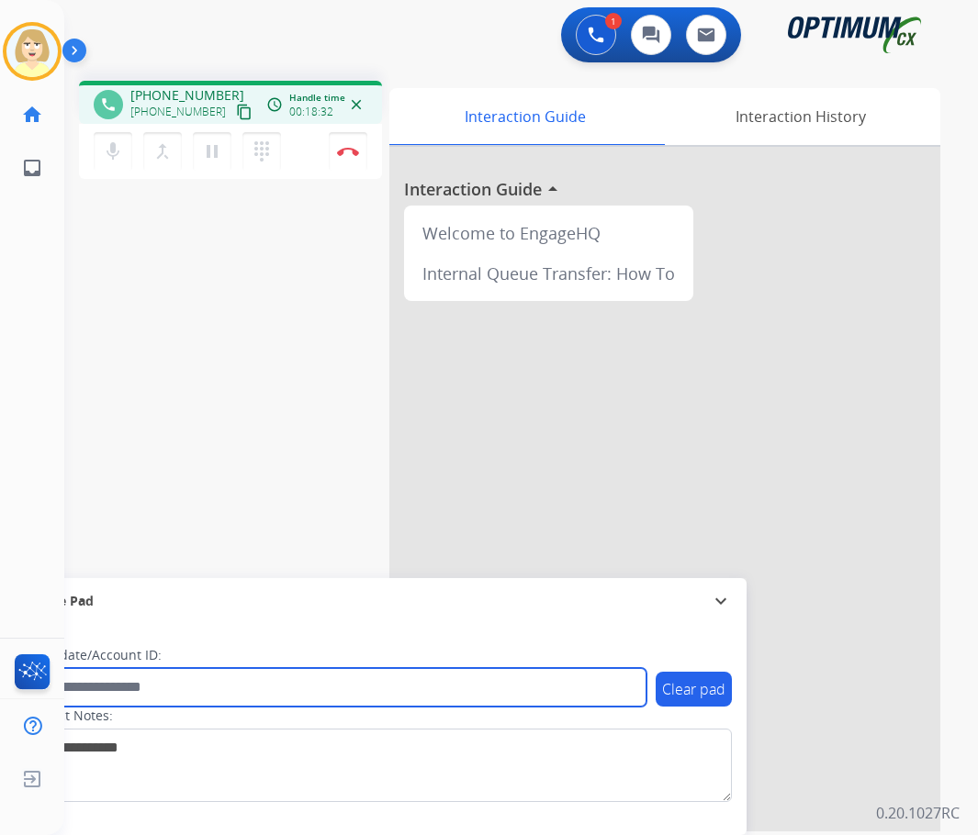
click at [109, 692] on input "text" at bounding box center [335, 687] width 622 height 39
paste input "*******"
type input "*******"
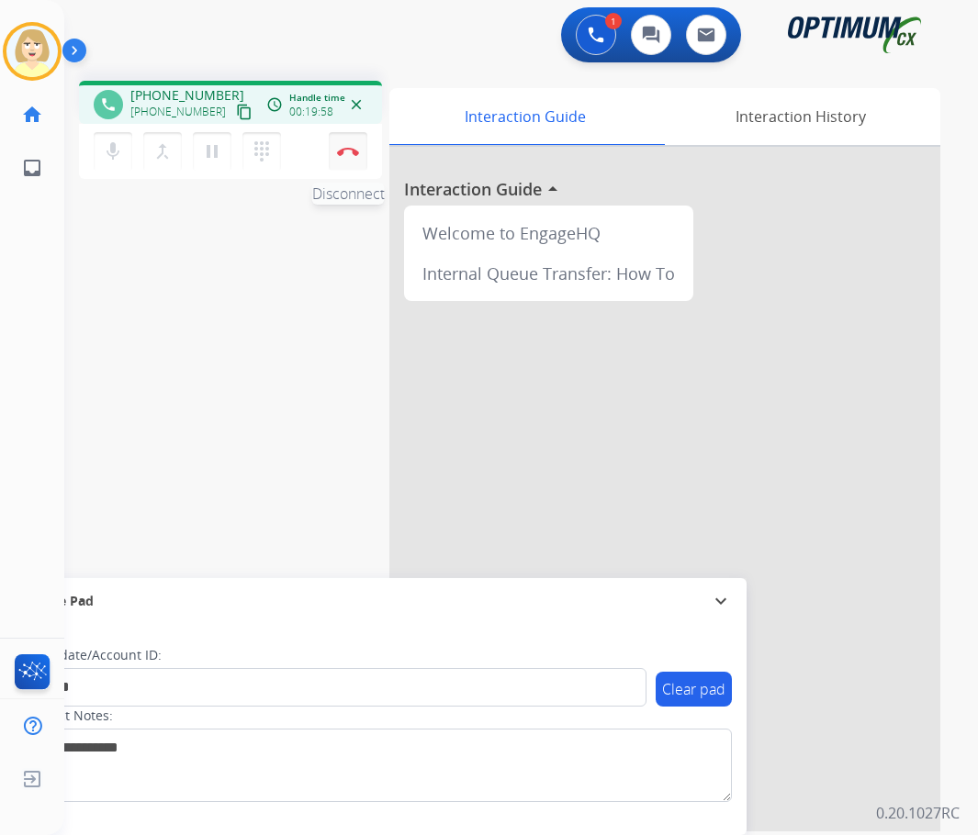
click at [345, 147] on img at bounding box center [348, 151] width 22 height 9
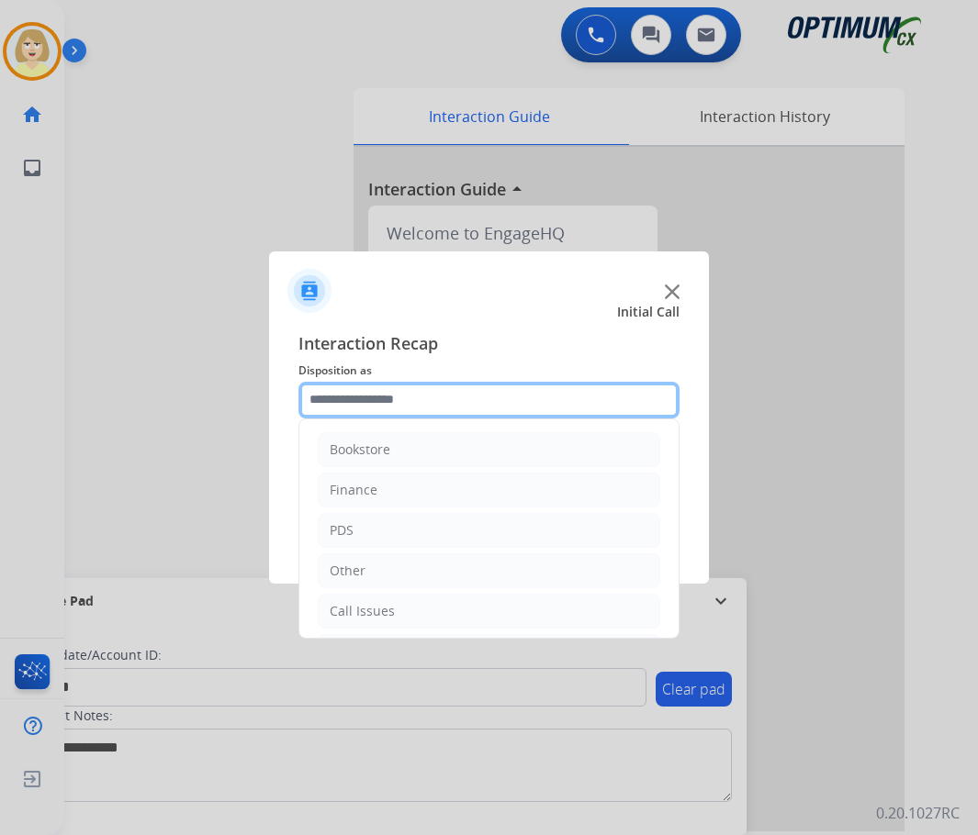
click at [341, 404] on input "text" at bounding box center [488, 400] width 381 height 37
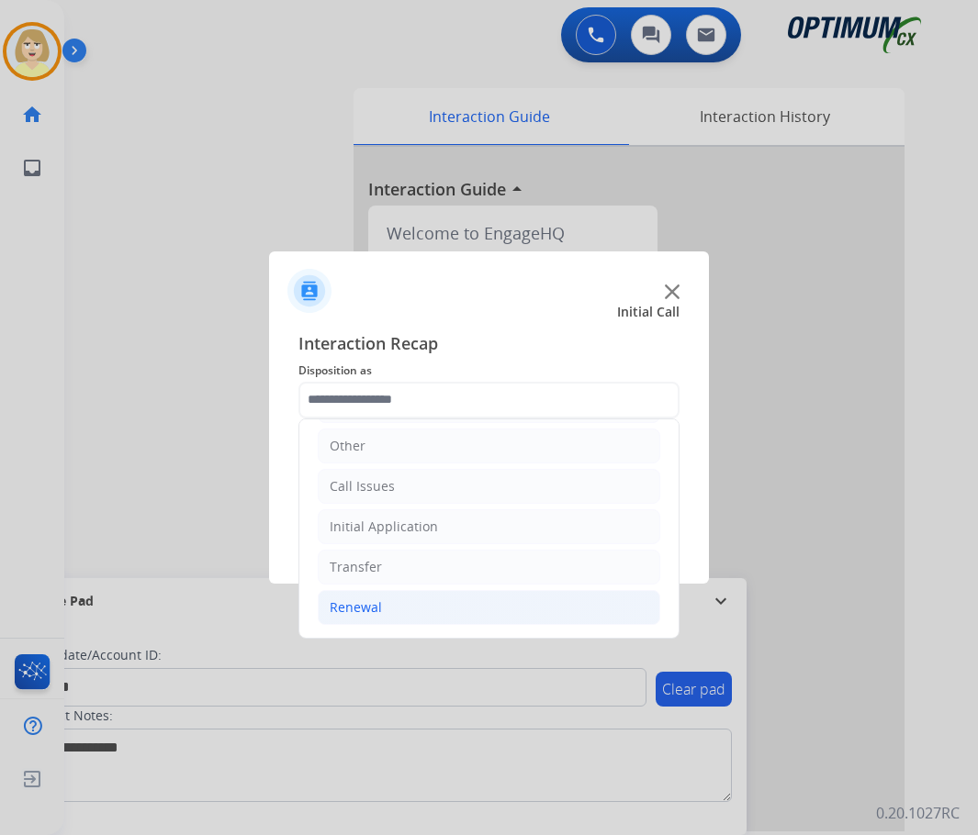
click at [365, 604] on div "Renewal" at bounding box center [356, 608] width 52 height 18
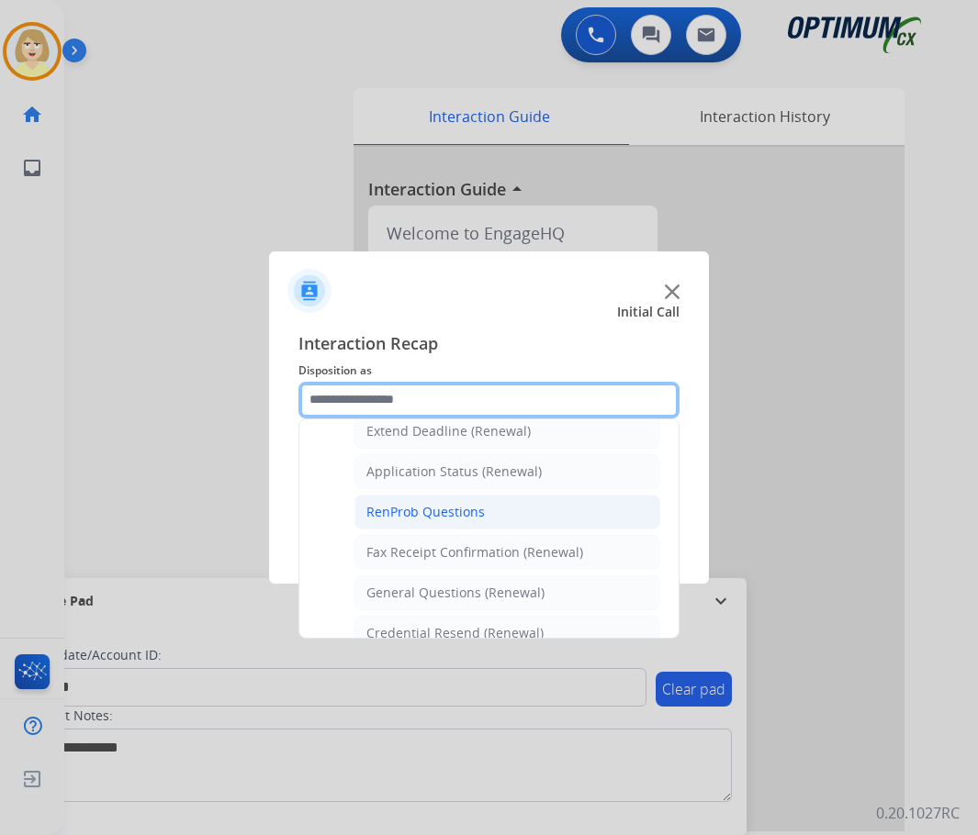
scroll to position [492, 0]
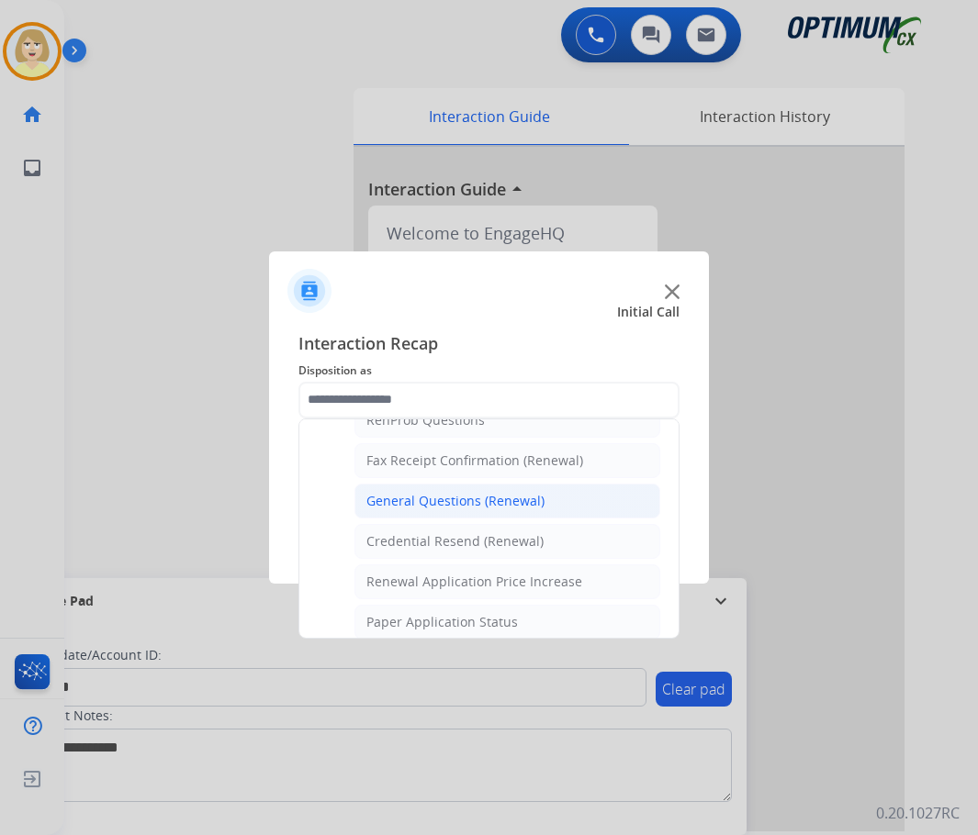
click at [475, 498] on div "General Questions (Renewal)" at bounding box center [455, 501] width 178 height 18
type input "**********"
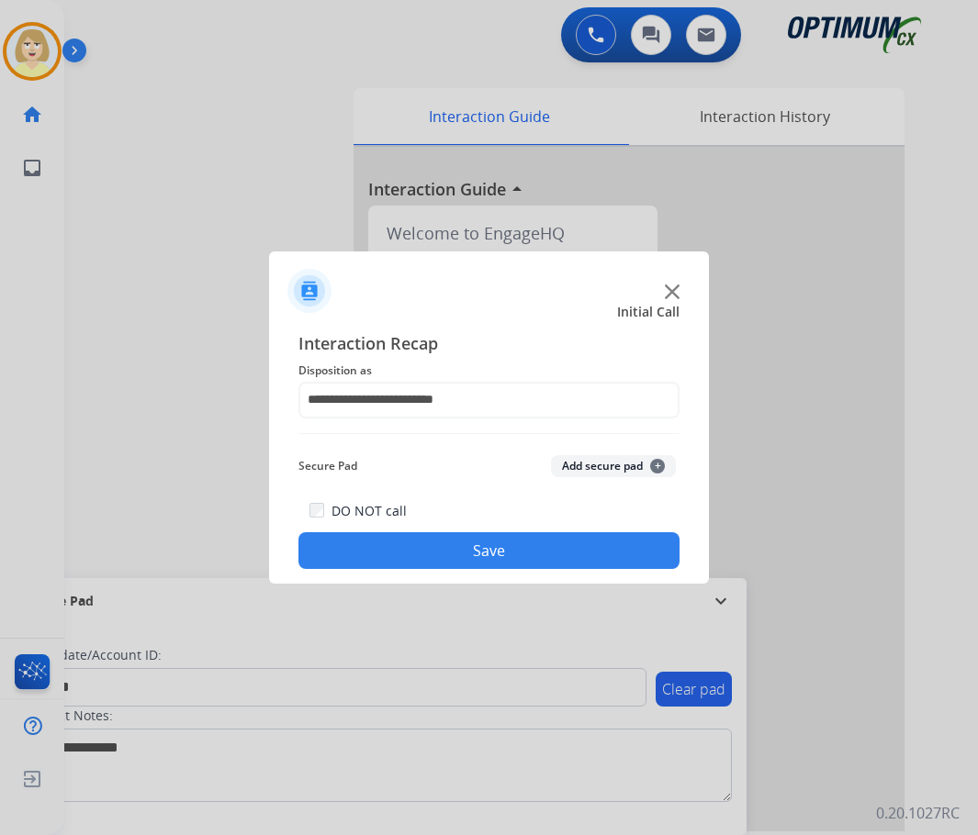
click at [592, 459] on button "Add secure pad +" at bounding box center [613, 466] width 125 height 22
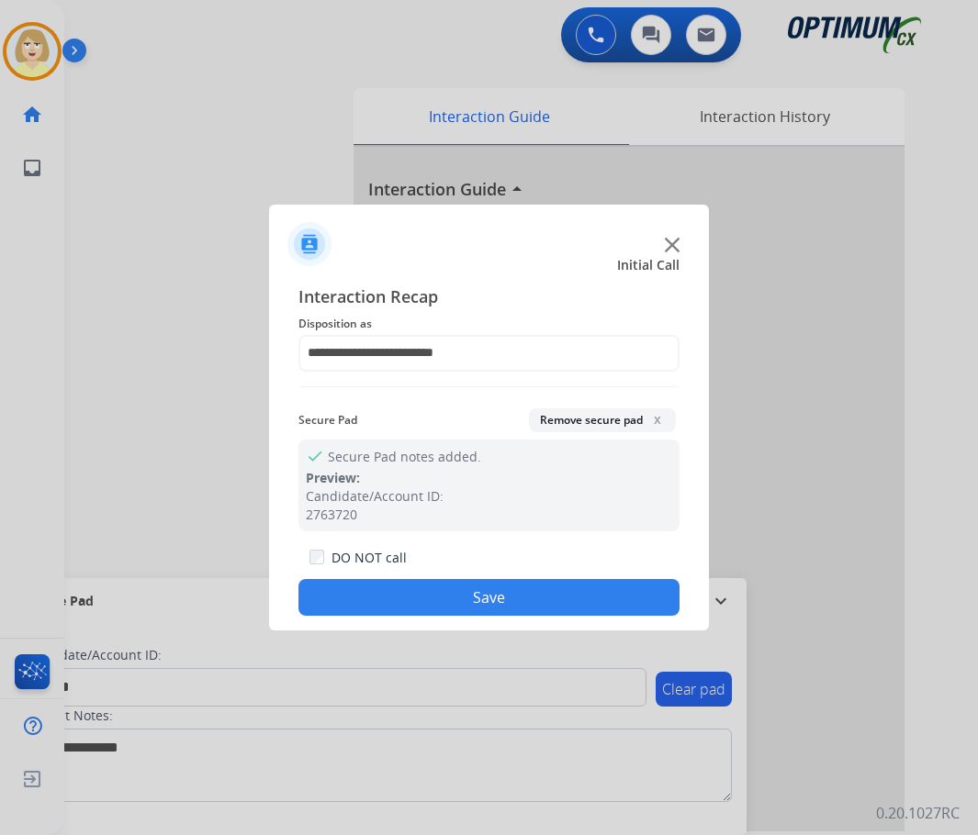
click at [385, 596] on button "Save" at bounding box center [488, 597] width 381 height 37
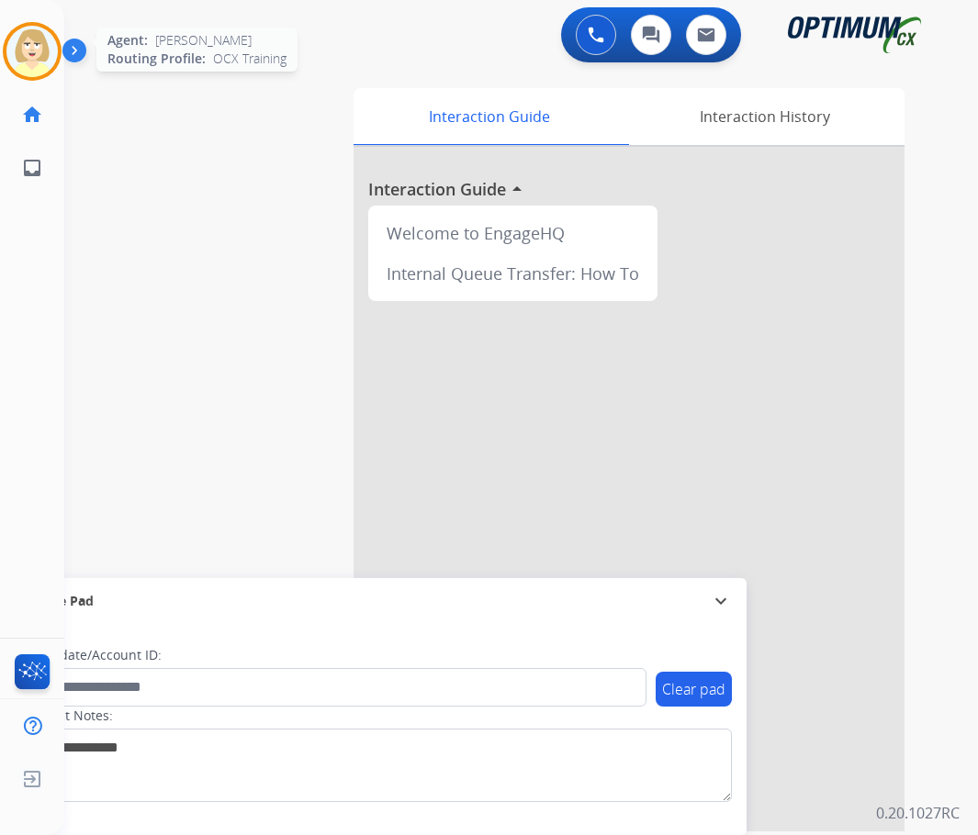
click at [31, 48] on img at bounding box center [31, 51] width 51 height 51
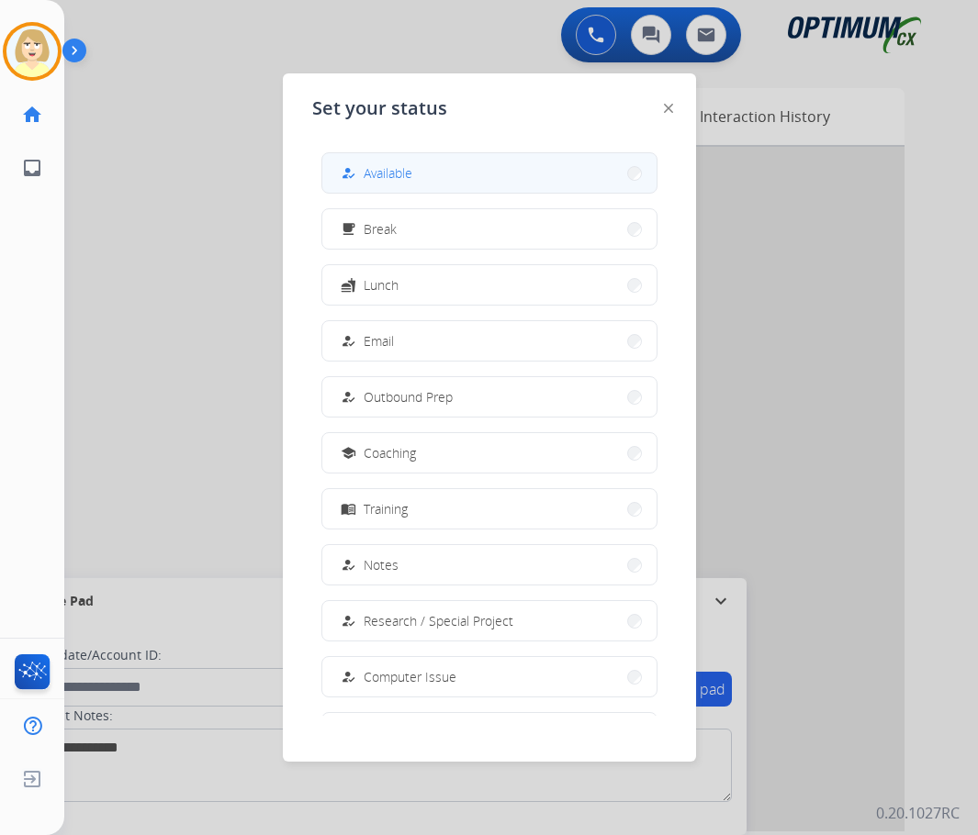
click at [382, 175] on span "Available" at bounding box center [388, 172] width 49 height 19
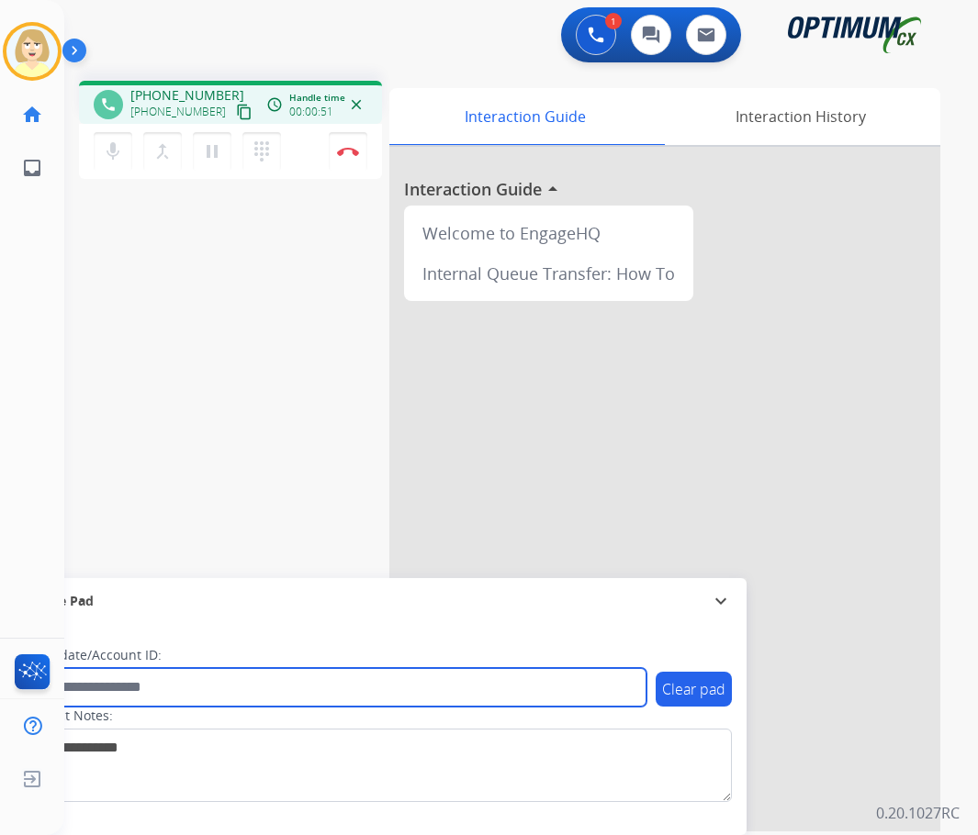
click at [81, 689] on input "text" at bounding box center [335, 687] width 622 height 39
paste input "*******"
type input "*******"
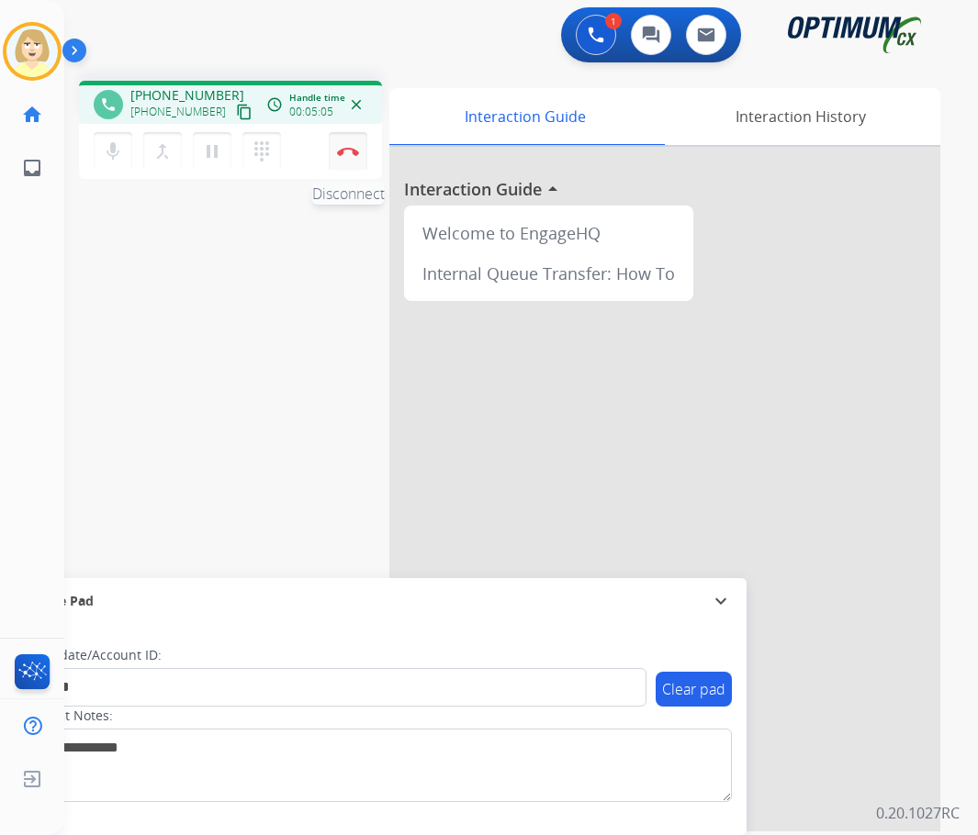
click at [347, 150] on img at bounding box center [348, 151] width 22 height 9
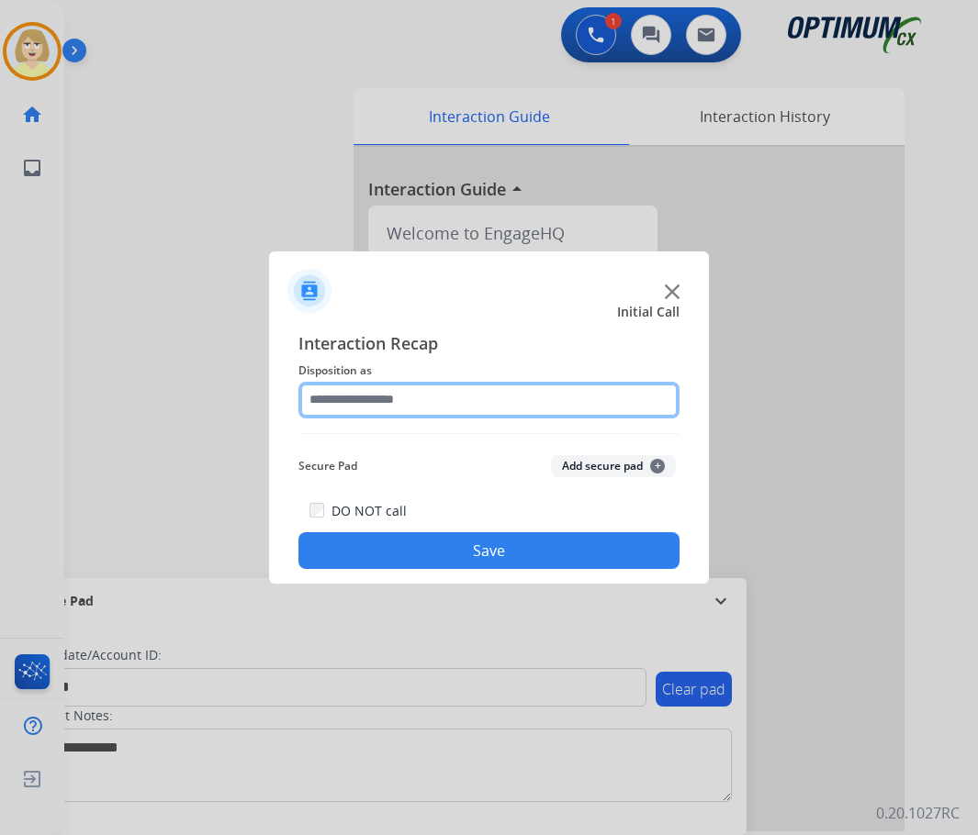
click at [351, 399] on input "text" at bounding box center [488, 400] width 381 height 37
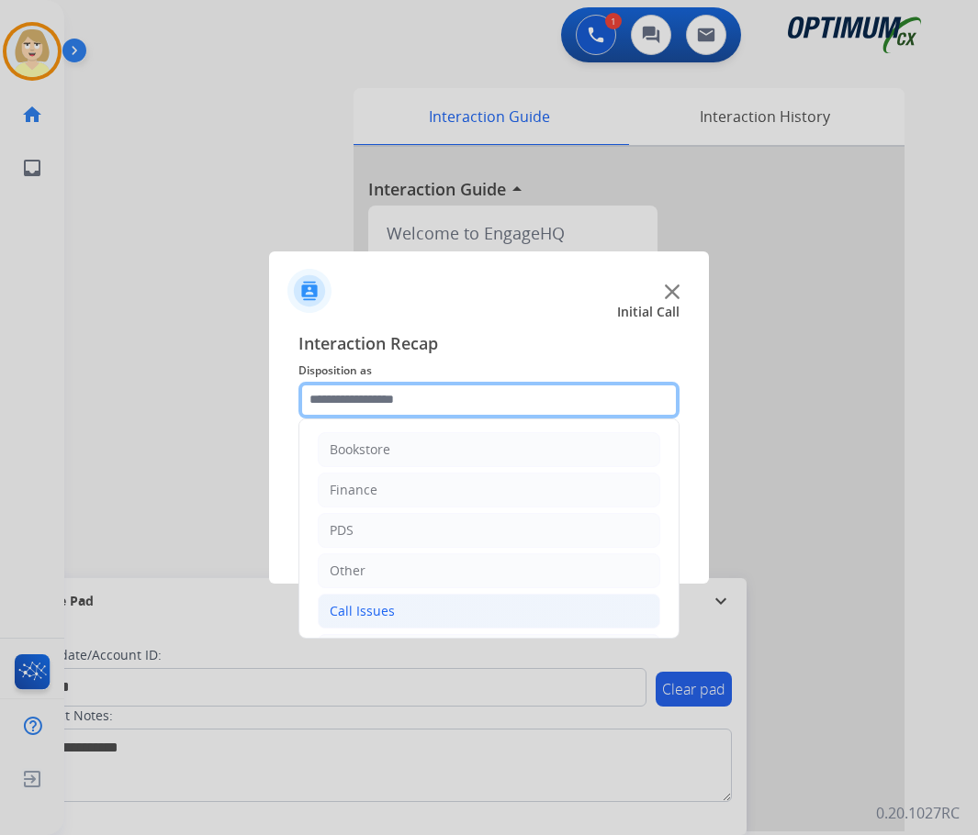
scroll to position [125, 0]
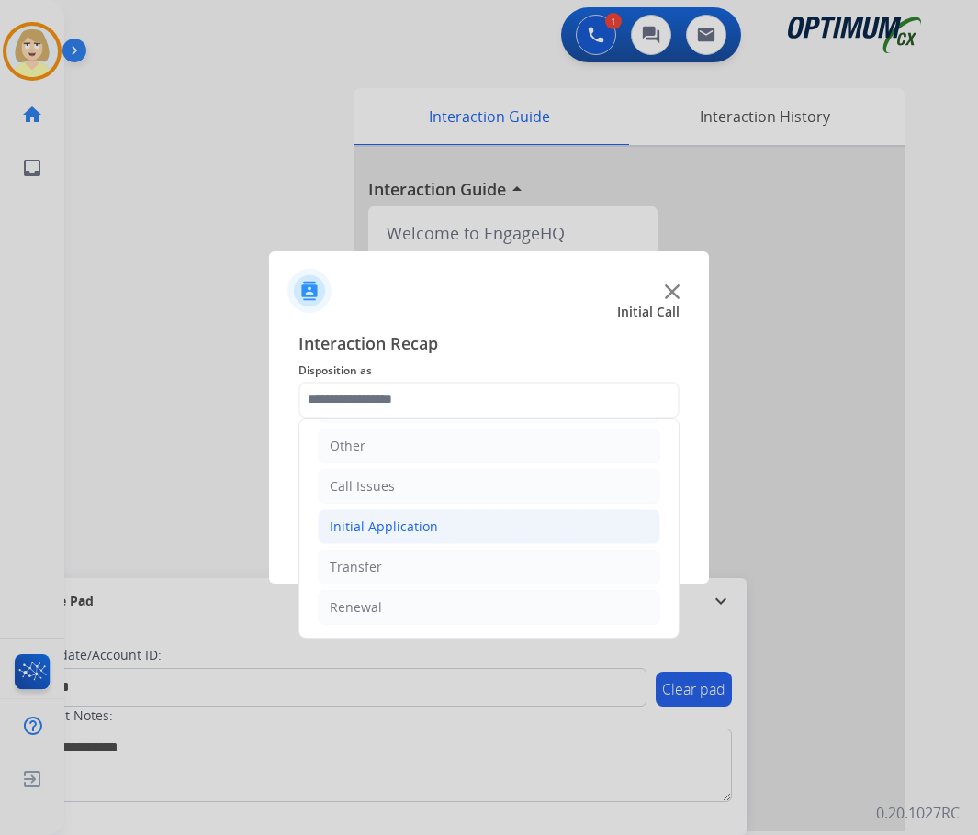
click at [351, 524] on div "Initial Application" at bounding box center [384, 527] width 108 height 18
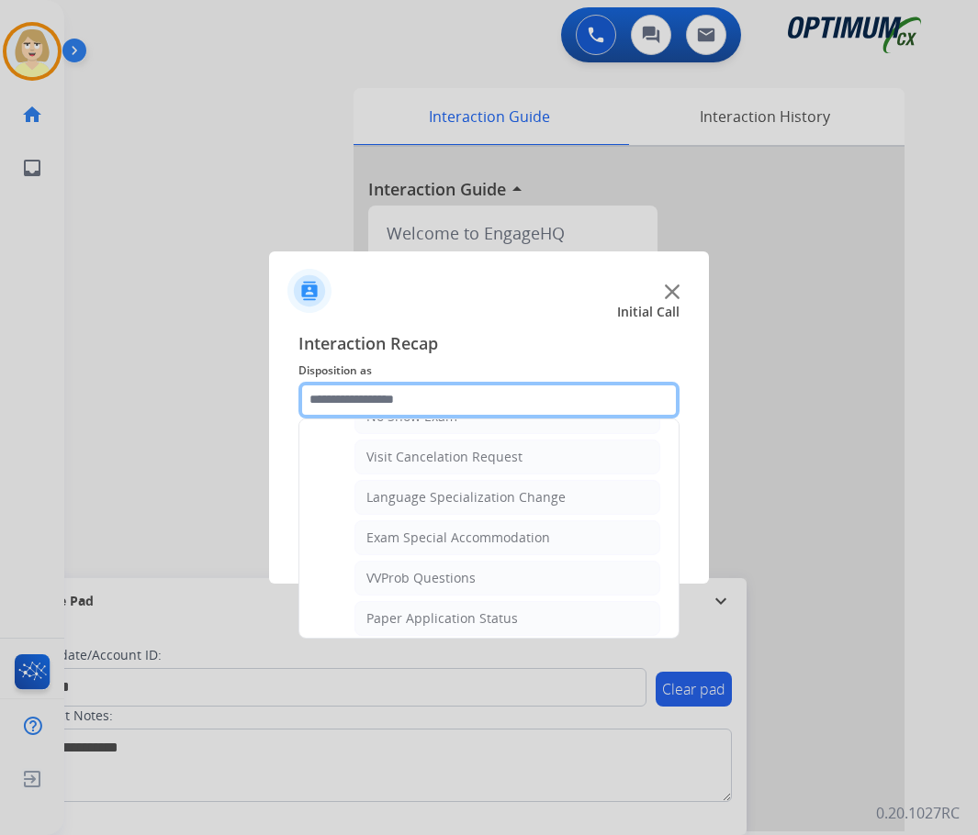
scroll to position [951, 0]
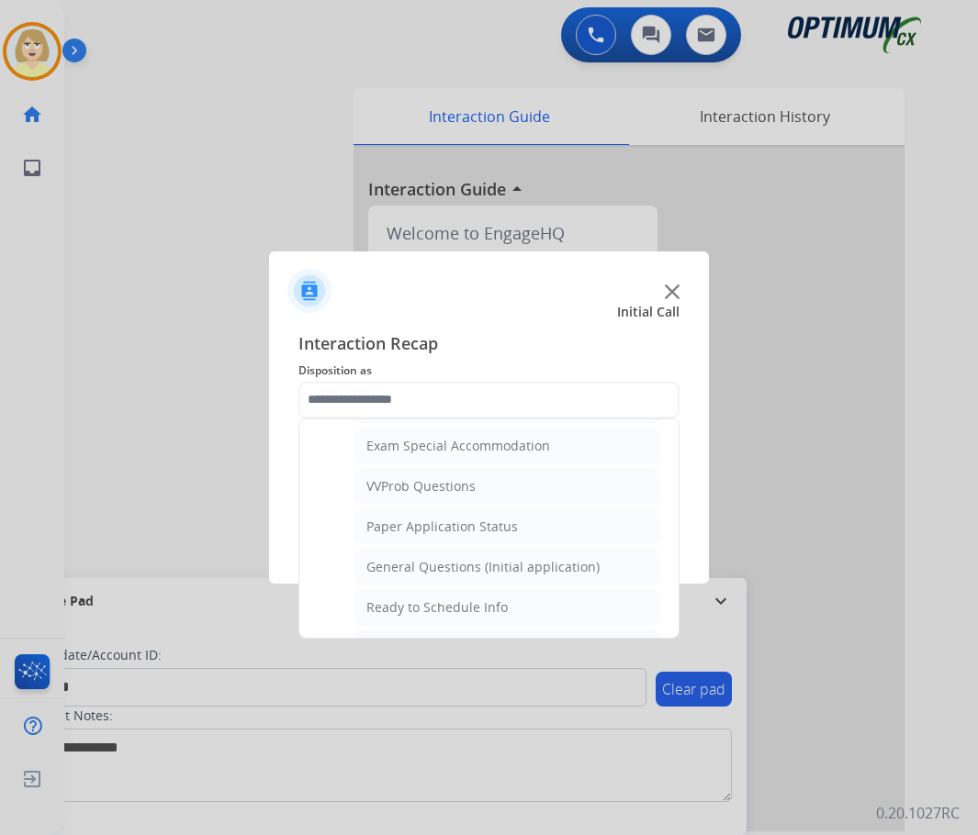
click at [402, 563] on div "General Questions (Initial application)" at bounding box center [482, 567] width 233 height 18
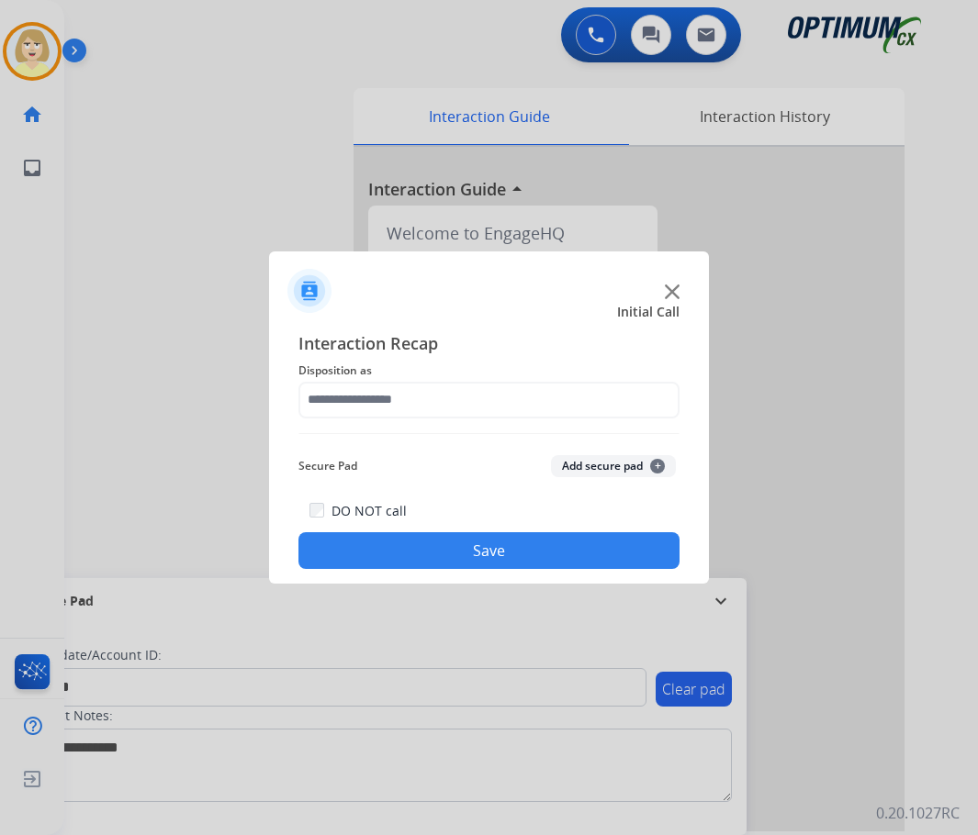
type input "**********"
click at [579, 465] on button "Add secure pad +" at bounding box center [613, 466] width 125 height 22
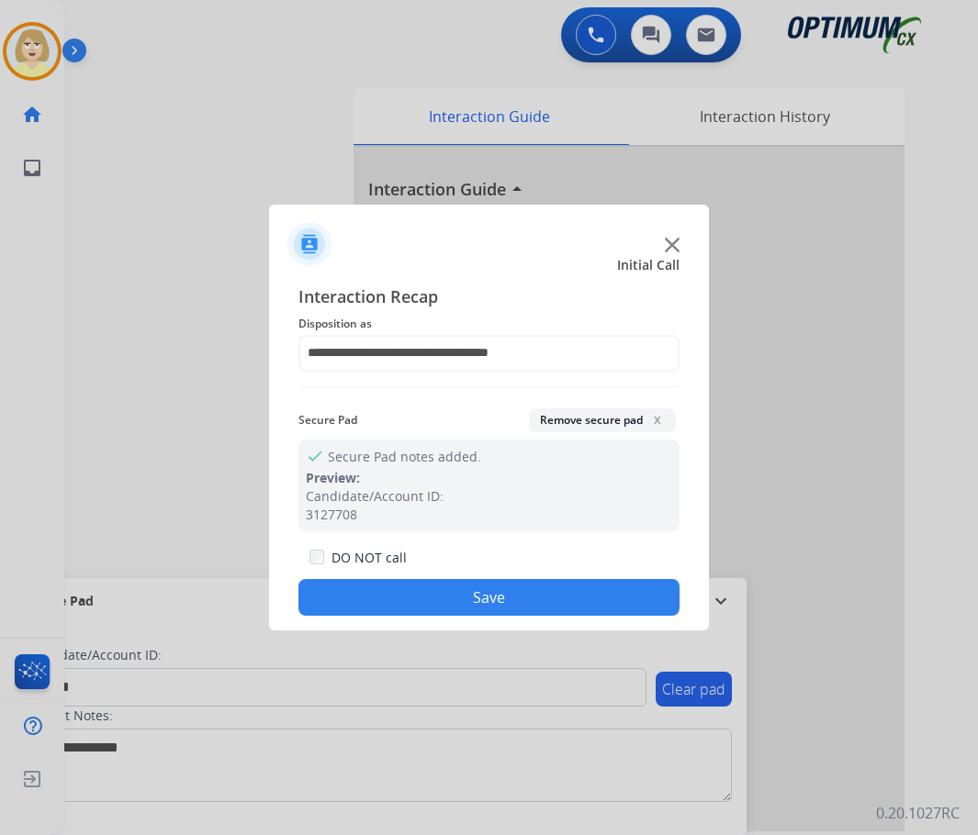
click at [365, 601] on button "Save" at bounding box center [488, 597] width 381 height 37
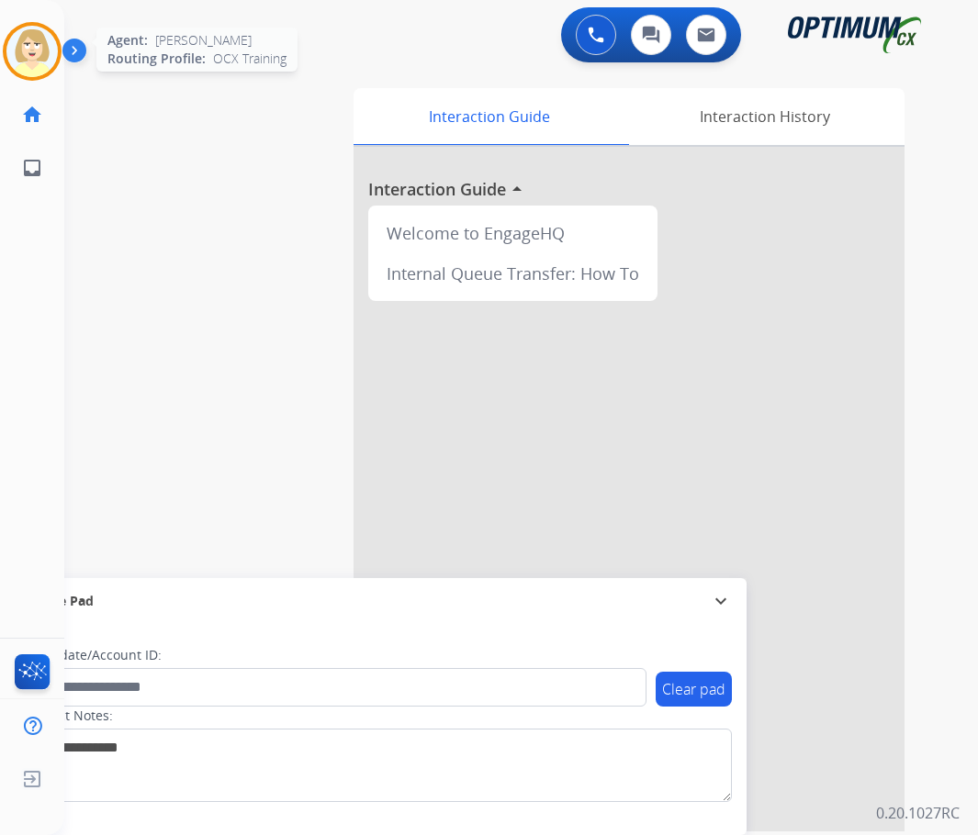
click at [23, 47] on img at bounding box center [31, 51] width 51 height 51
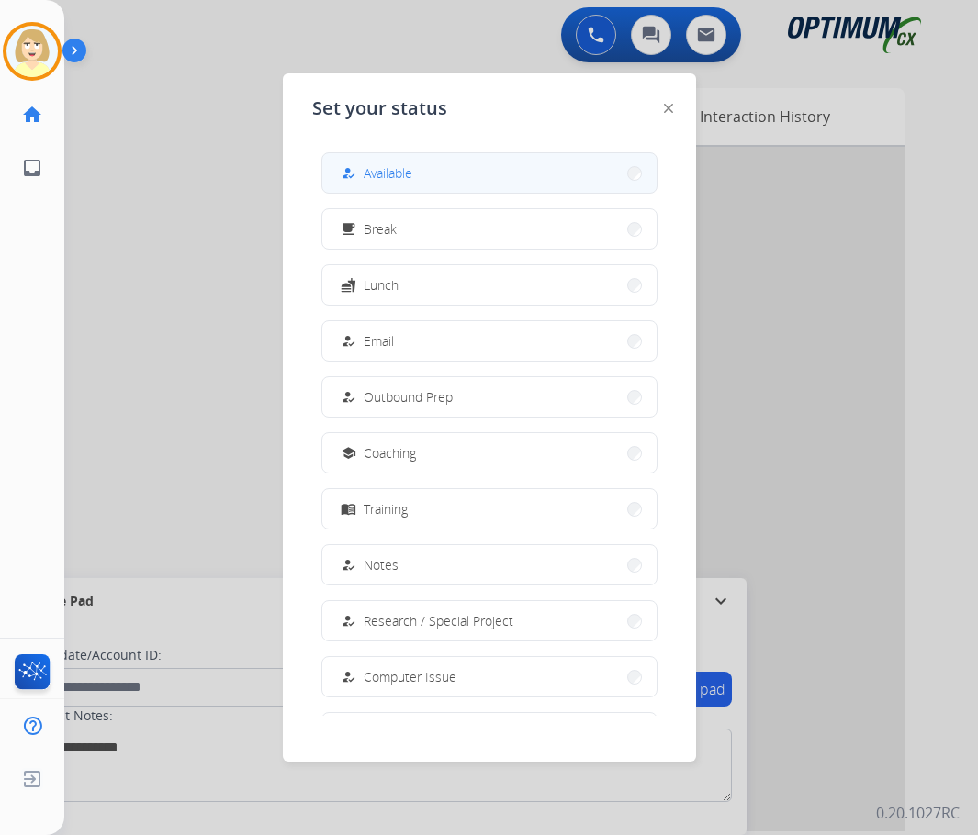
click at [390, 172] on span "Available" at bounding box center [388, 172] width 49 height 19
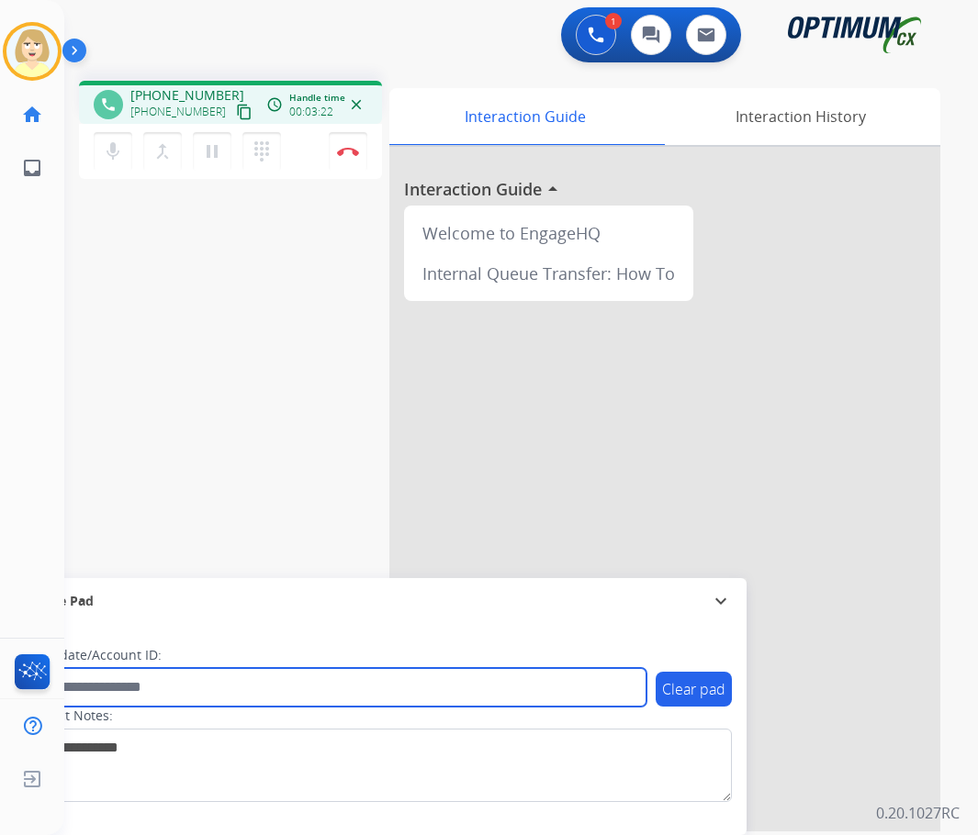
click at [162, 691] on input "text" at bounding box center [335, 687] width 622 height 39
paste input "*******"
type input "*******"
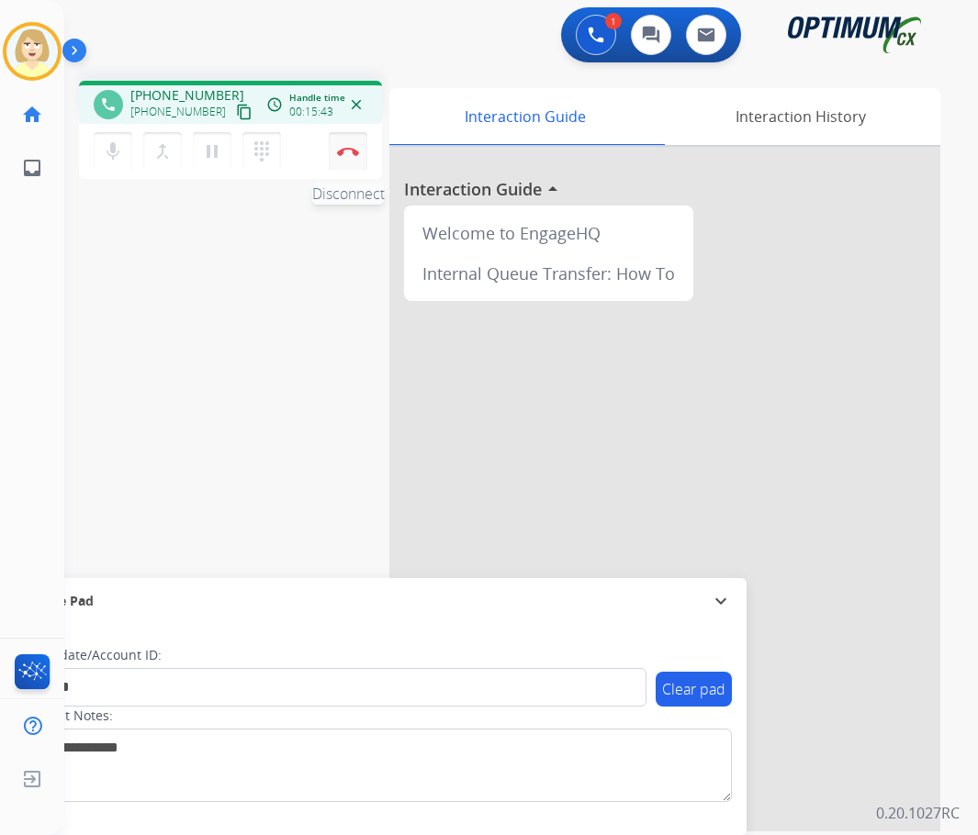
click at [334, 144] on button "Disconnect" at bounding box center [348, 151] width 39 height 39
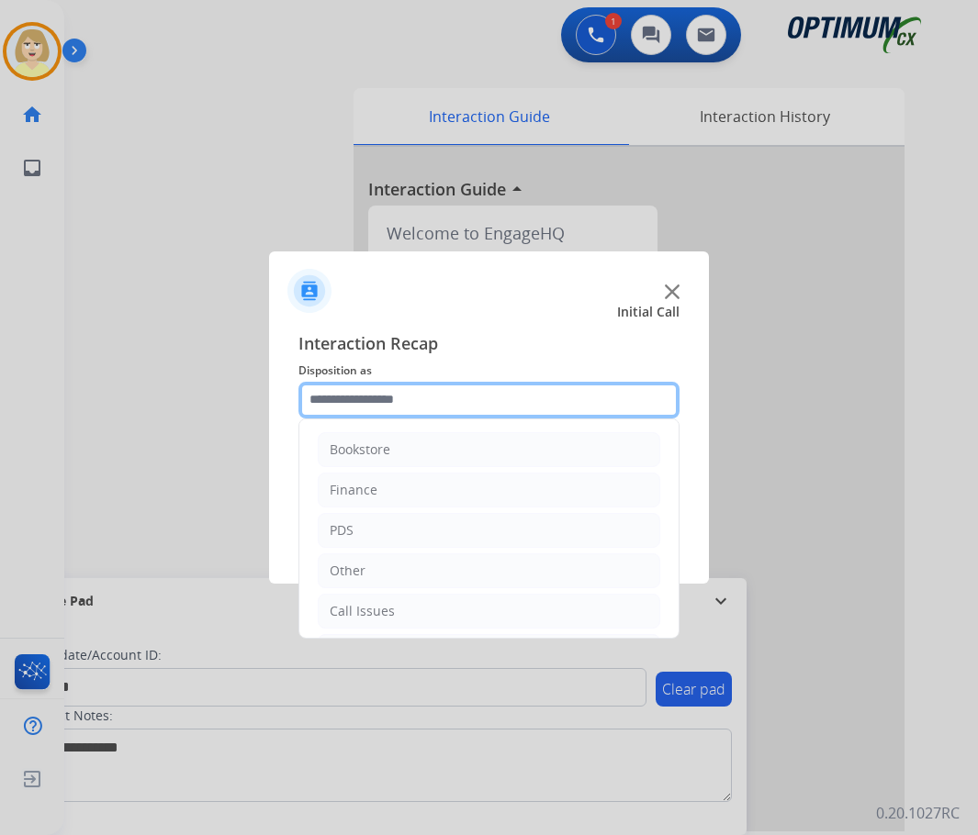
click at [402, 407] on input "text" at bounding box center [488, 400] width 381 height 37
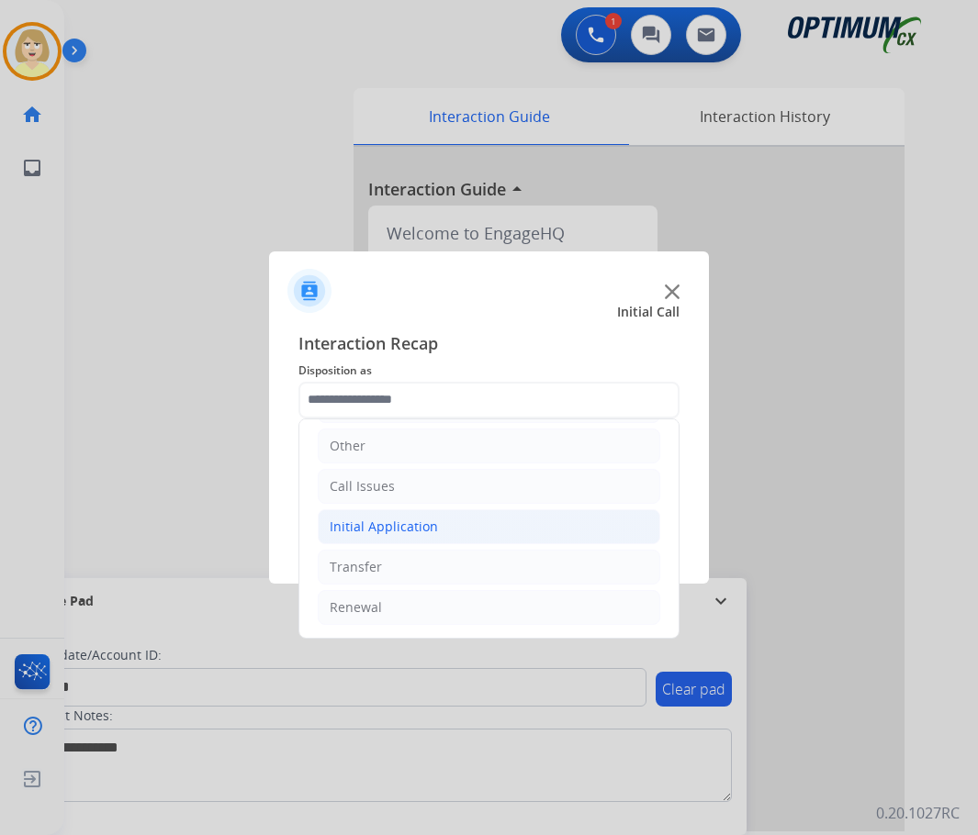
click at [387, 526] on div "Initial Application" at bounding box center [384, 527] width 108 height 18
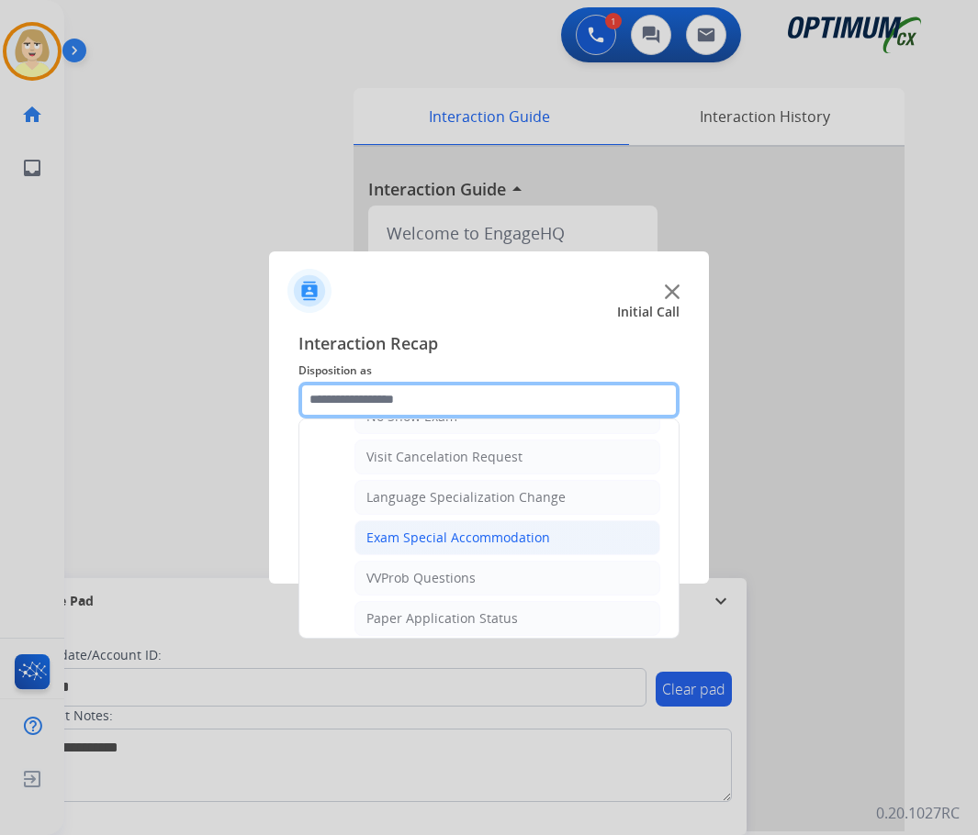
scroll to position [1043, 0]
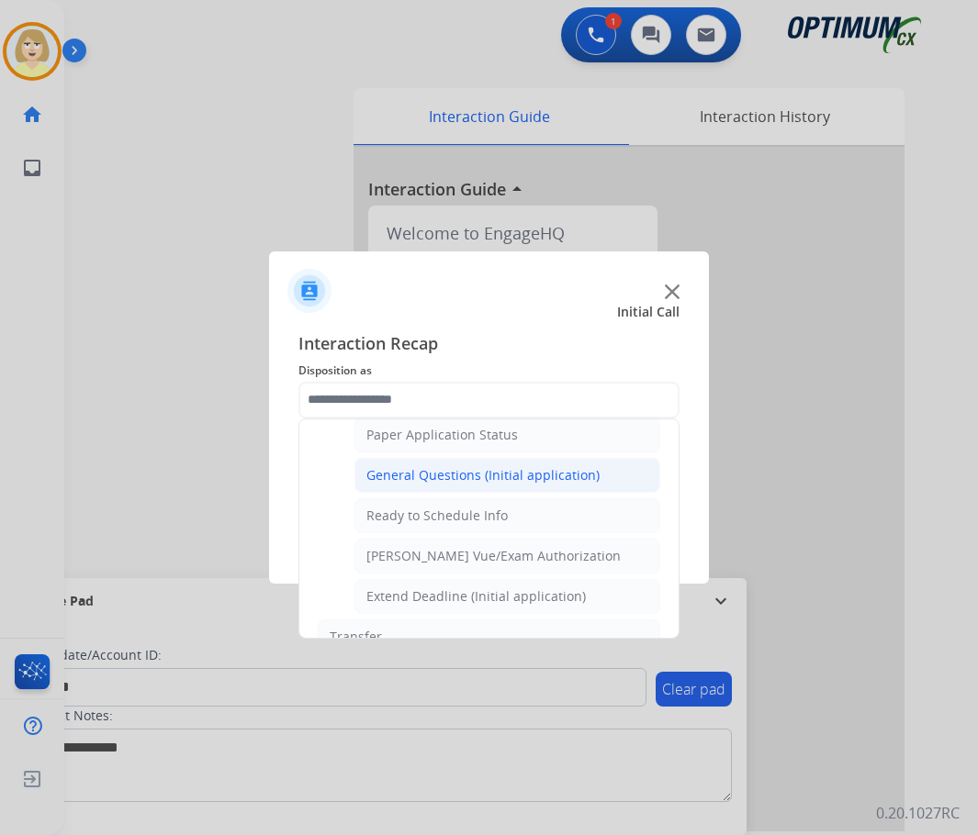
click at [424, 480] on div "General Questions (Initial application)" at bounding box center [482, 475] width 233 height 18
type input "**********"
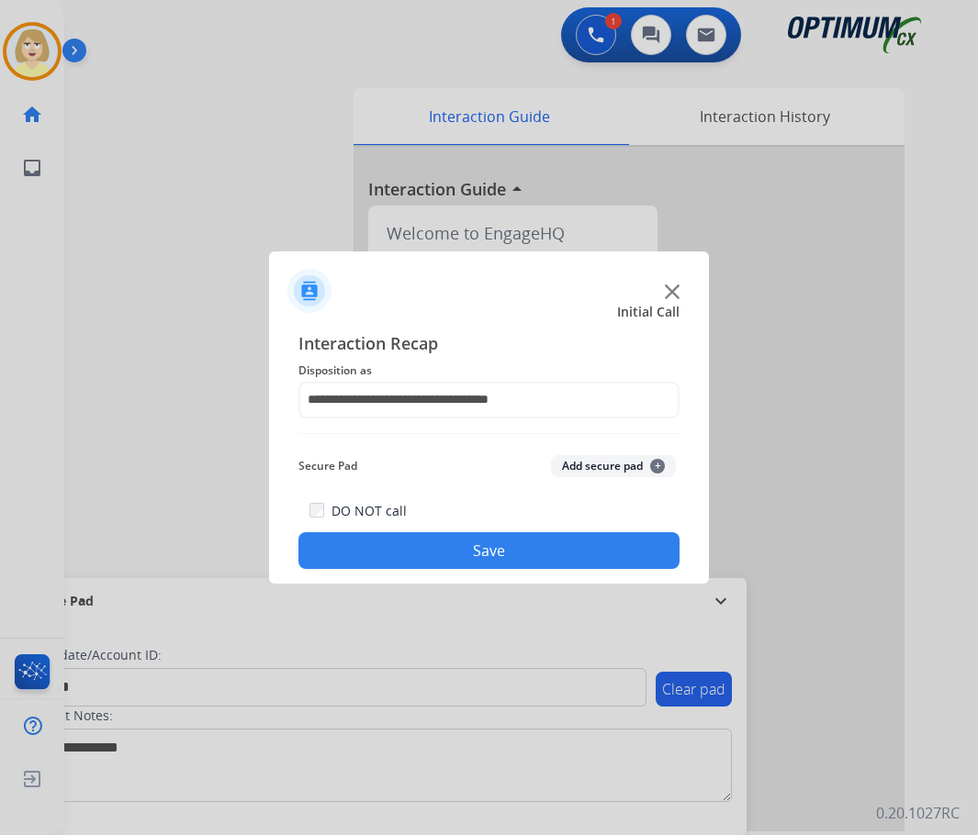
click at [589, 465] on button "Add secure pad +" at bounding box center [613, 466] width 125 height 22
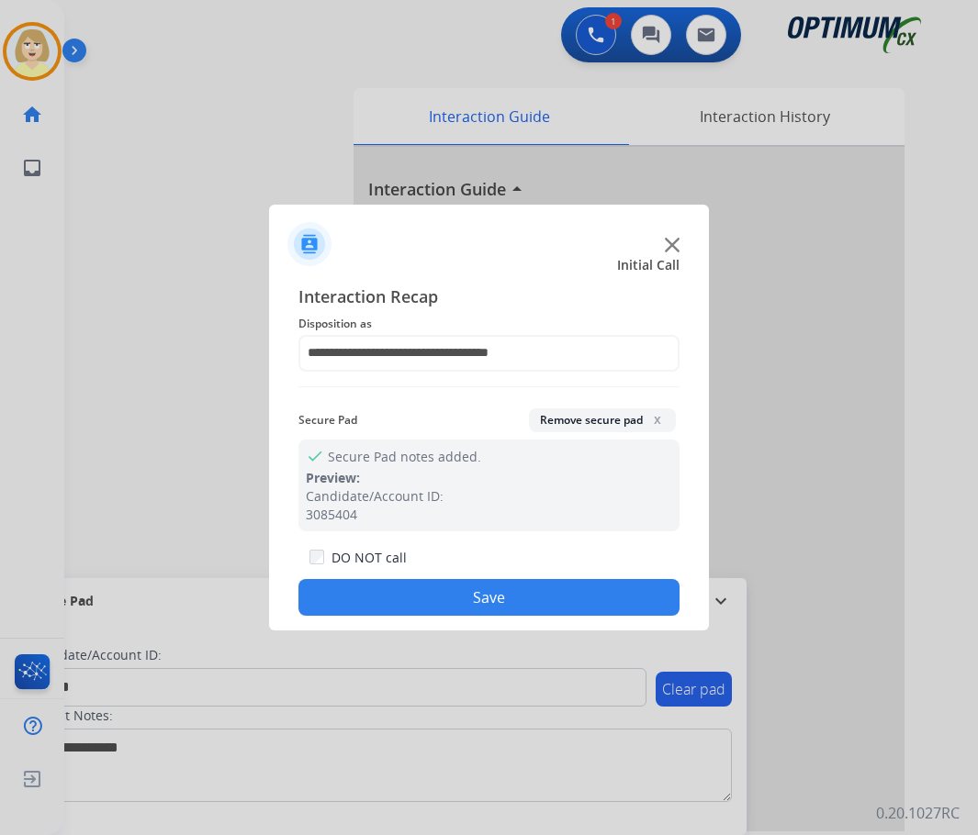
click at [390, 585] on button "Save" at bounding box center [488, 597] width 381 height 37
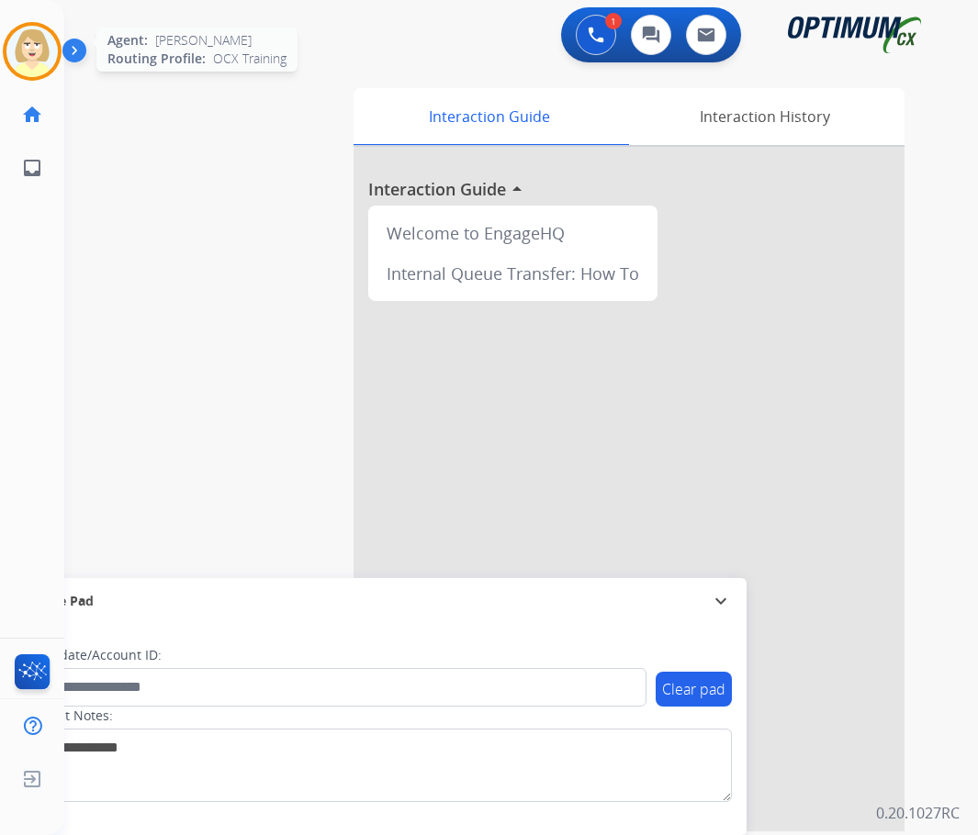
click at [33, 50] on img at bounding box center [31, 51] width 51 height 51
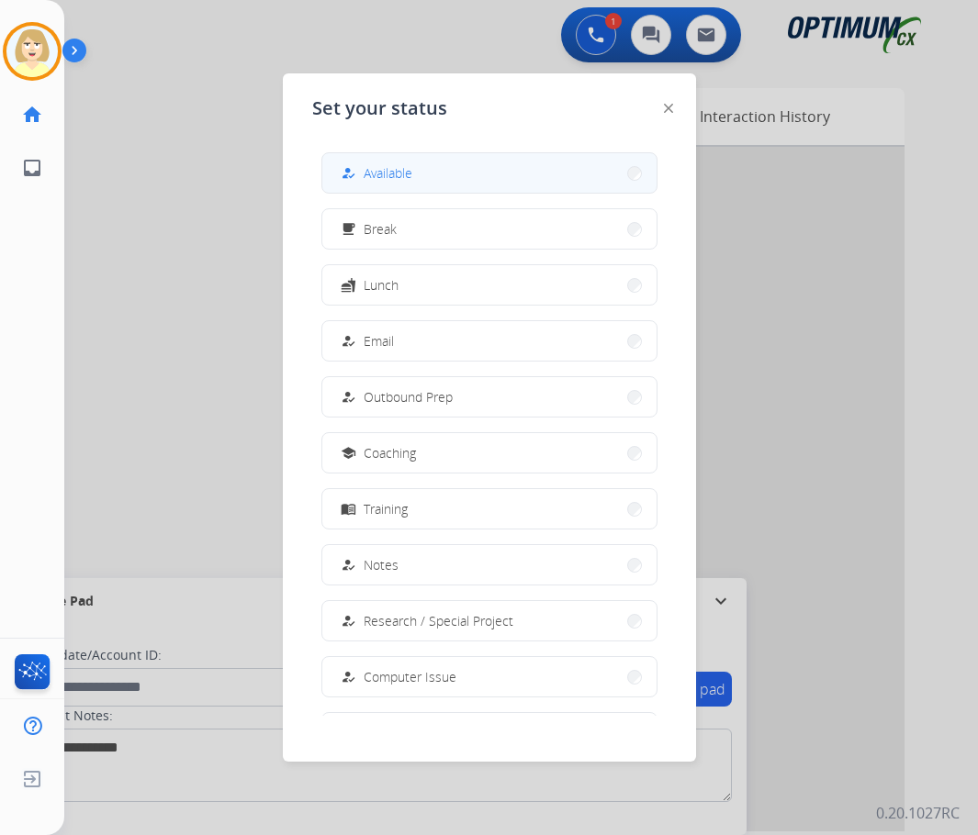
click at [392, 172] on span "Available" at bounding box center [388, 172] width 49 height 19
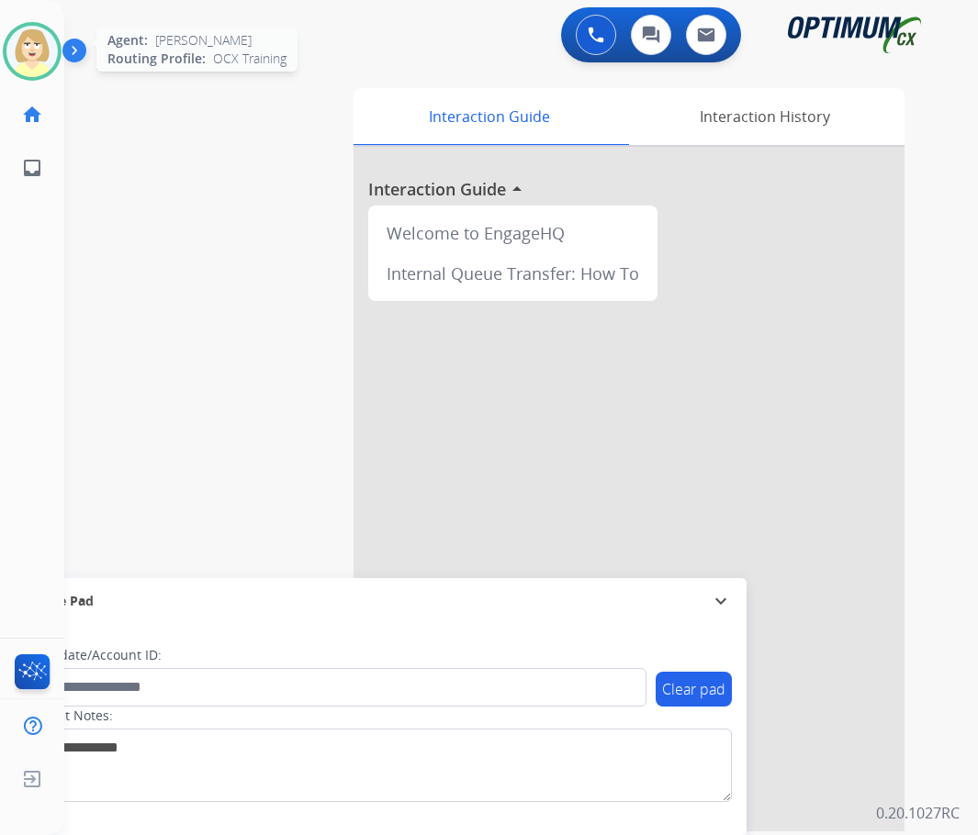
click at [42, 48] on img at bounding box center [31, 51] width 51 height 51
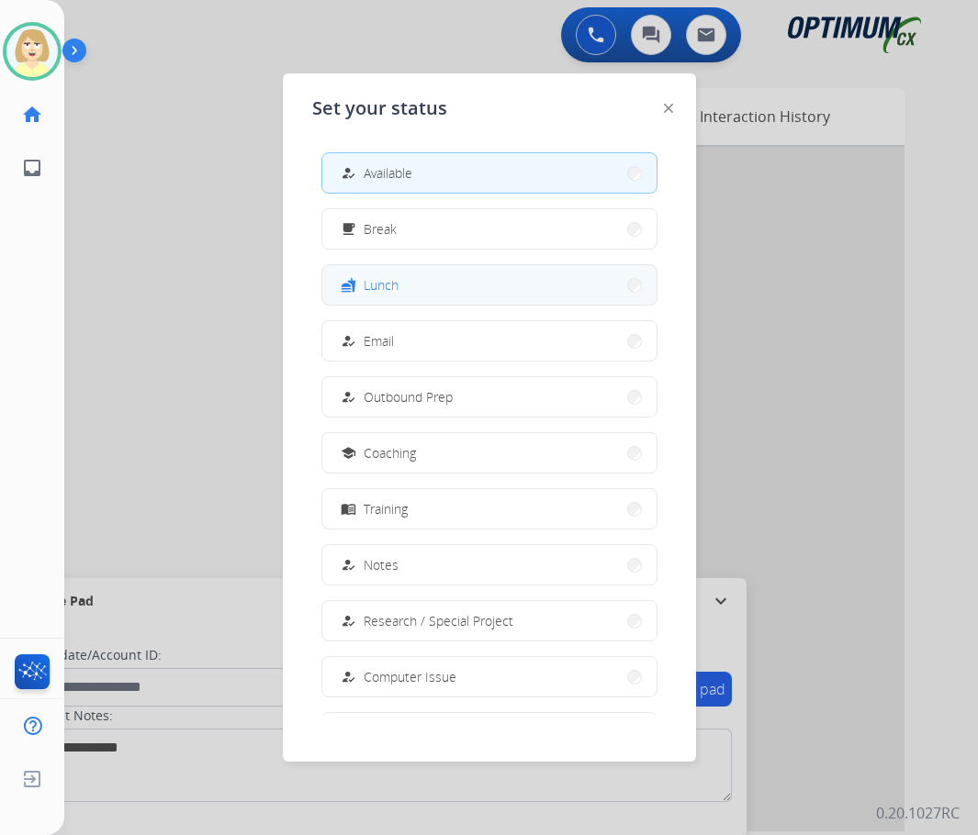
click at [395, 285] on span "Lunch" at bounding box center [381, 284] width 35 height 19
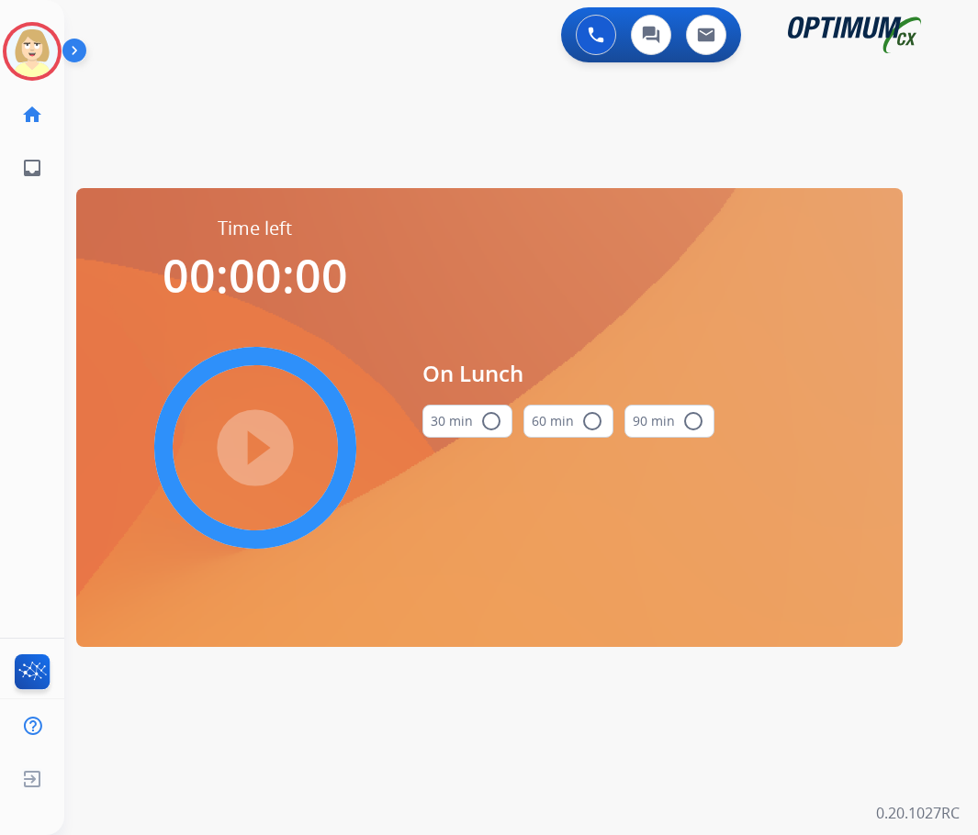
drag, startPoint x: 485, startPoint y: 420, endPoint x: 425, endPoint y: 431, distance: 60.5
click at [485, 420] on mat-icon "radio_button_unchecked" at bounding box center [491, 421] width 22 height 22
click at [266, 451] on mat-icon "play_circle_filled" at bounding box center [255, 448] width 22 height 22
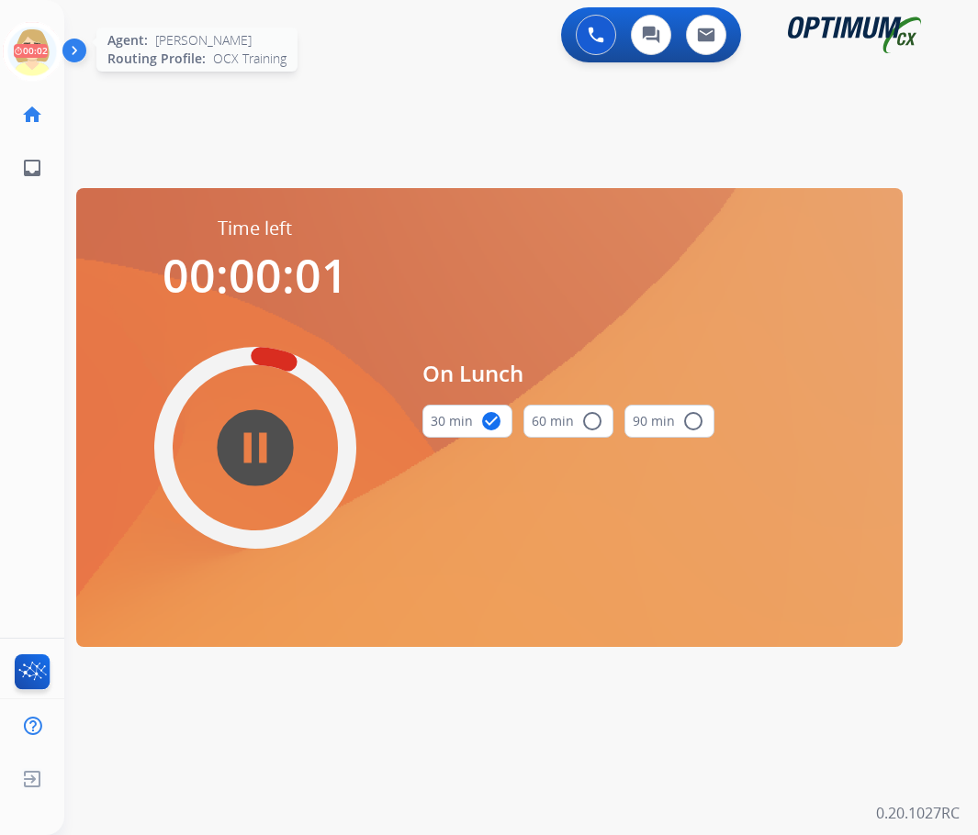
click at [39, 44] on icon at bounding box center [33, 52] width 60 height 60
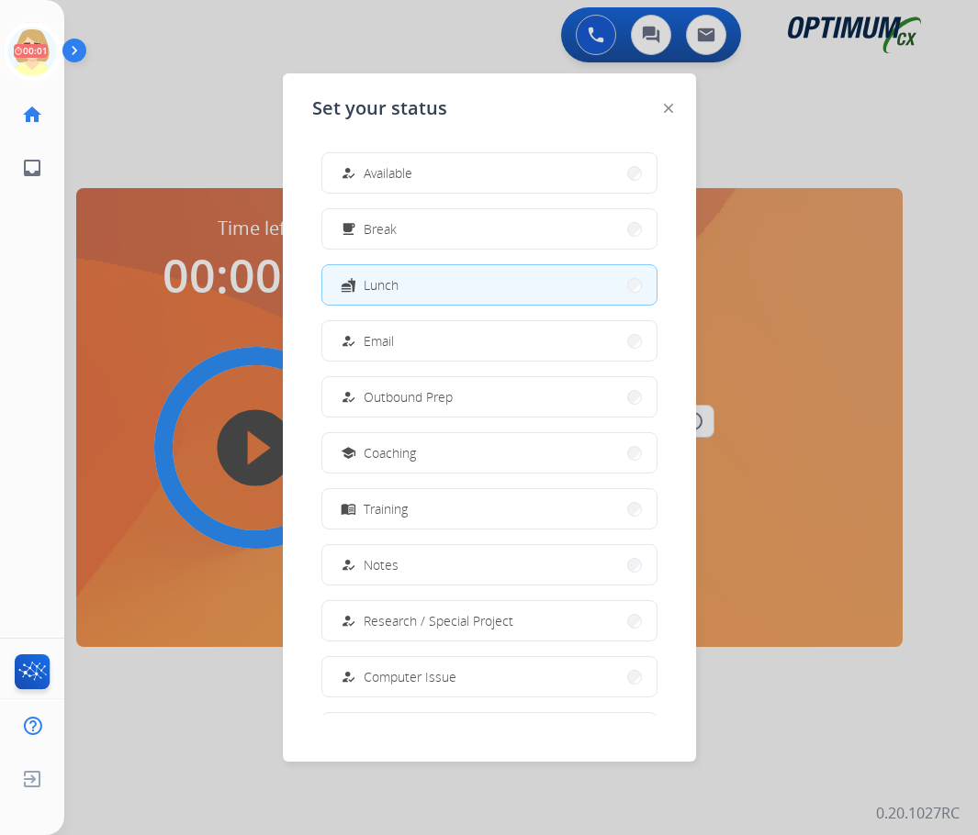
click at [393, 167] on span "Available" at bounding box center [388, 172] width 49 height 19
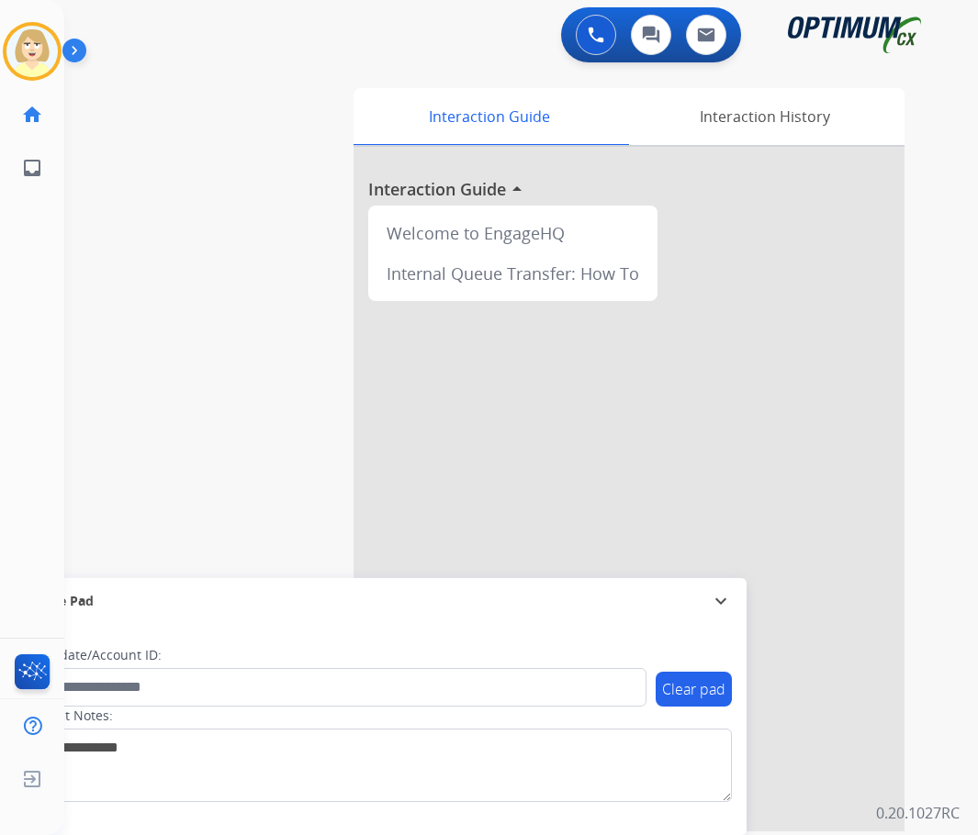
click at [52, 356] on div "[PERSON_NAME] Available Edit Avatar Agent: [PERSON_NAME] Profile: OCX Training …" at bounding box center [32, 417] width 64 height 835
click at [22, 34] on img at bounding box center [31, 51] width 51 height 51
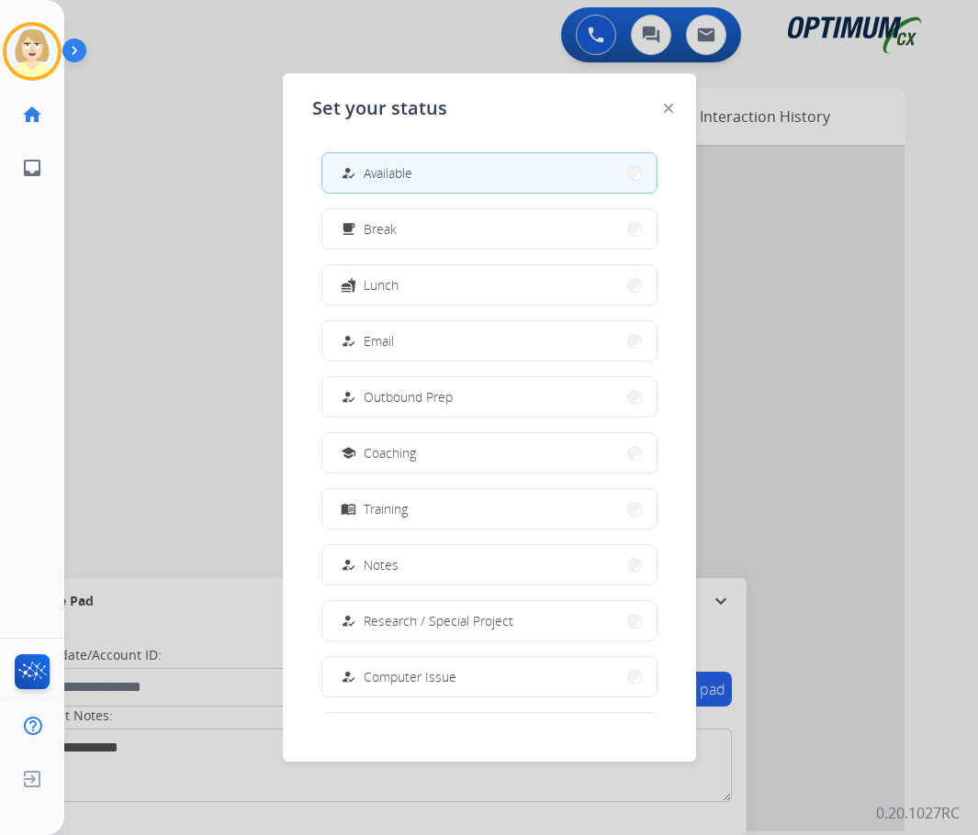
click at [439, 172] on button "how_to_reg Available" at bounding box center [489, 172] width 334 height 39
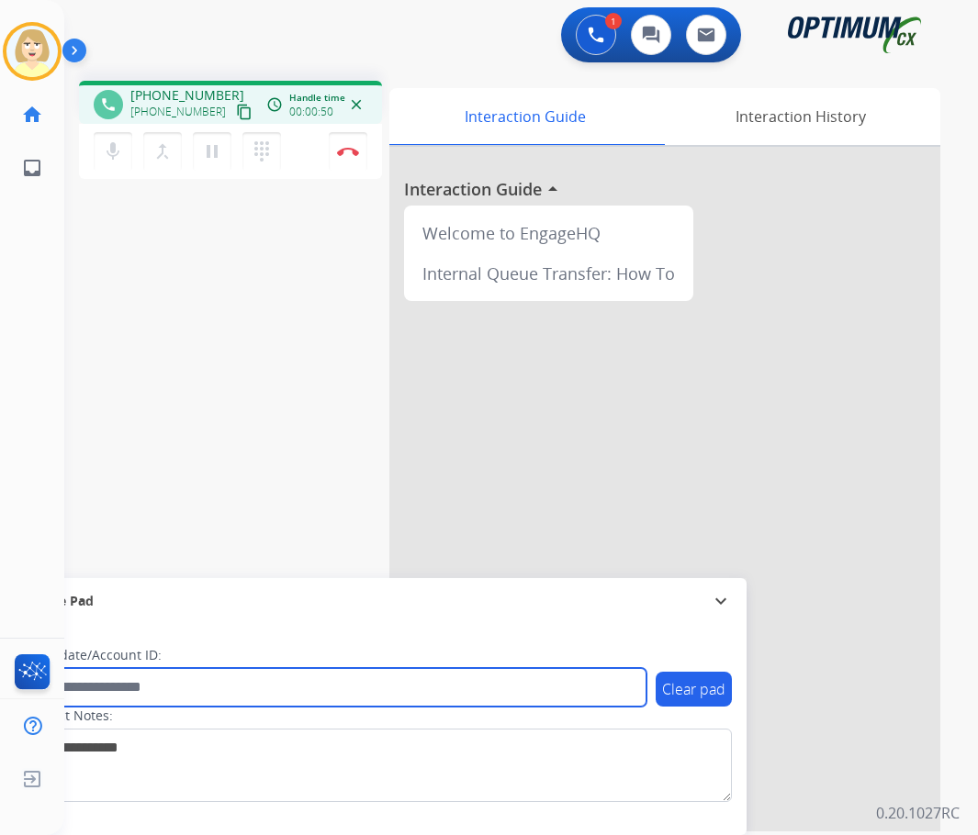
click at [166, 691] on input "text" at bounding box center [335, 687] width 622 height 39
paste input "*******"
type input "*******"
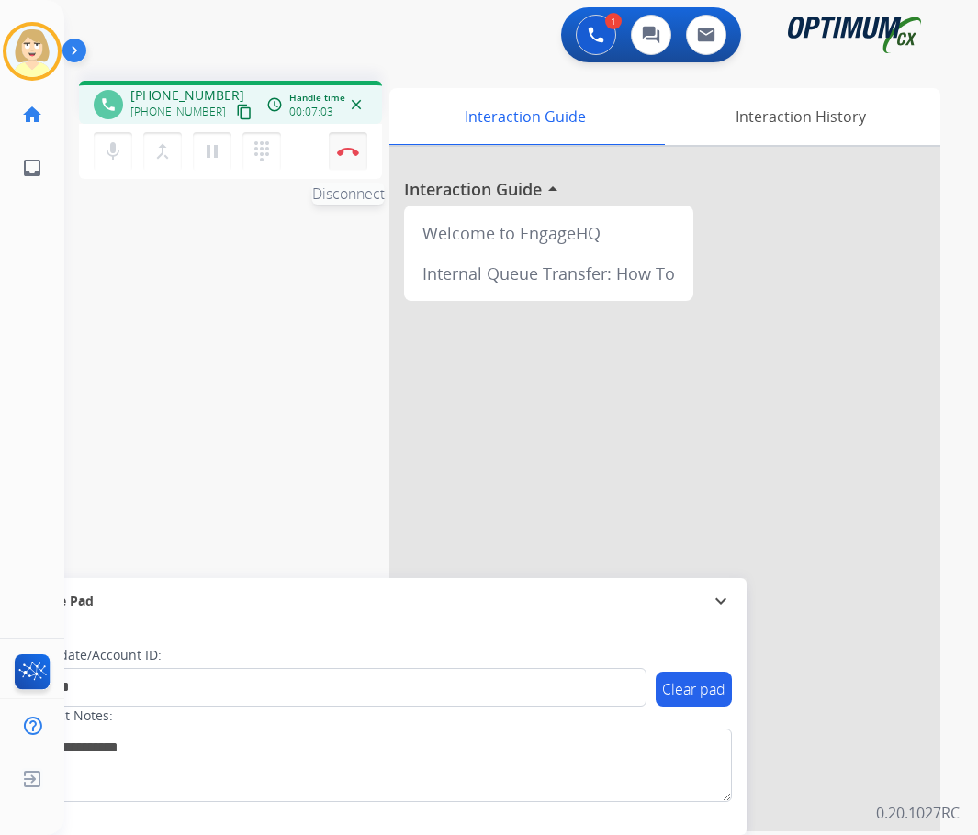
click at [341, 141] on button "Disconnect" at bounding box center [348, 151] width 39 height 39
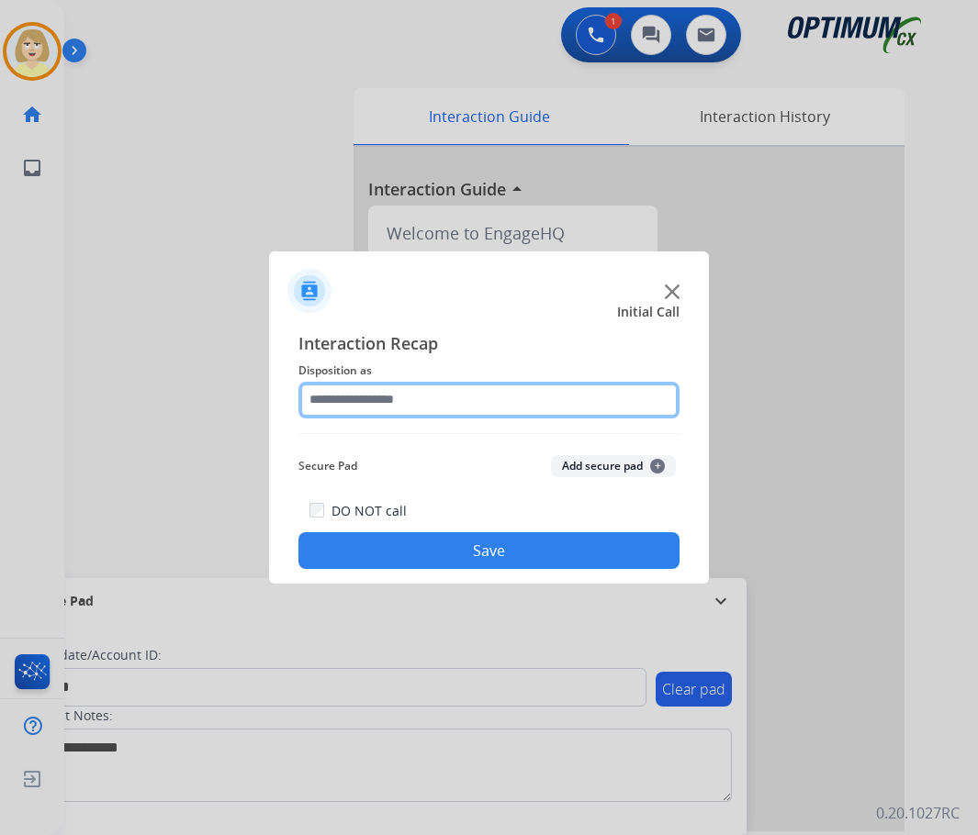
click at [355, 389] on input "text" at bounding box center [488, 400] width 381 height 37
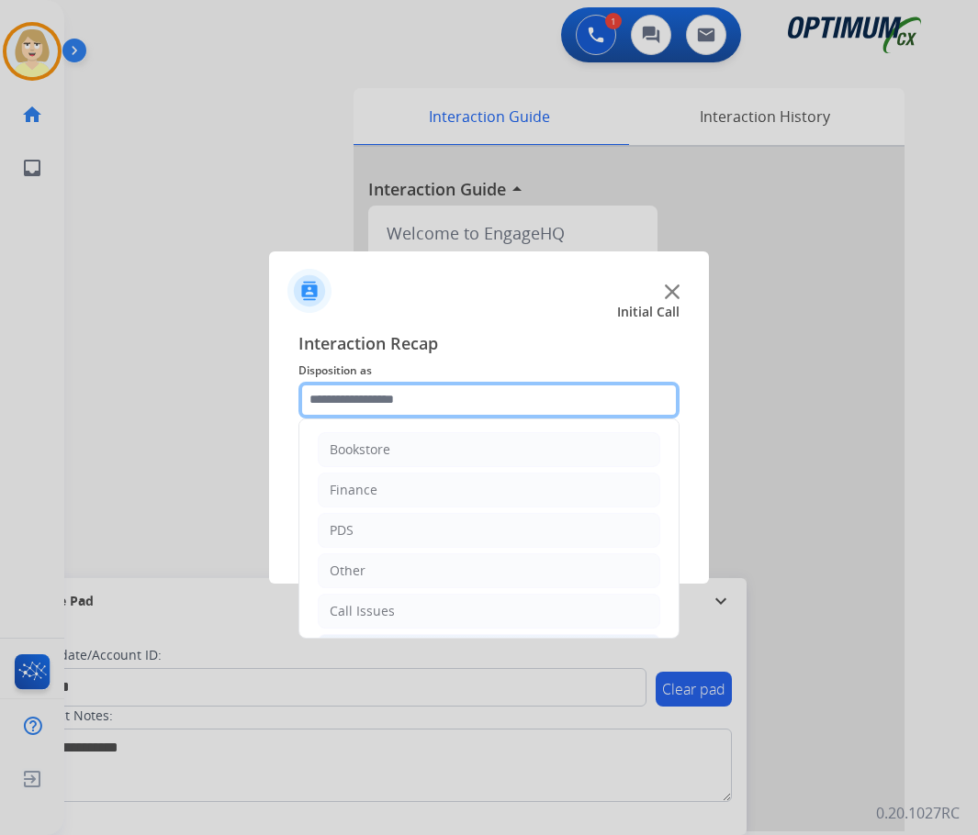
scroll to position [125, 0]
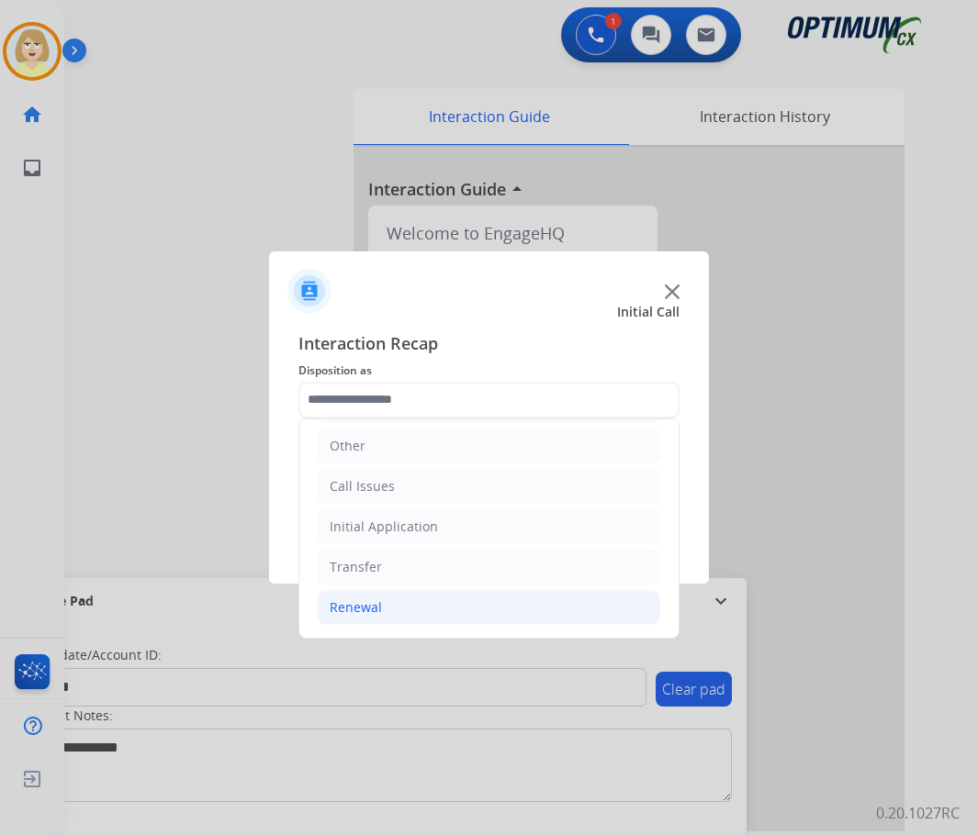
click at [379, 605] on div "Renewal" at bounding box center [356, 608] width 52 height 18
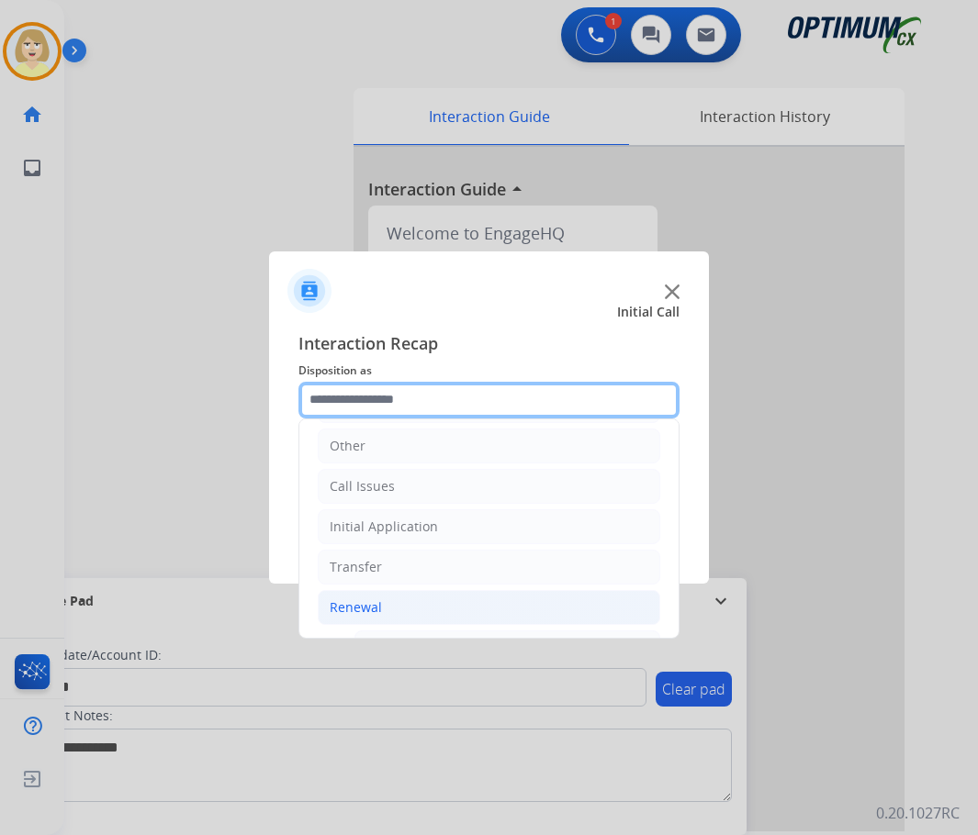
scroll to position [492, 0]
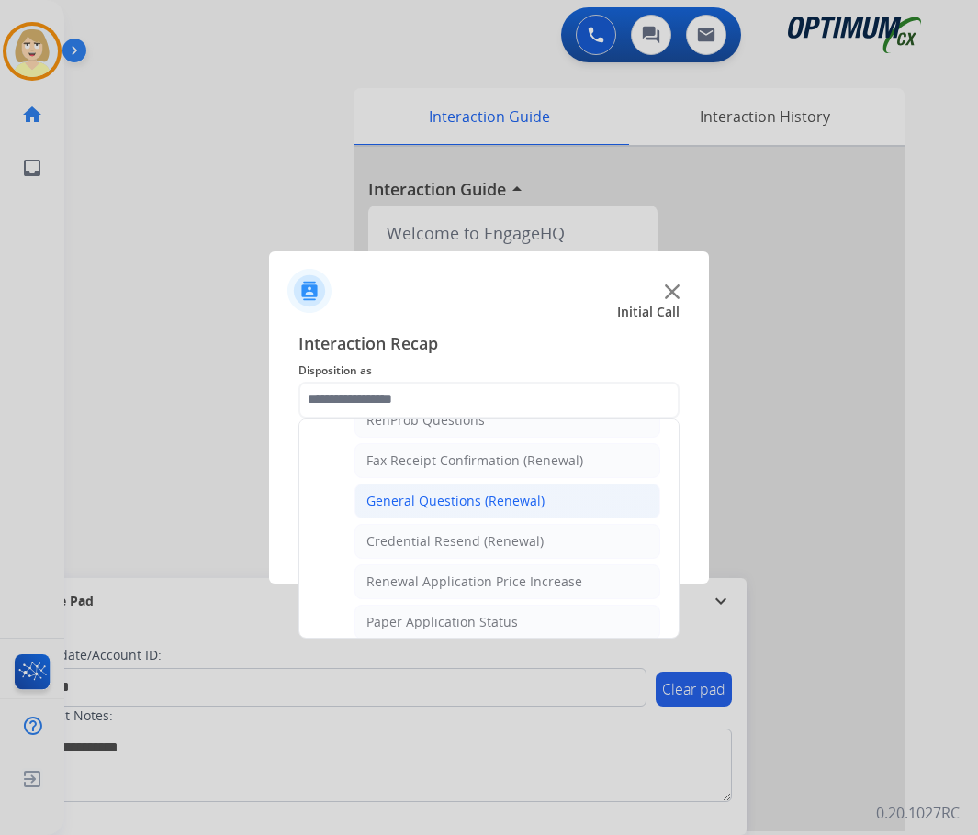
click at [457, 498] on div "General Questions (Renewal)" at bounding box center [455, 501] width 178 height 18
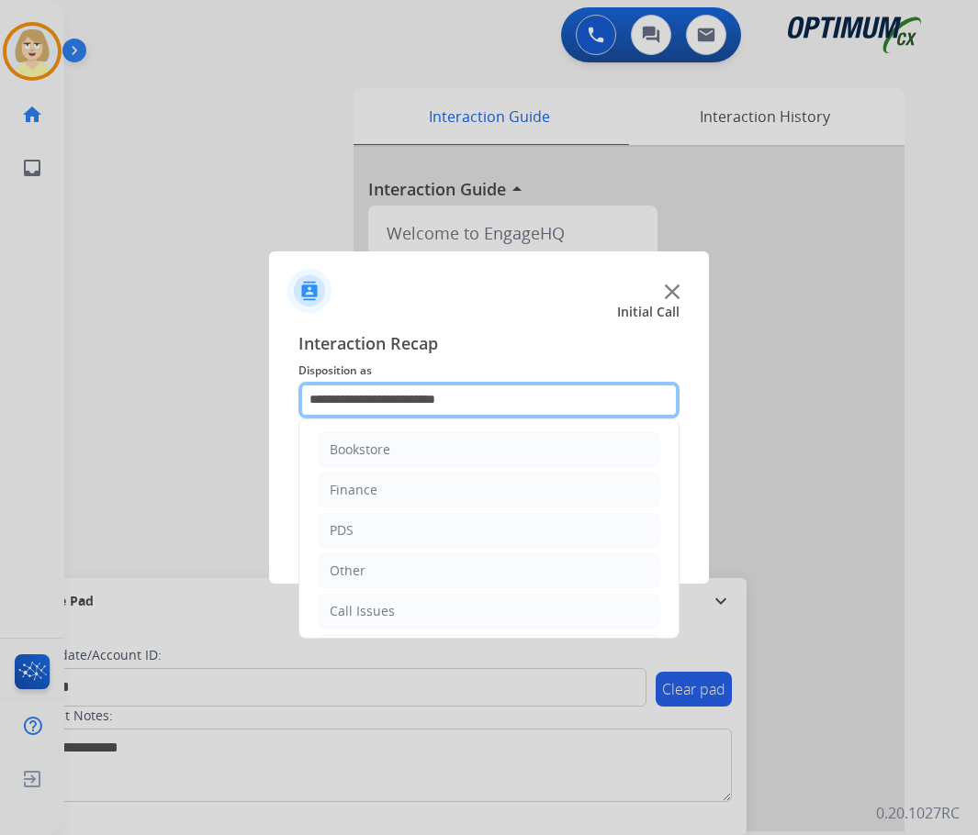
click at [407, 407] on input "**********" at bounding box center [488, 400] width 381 height 37
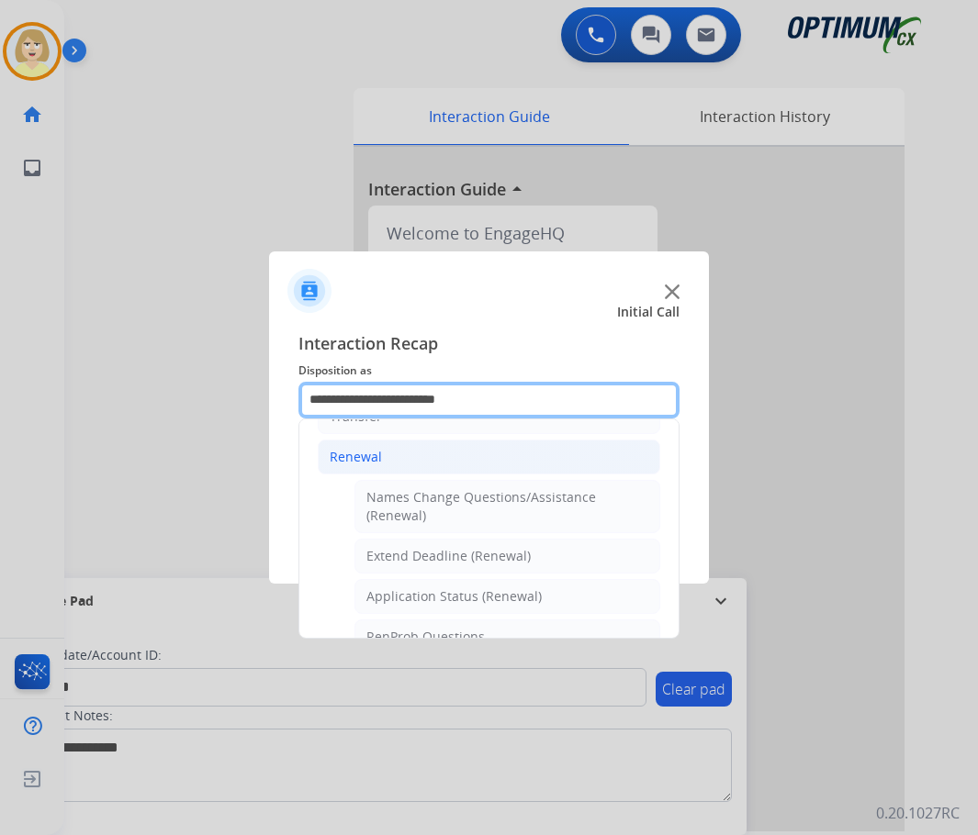
scroll to position [551, 0]
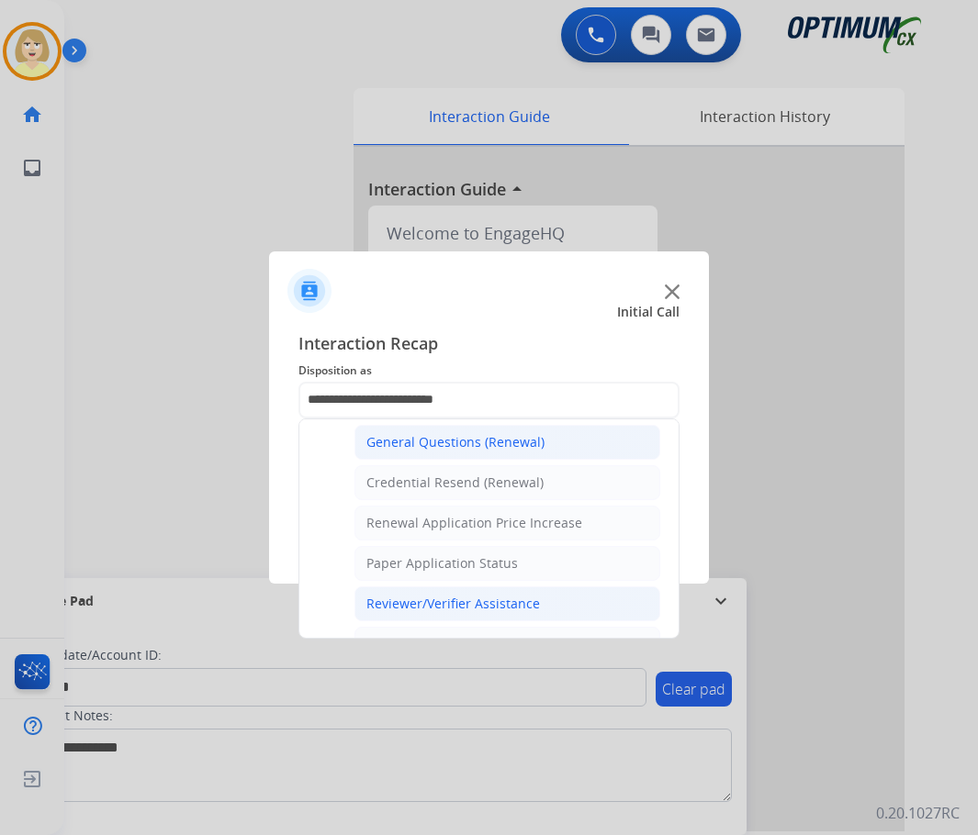
click at [440, 608] on div "Reviewer/Verifier Assistance" at bounding box center [453, 604] width 174 height 18
type input "**********"
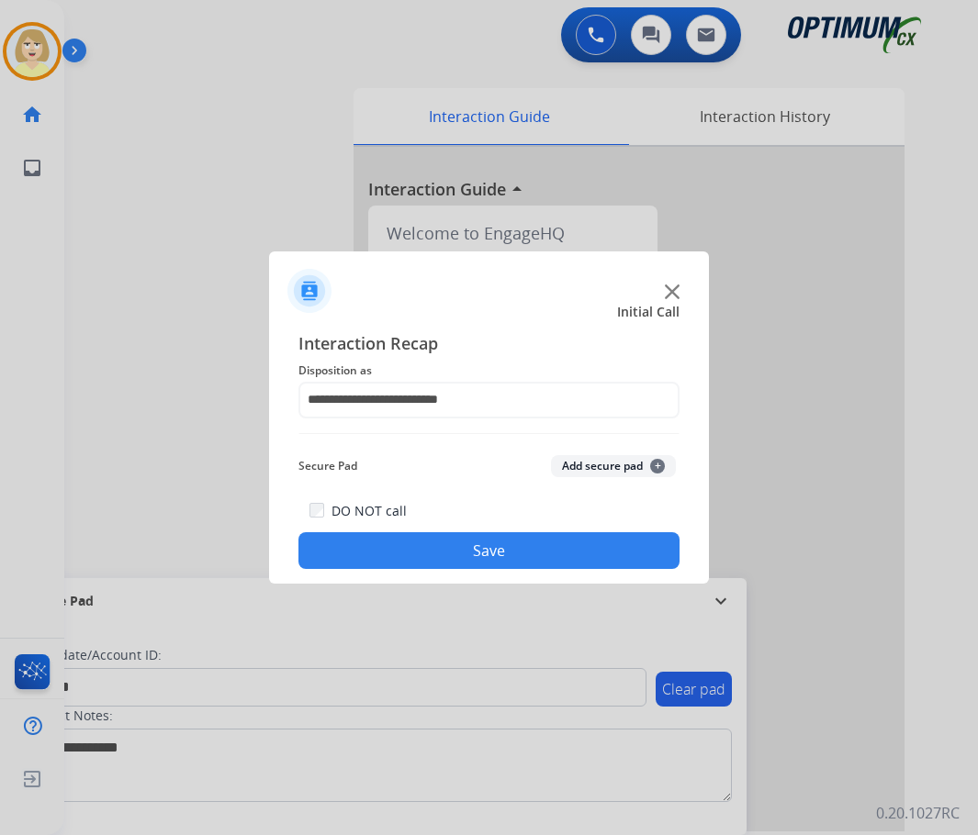
click at [589, 466] on button "Add secure pad +" at bounding box center [613, 466] width 125 height 22
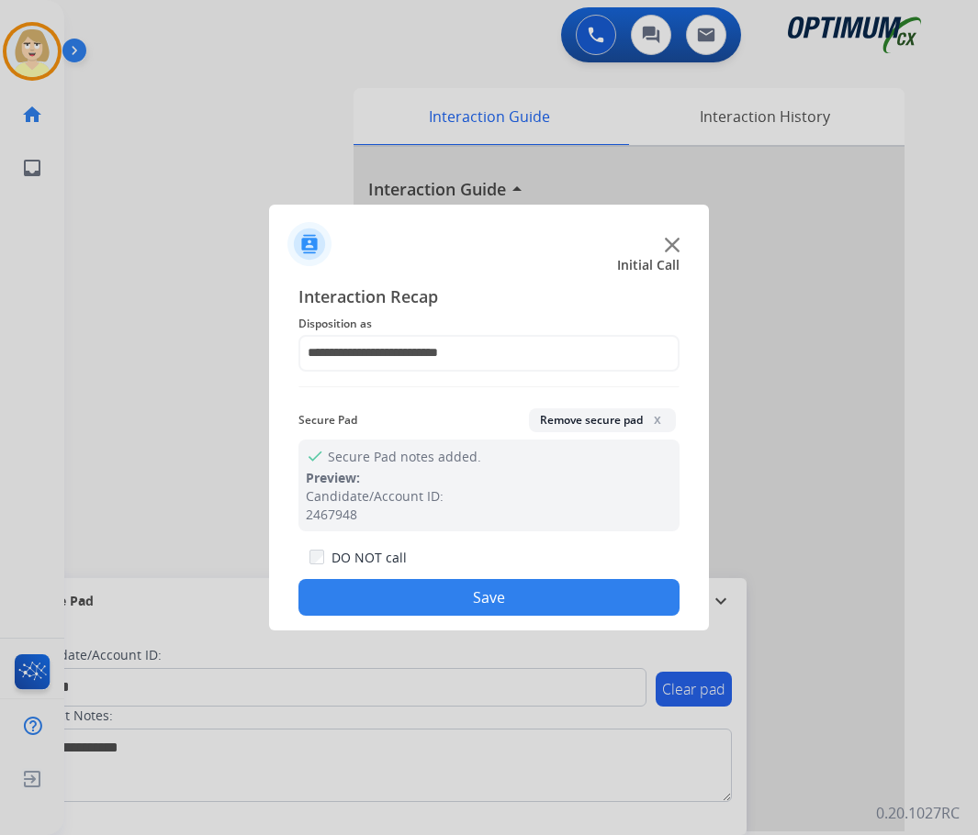
drag, startPoint x: 451, startPoint y: 591, endPoint x: 421, endPoint y: 564, distance: 40.3
click at [450, 591] on button "Save" at bounding box center [488, 597] width 381 height 37
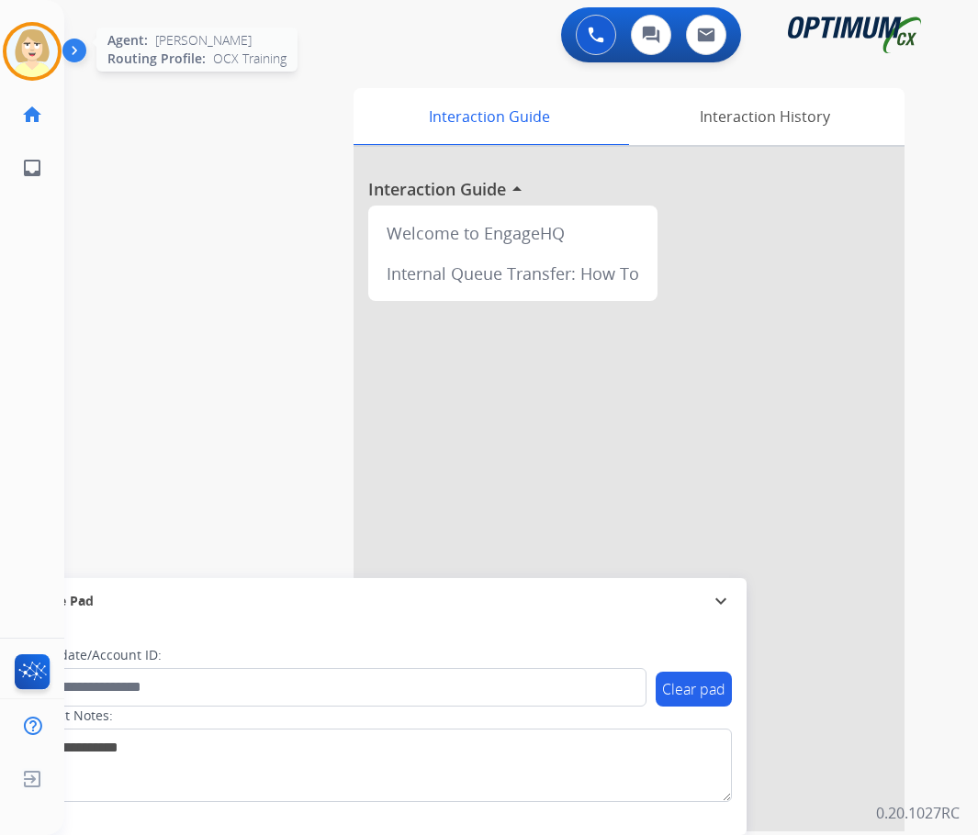
click at [30, 48] on img at bounding box center [31, 51] width 51 height 51
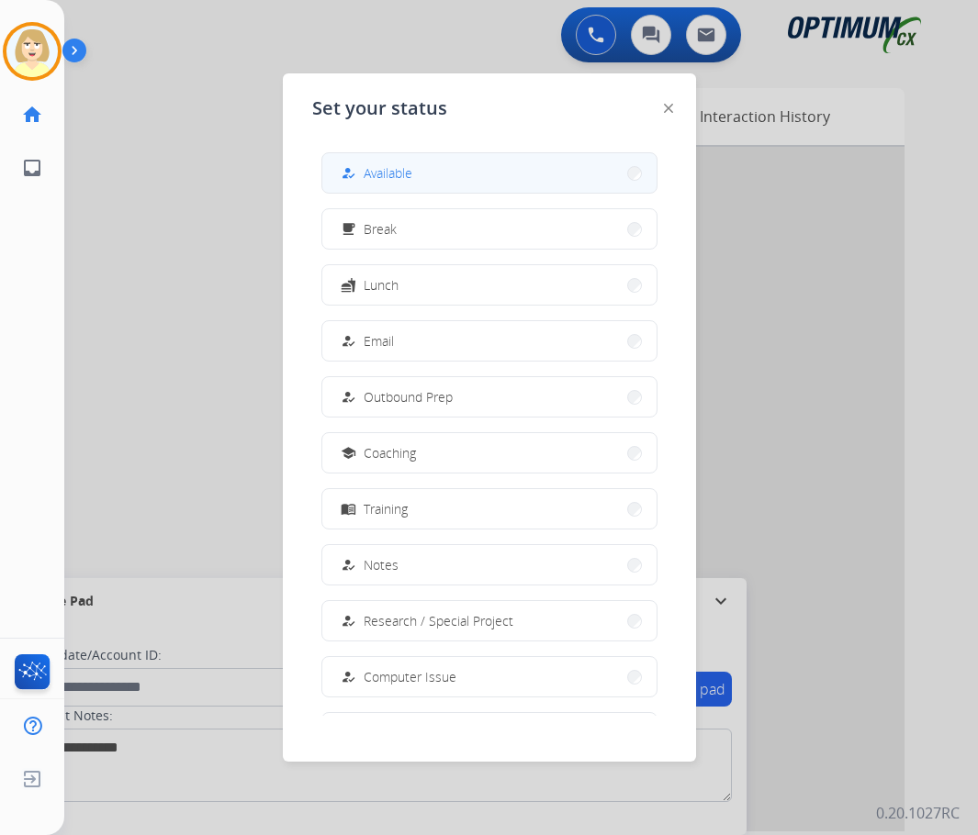
click at [372, 172] on span "Available" at bounding box center [388, 172] width 49 height 19
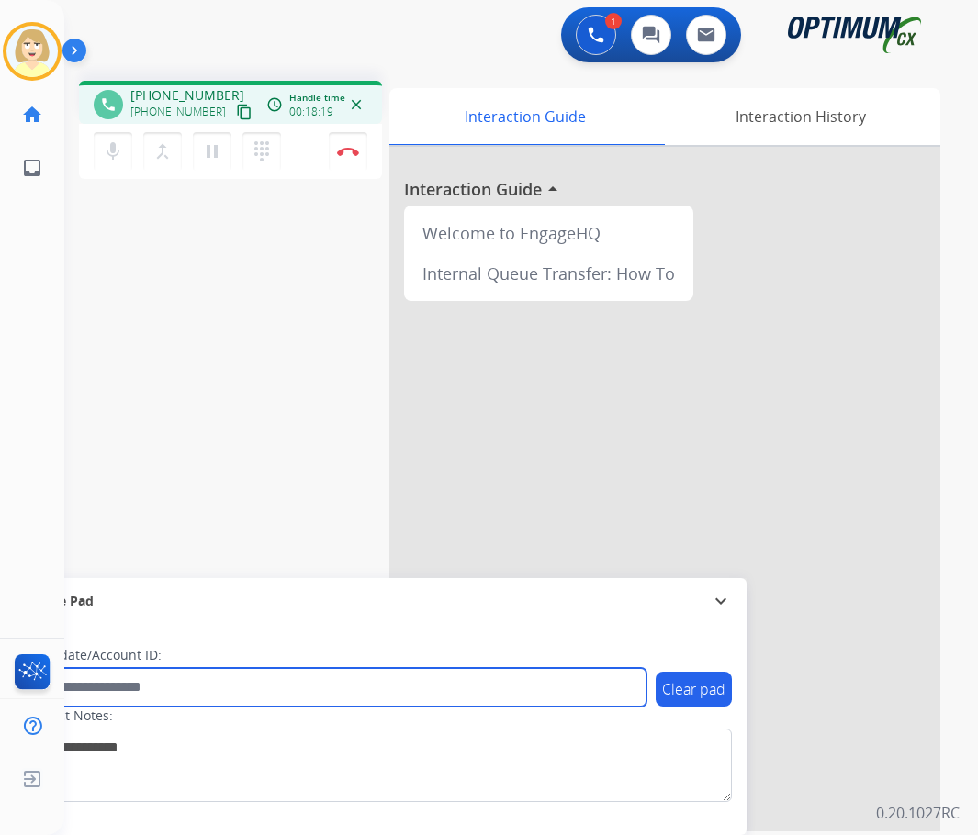
click at [129, 687] on input "text" at bounding box center [335, 687] width 622 height 39
paste input "*******"
type input "*******"
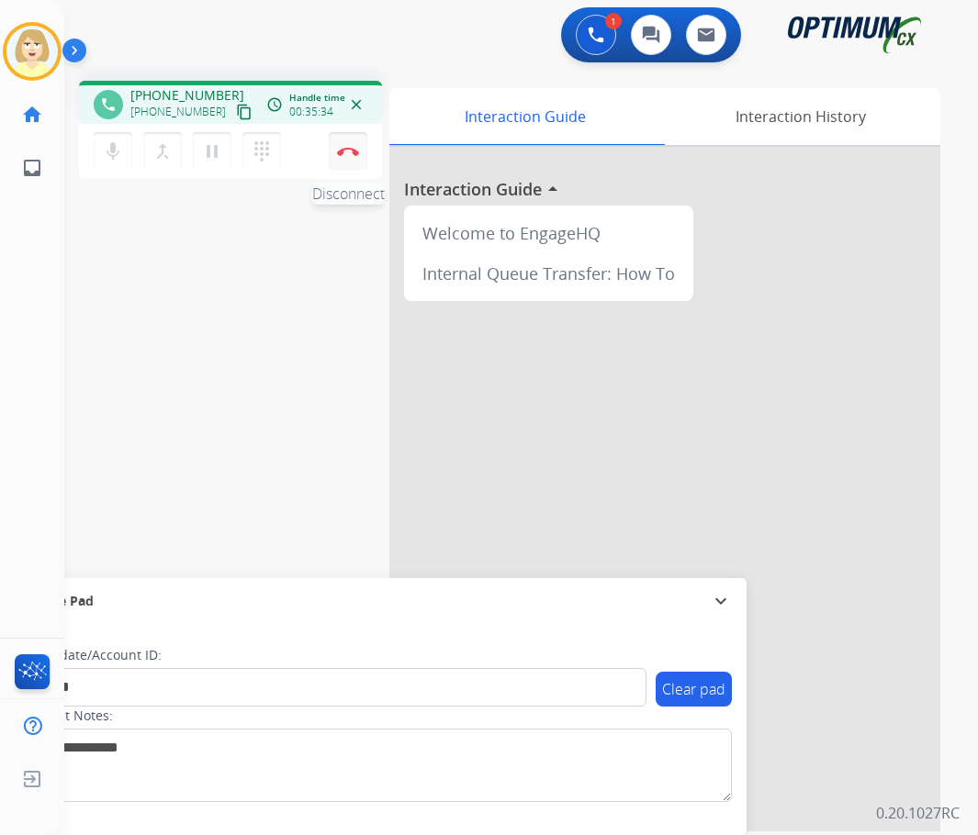
click at [351, 147] on img at bounding box center [348, 151] width 22 height 9
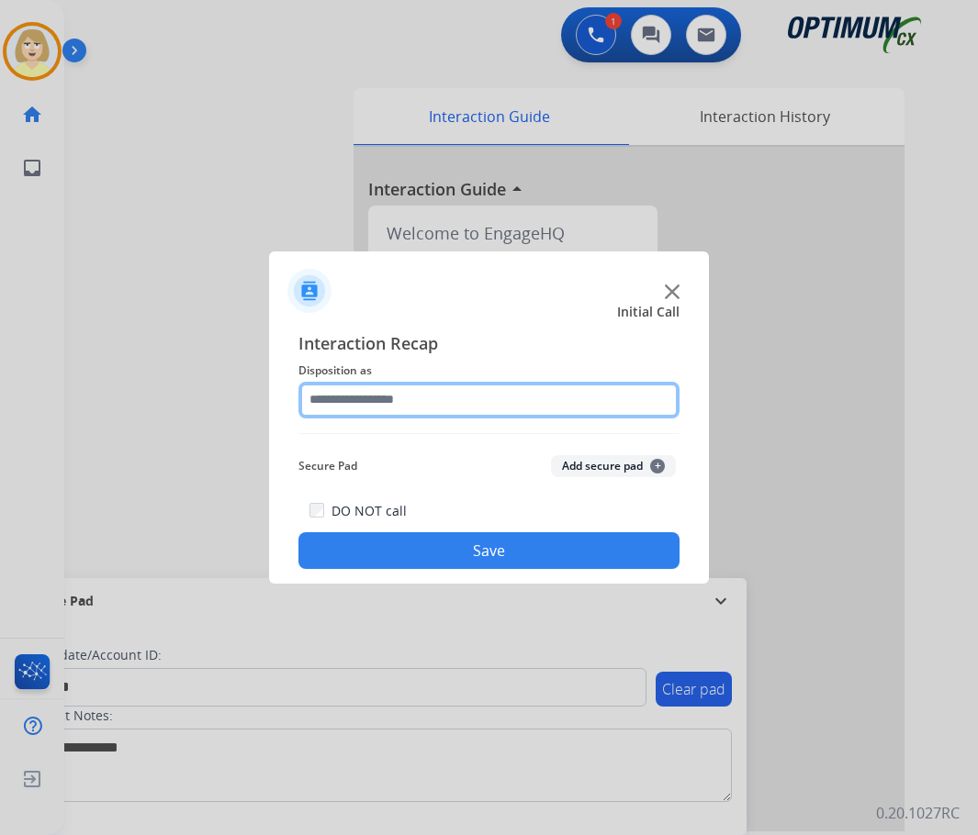
click at [368, 400] on input "text" at bounding box center [488, 400] width 381 height 37
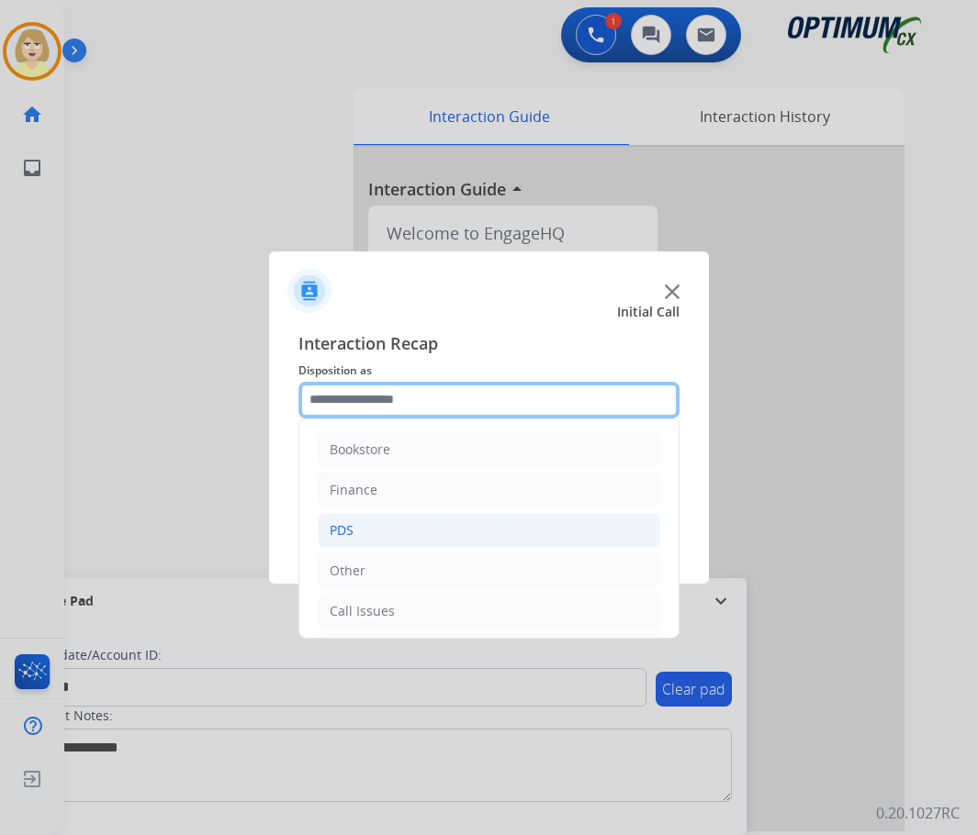
scroll to position [125, 0]
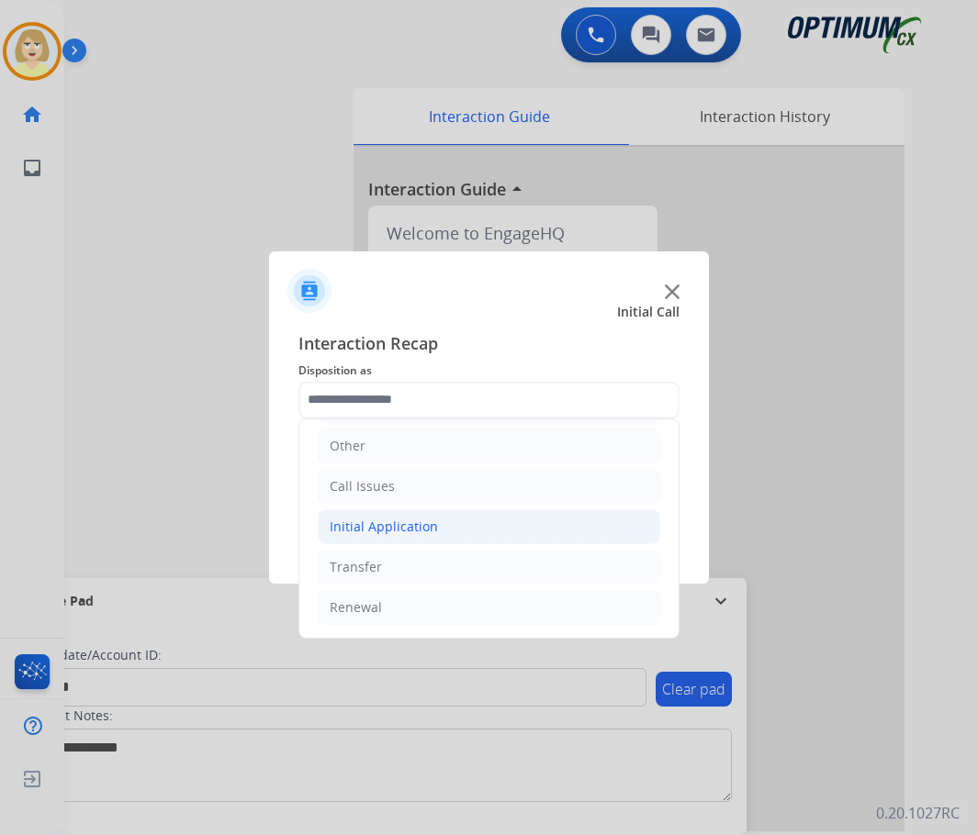
click at [396, 524] on div "Initial Application" at bounding box center [384, 527] width 108 height 18
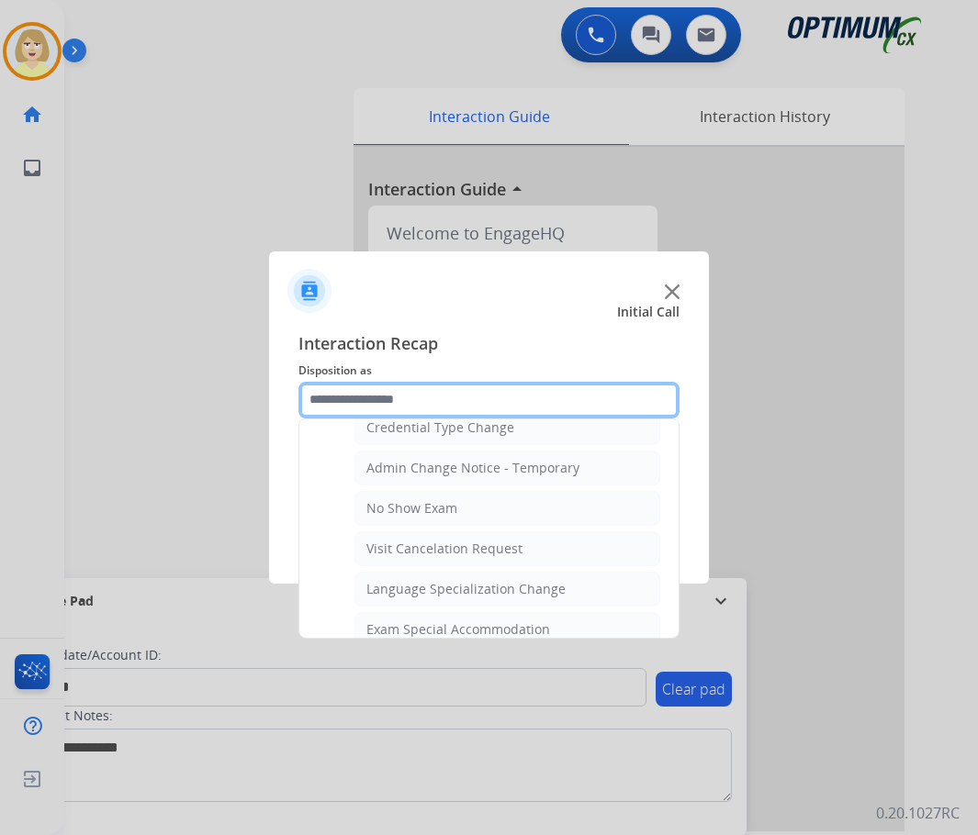
scroll to position [951, 0]
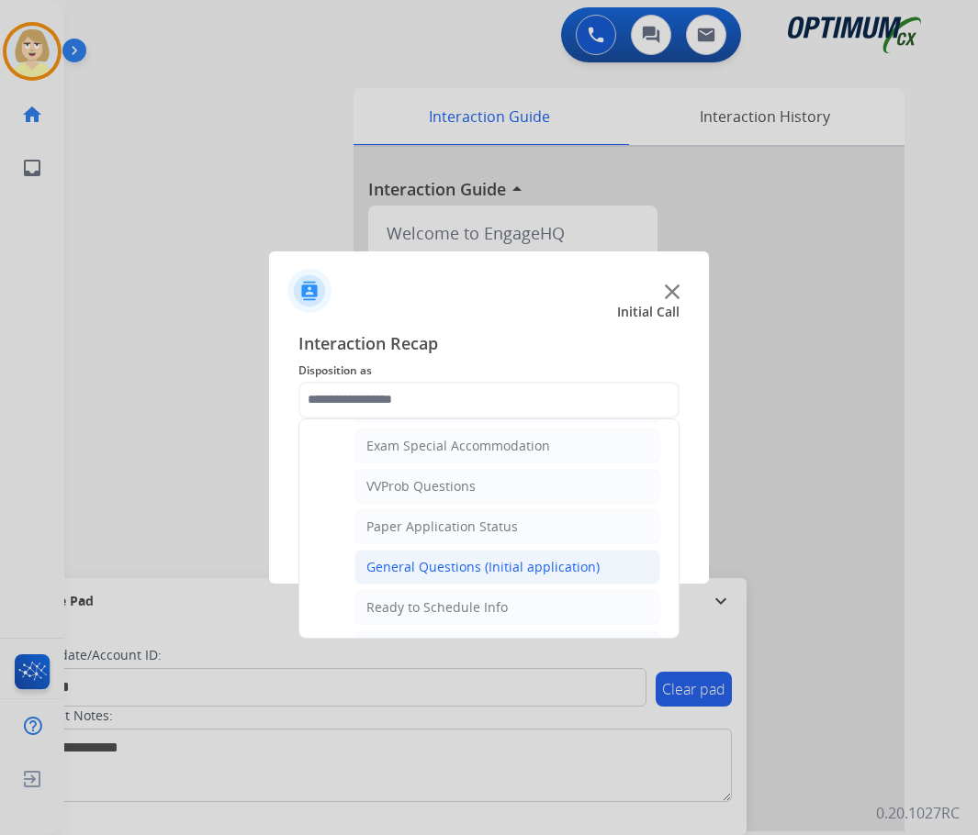
click at [444, 568] on div "General Questions (Initial application)" at bounding box center [482, 567] width 233 height 18
type input "**********"
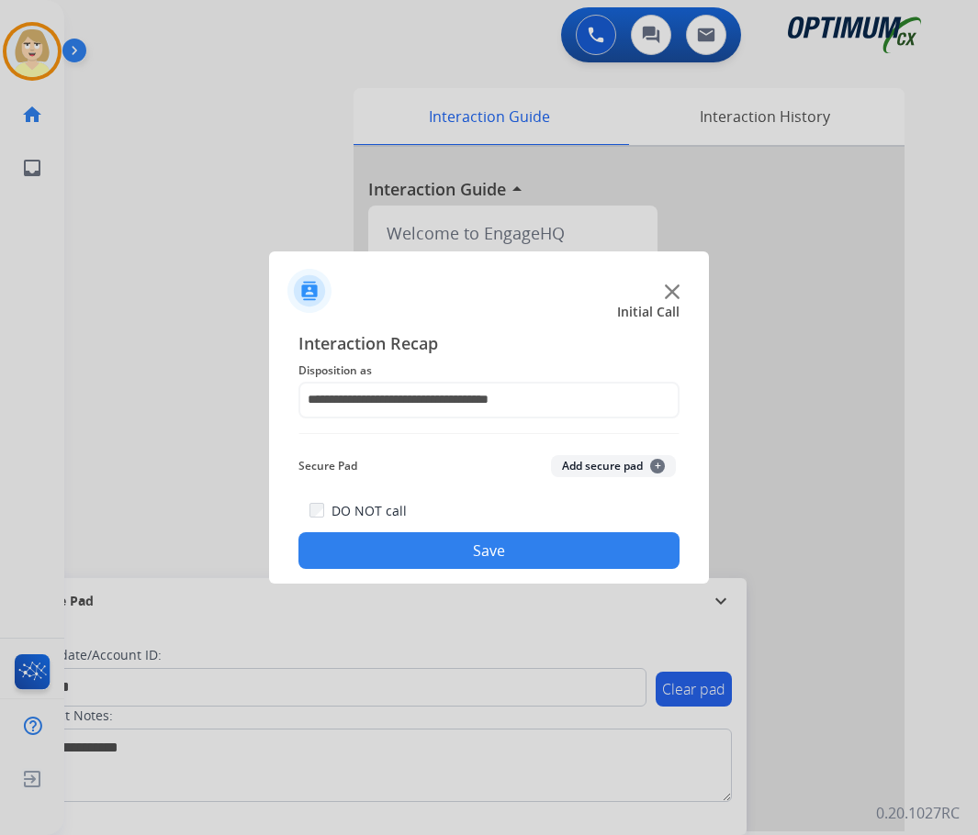
click at [576, 466] on button "Add secure pad +" at bounding box center [613, 466] width 125 height 22
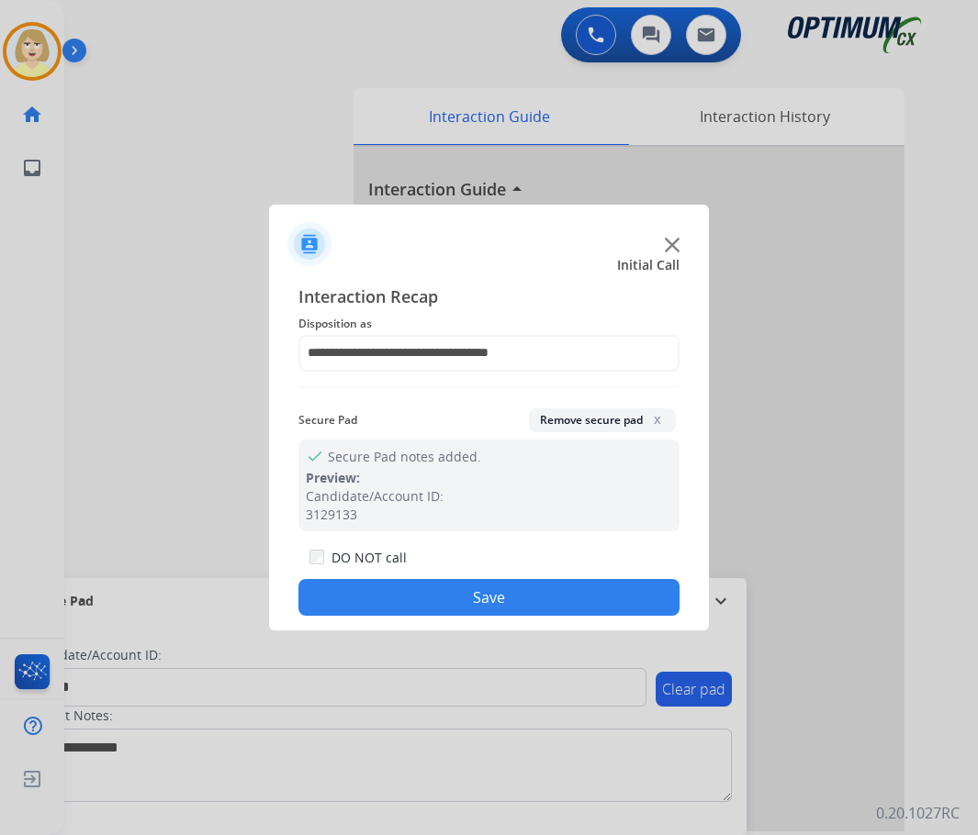
drag, startPoint x: 397, startPoint y: 601, endPoint x: 347, endPoint y: 516, distance: 98.7
click at [395, 600] on button "Save" at bounding box center [488, 597] width 381 height 37
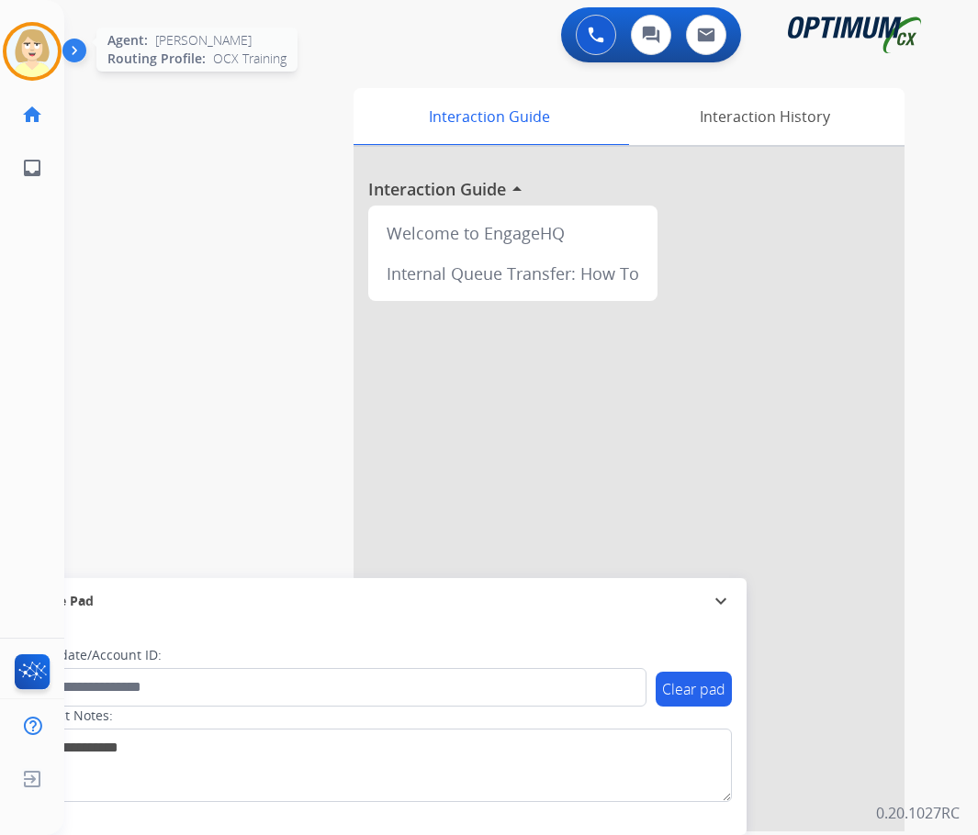
click at [27, 44] on img at bounding box center [31, 51] width 51 height 51
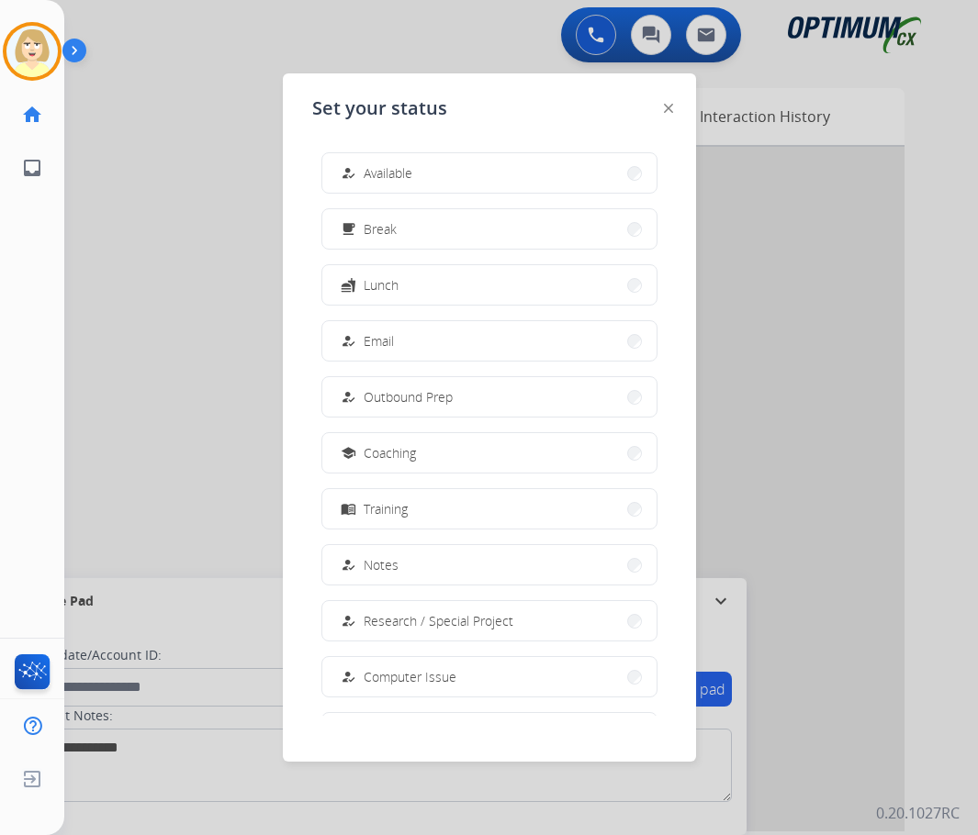
drag, startPoint x: 397, startPoint y: 174, endPoint x: 31, endPoint y: 258, distance: 375.0
click at [394, 174] on span "Available" at bounding box center [388, 172] width 49 height 19
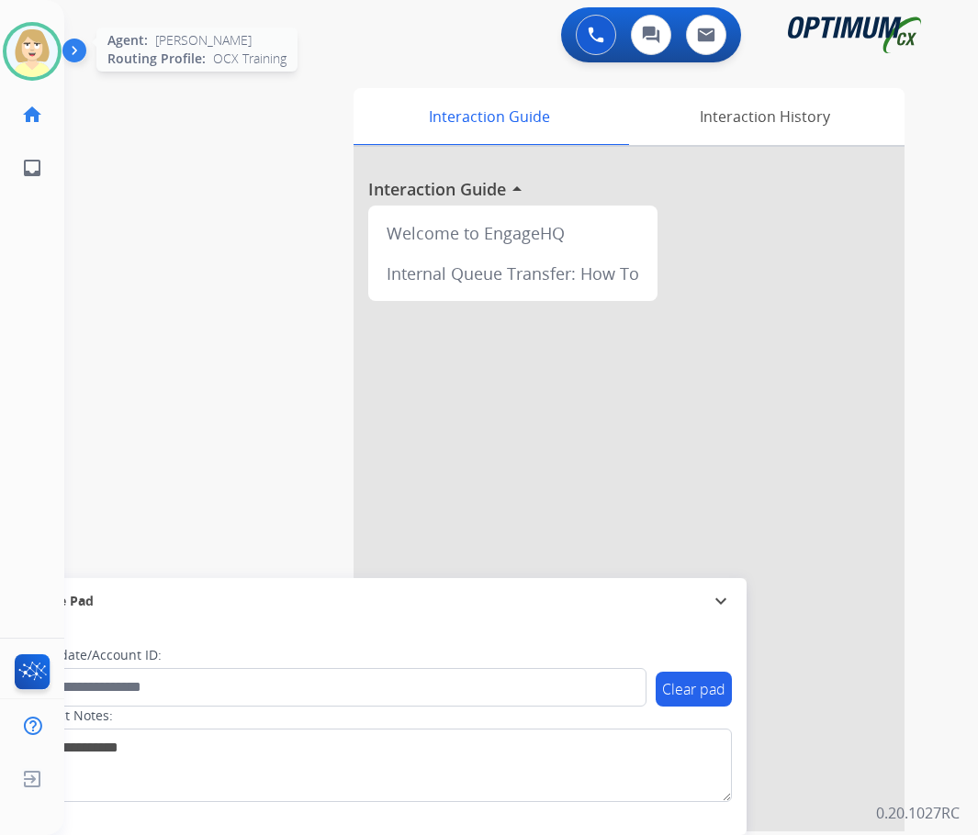
click at [33, 41] on img at bounding box center [31, 51] width 51 height 51
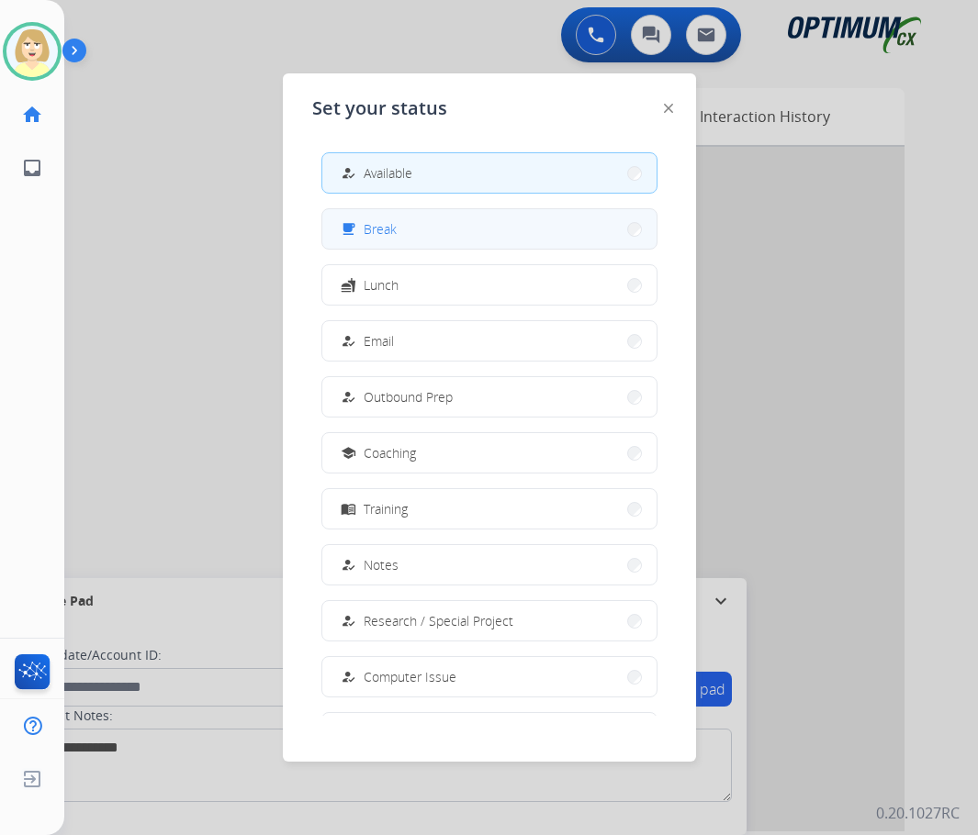
click at [392, 221] on span "Break" at bounding box center [380, 228] width 33 height 19
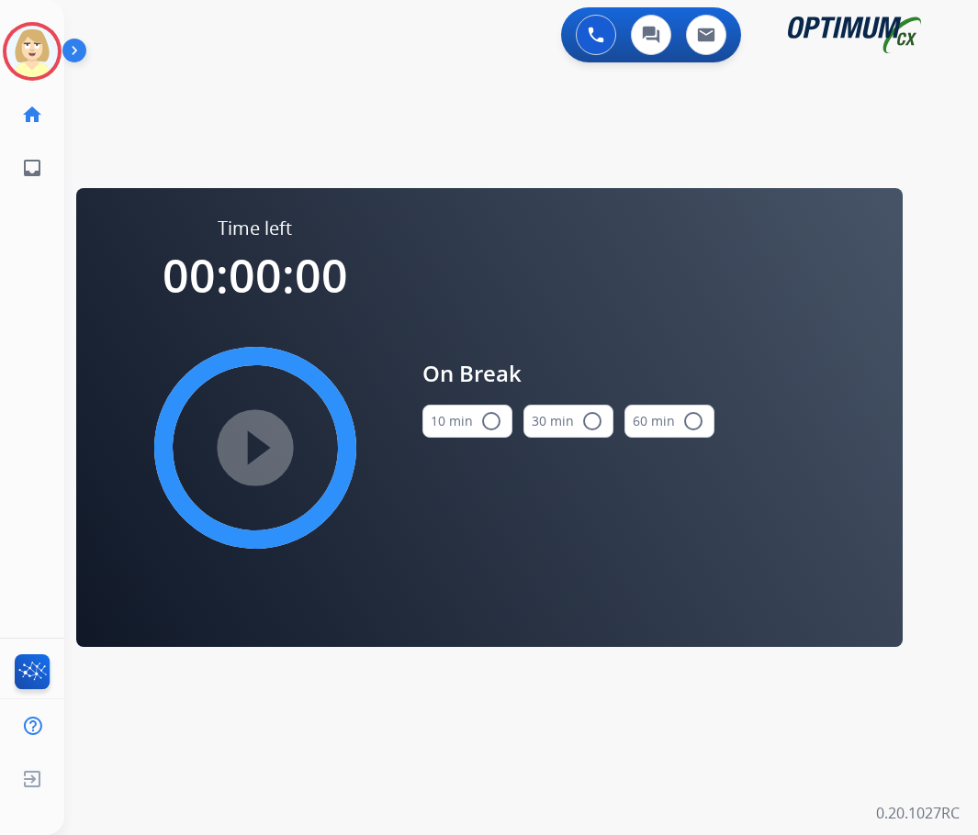
click at [492, 423] on mat-icon "radio_button_unchecked" at bounding box center [491, 421] width 22 height 22
click at [244, 437] on mat-icon "play_circle_filled" at bounding box center [255, 448] width 22 height 22
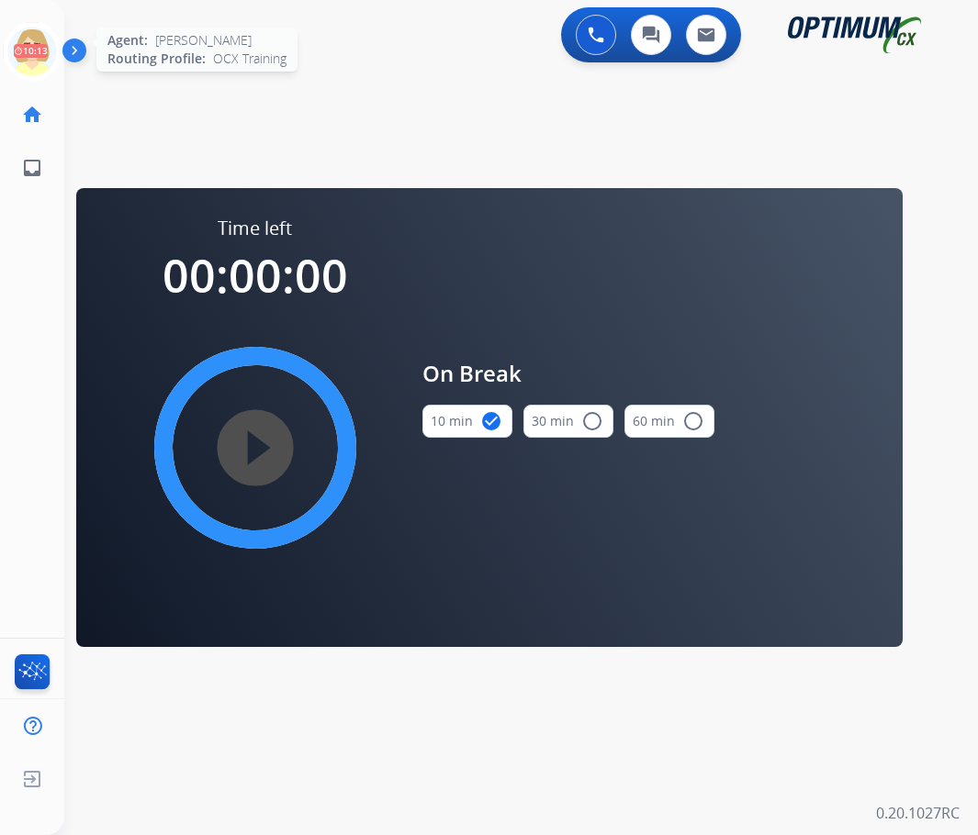
click at [37, 52] on icon at bounding box center [33, 52] width 60 height 60
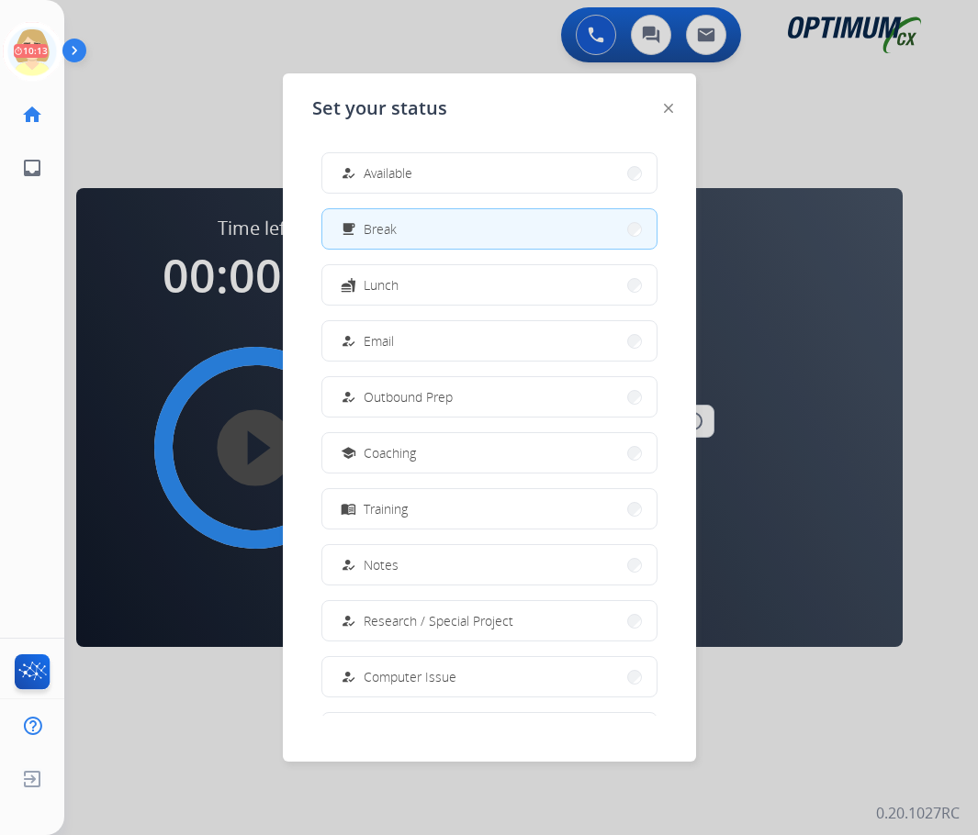
click at [369, 175] on span "Available" at bounding box center [388, 172] width 49 height 19
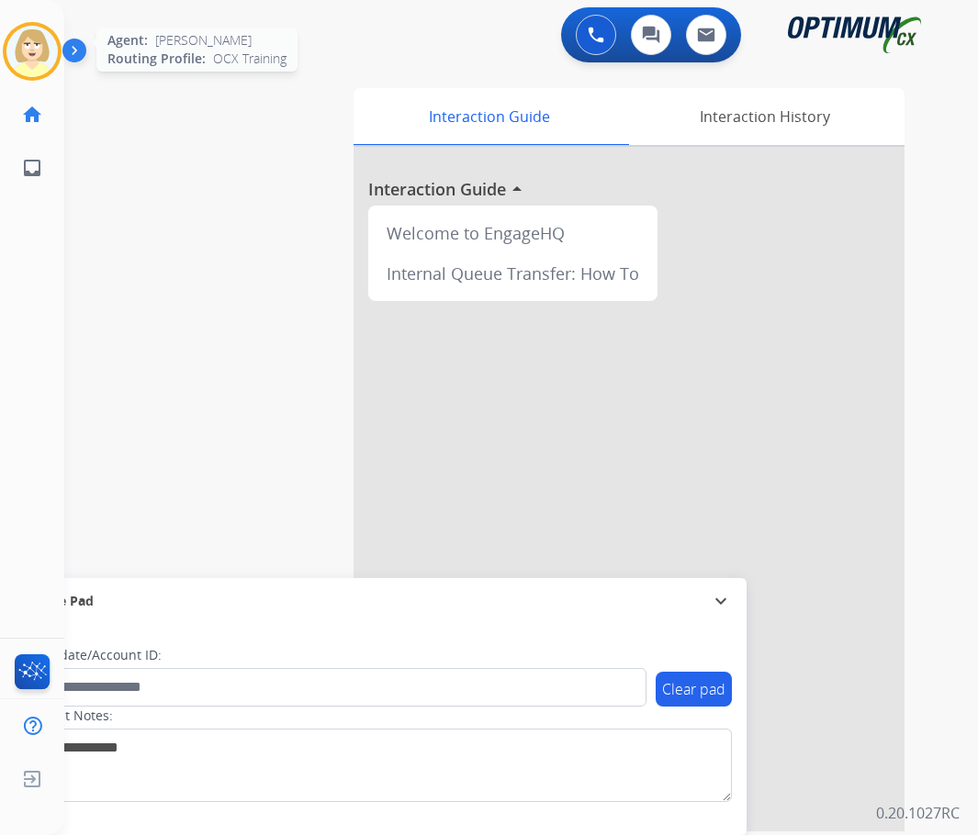
click at [19, 43] on img at bounding box center [31, 51] width 51 height 51
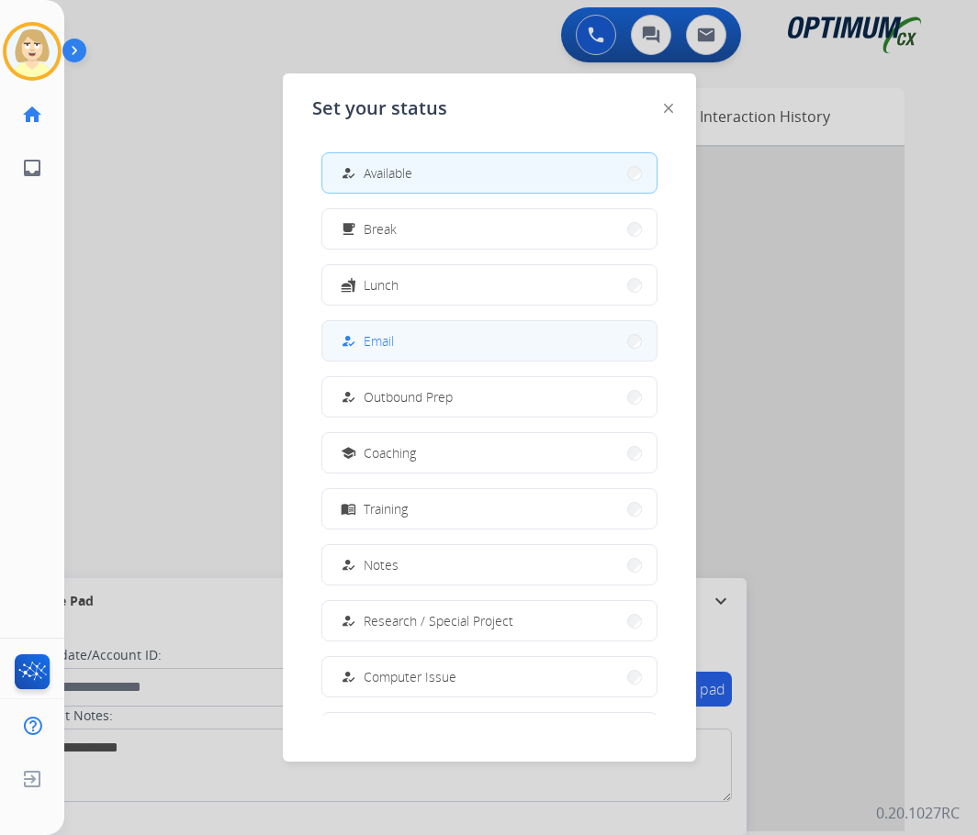
click at [370, 339] on span "Email" at bounding box center [379, 340] width 30 height 19
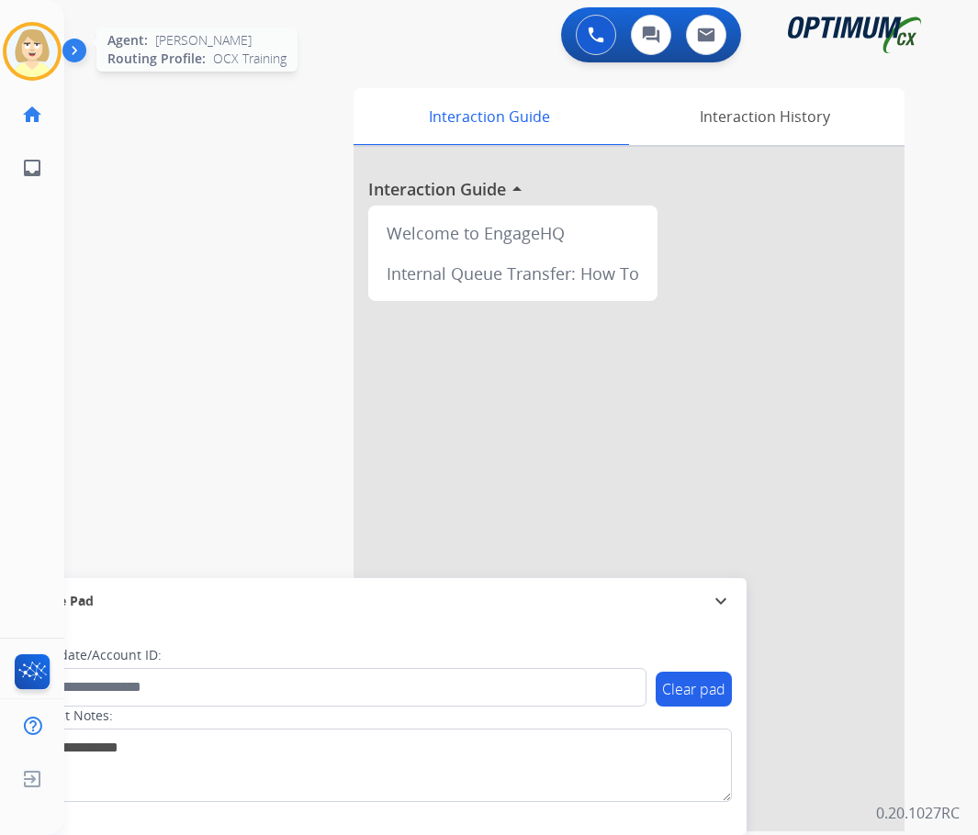
click at [20, 39] on img at bounding box center [31, 51] width 51 height 51
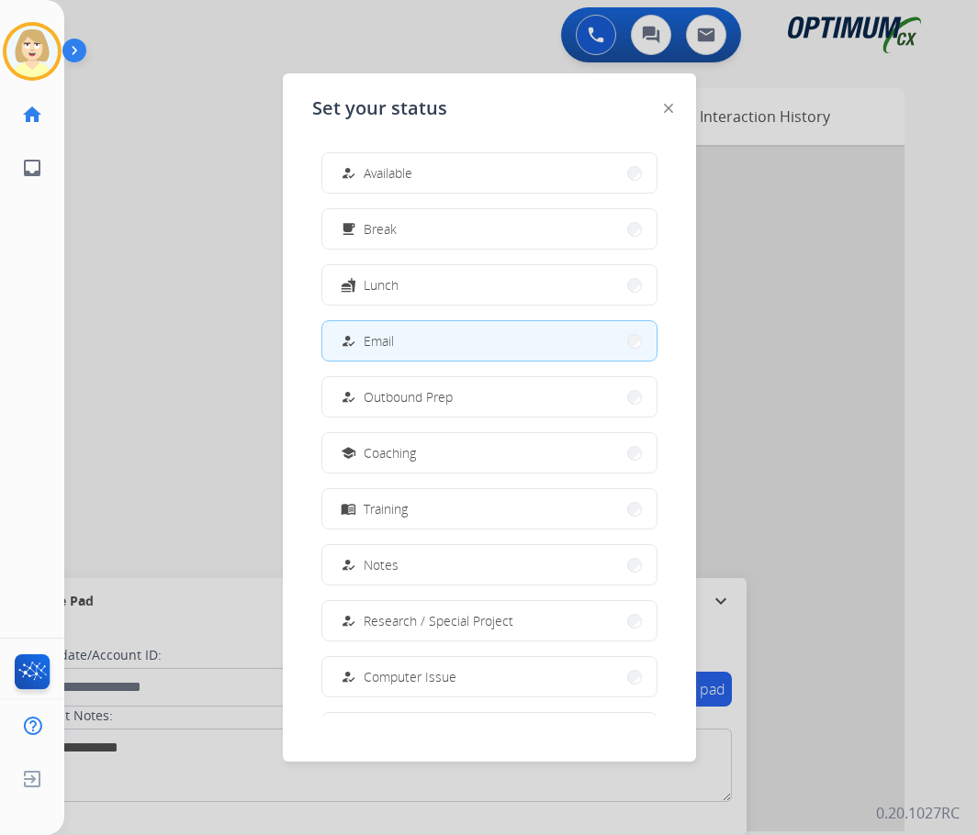
click at [396, 339] on button "how_to_reg Email" at bounding box center [489, 340] width 334 height 39
